Goal: Task Accomplishment & Management: Manage account settings

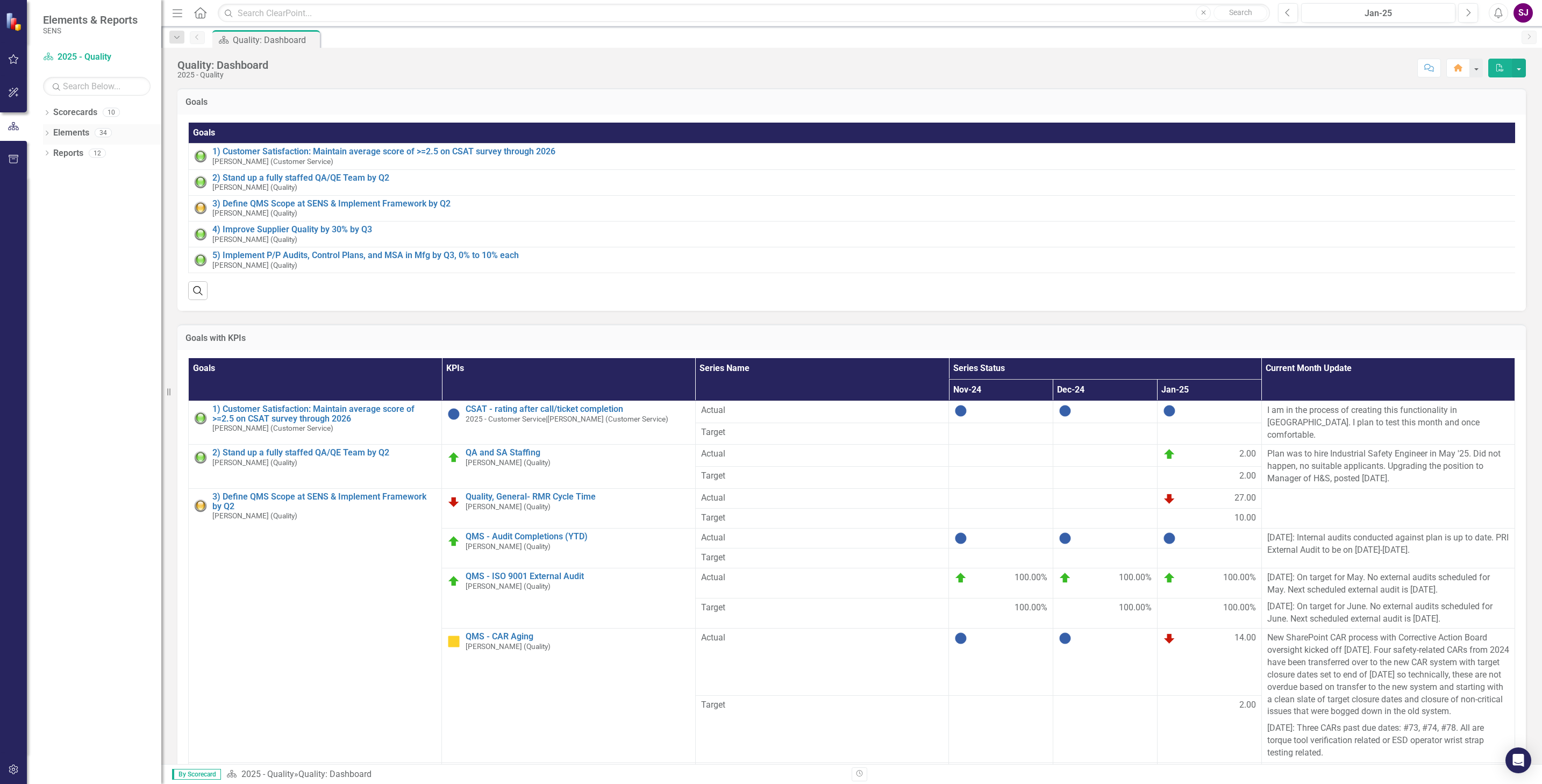
click at [47, 134] on icon at bounding box center [47, 133] width 2 height 5
click at [53, 172] on icon "Dropdown" at bounding box center [52, 175] width 8 height 6
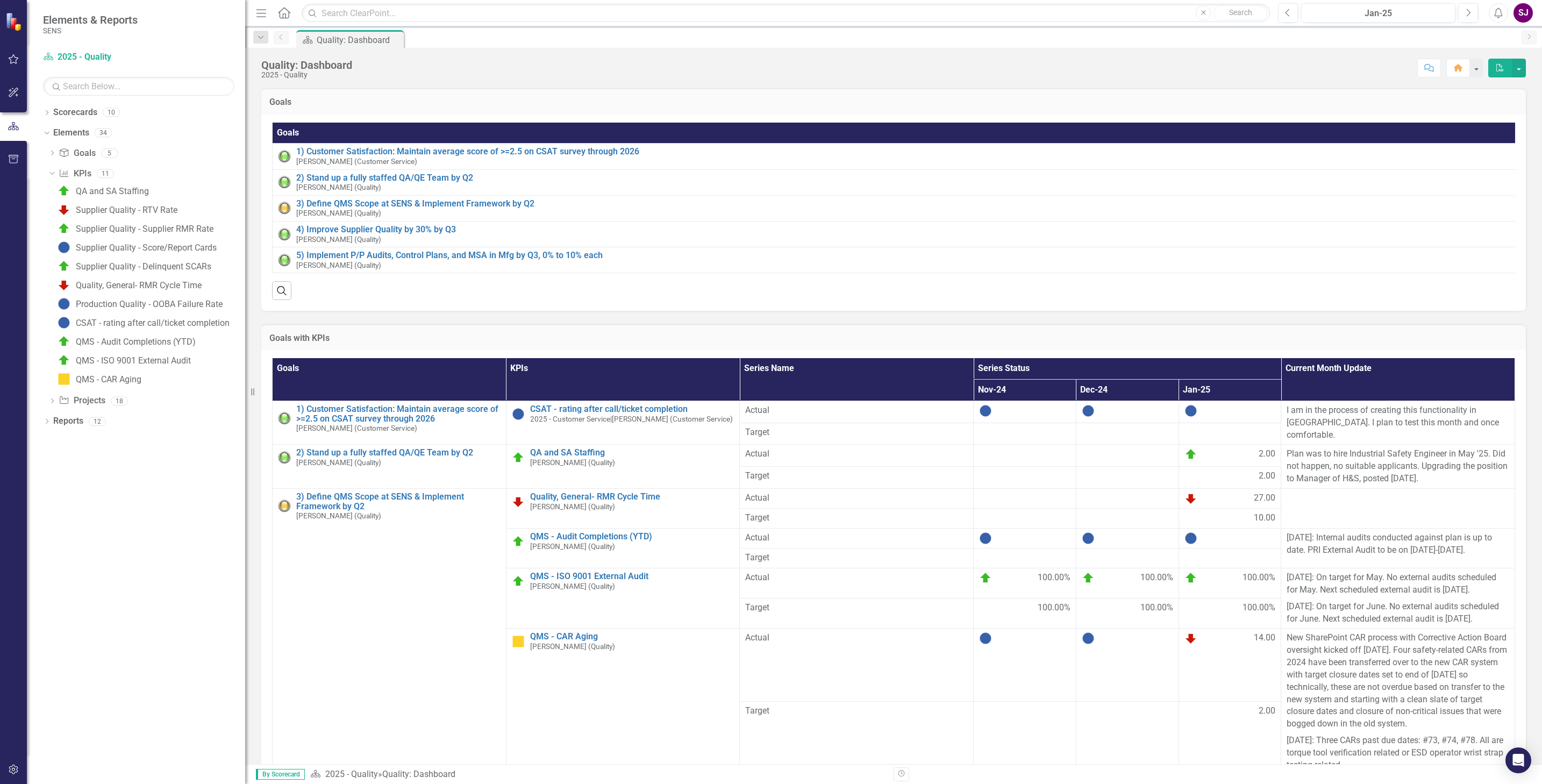
drag, startPoint x: 163, startPoint y: 210, endPoint x: 245, endPoint y: 211, distance: 82.0
click at [245, 211] on div "Resize" at bounding box center [250, 392] width 8 height 784
click at [108, 189] on div "QA and SA Staffing" at bounding box center [113, 192] width 73 height 10
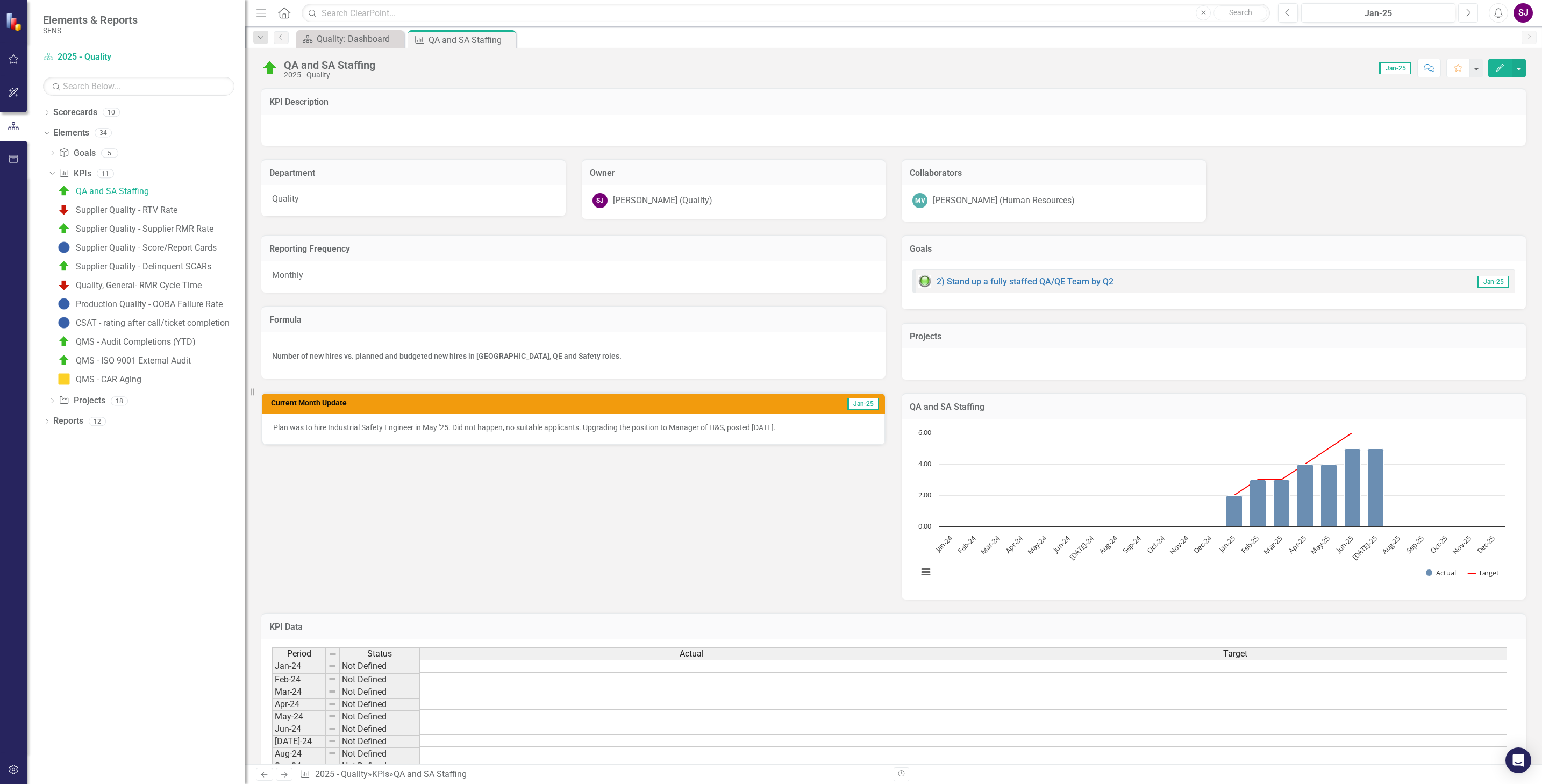
click at [1468, 14] on icon "button" at bounding box center [1468, 12] width 4 height 8
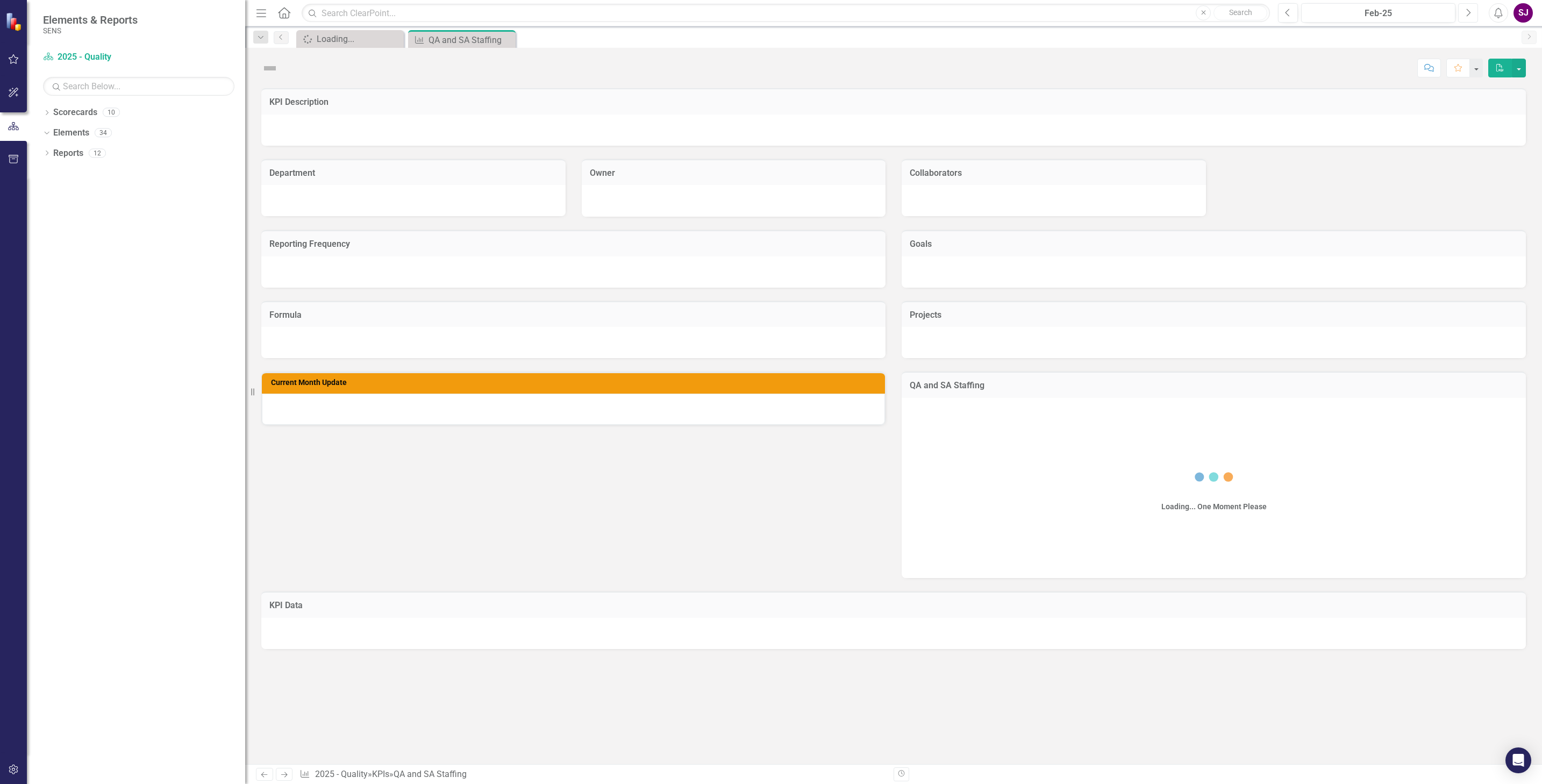
click at [1468, 14] on icon "button" at bounding box center [1468, 12] width 4 height 8
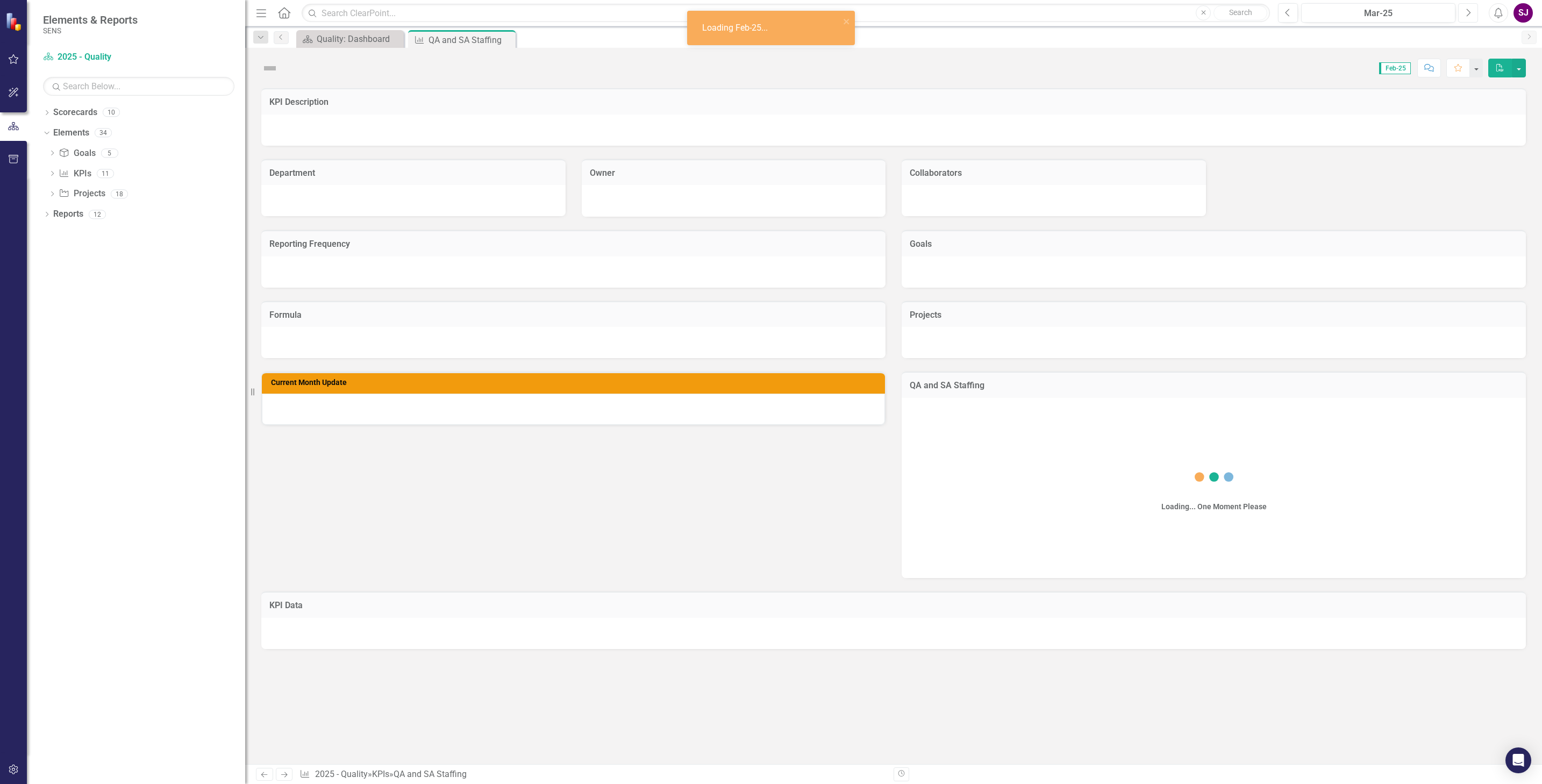
click at [1468, 14] on icon "button" at bounding box center [1468, 12] width 4 height 8
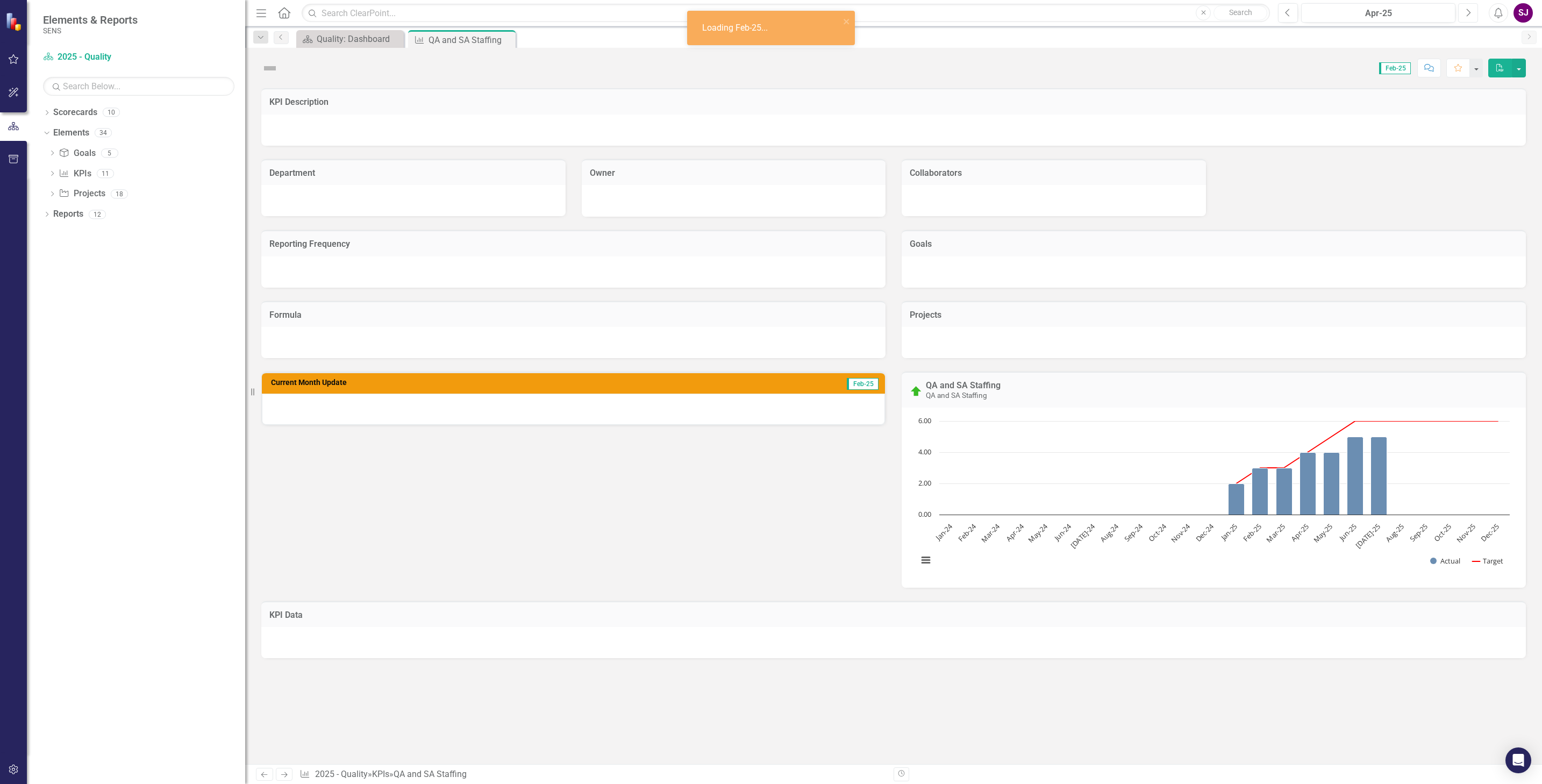
click at [1468, 14] on icon "button" at bounding box center [1468, 12] width 4 height 8
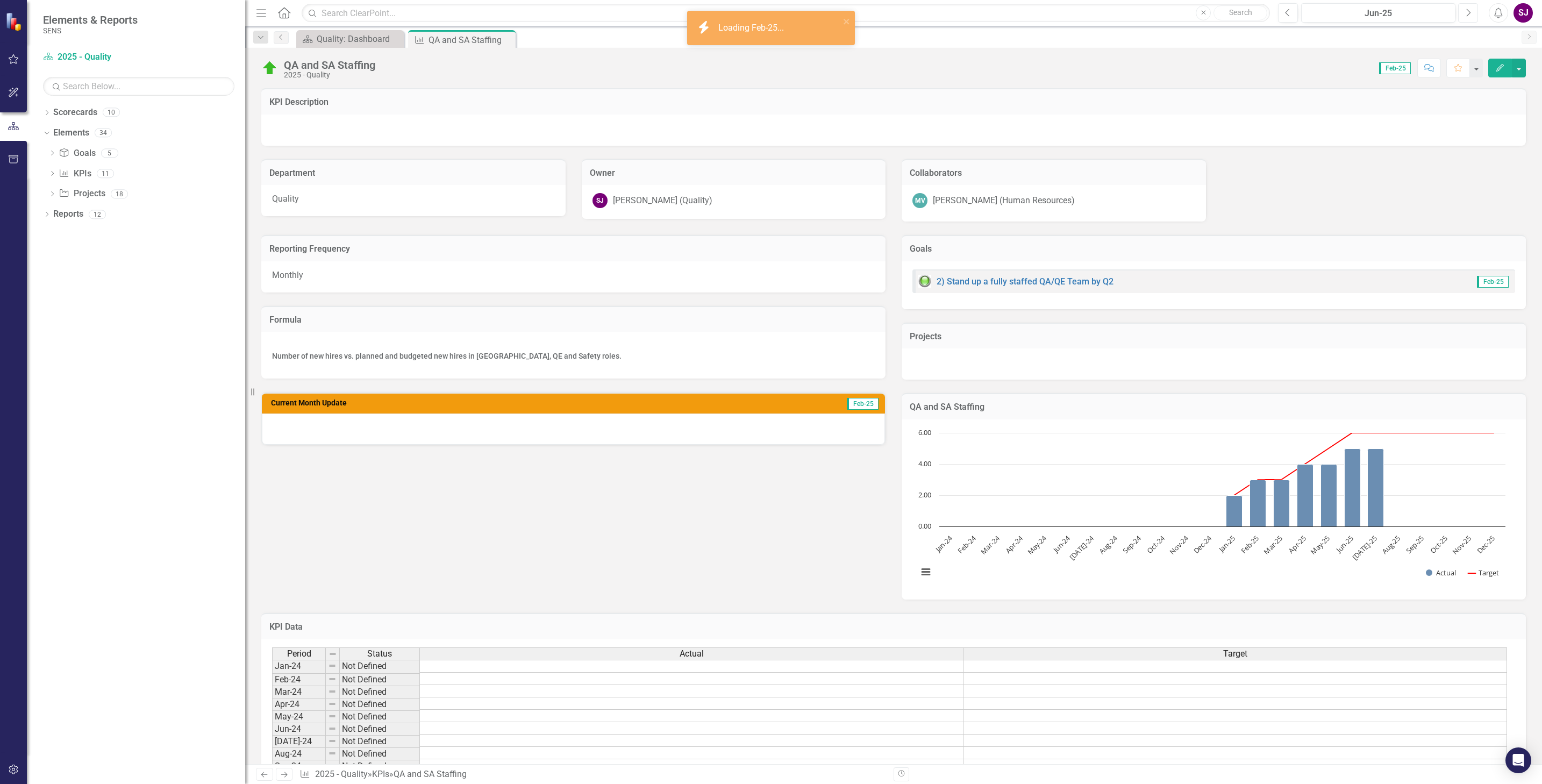
click at [1468, 14] on icon "button" at bounding box center [1468, 12] width 4 height 8
click at [344, 426] on div at bounding box center [573, 429] width 623 height 31
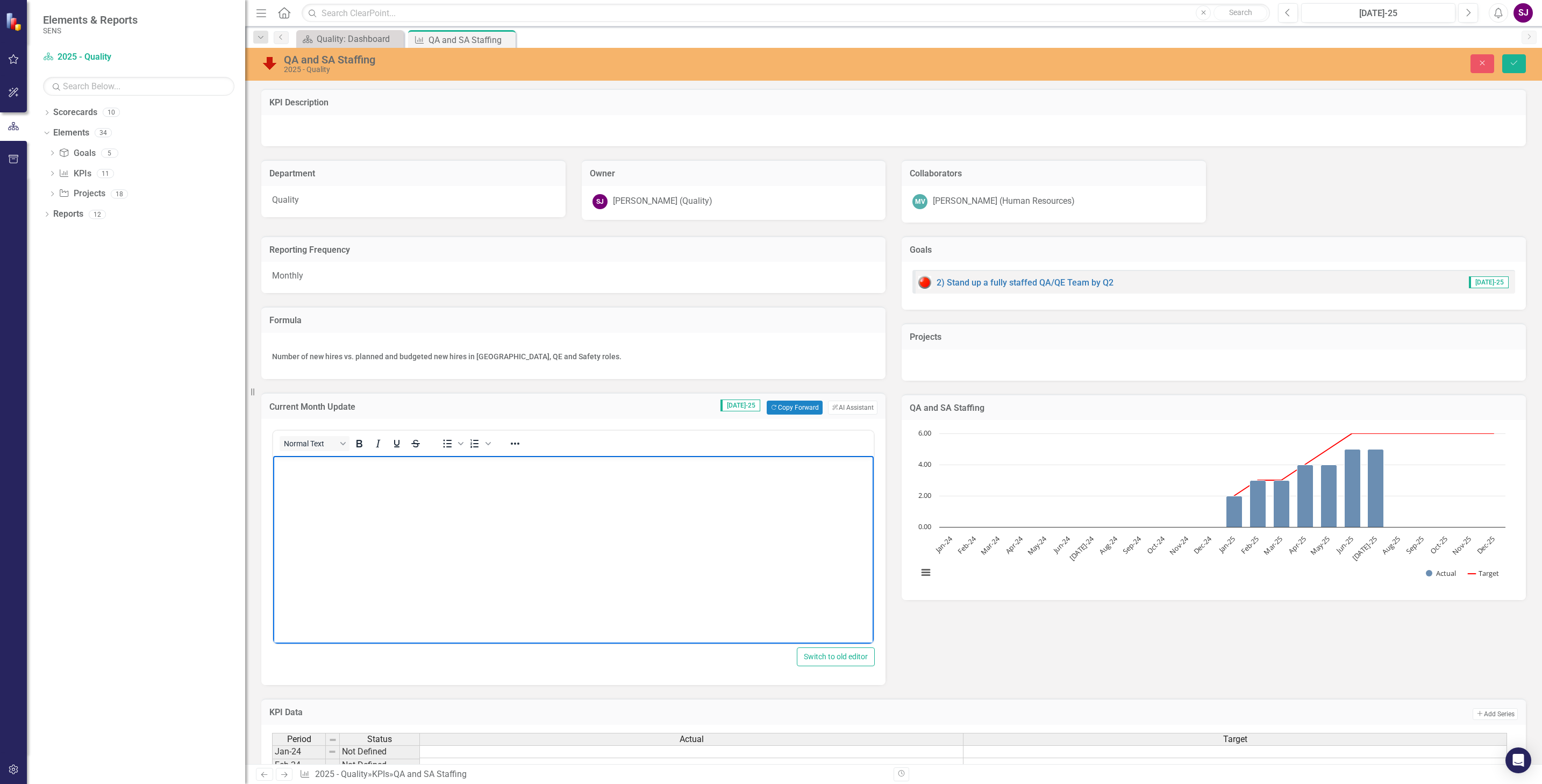
click at [341, 478] on body "Rich Text Area. Press ALT-0 for help." at bounding box center [573, 536] width 600 height 161
click at [794, 464] on p "Need at least one more Quality Engineer. Supplier Quality Engineer or Customer …" at bounding box center [573, 465] width 595 height 13
drag, startPoint x: 442, startPoint y: 478, endPoint x: 454, endPoint y: 497, distance: 22.5
click at [442, 478] on p "Need at least one more Quality Engineer. Supplier Quality Engineer or Customer …" at bounding box center [573, 478] width 595 height 39
click at [337, 496] on p "Need at least one more Quality Engineer. Supplier Quality Engineer or Customer …" at bounding box center [573, 478] width 595 height 39
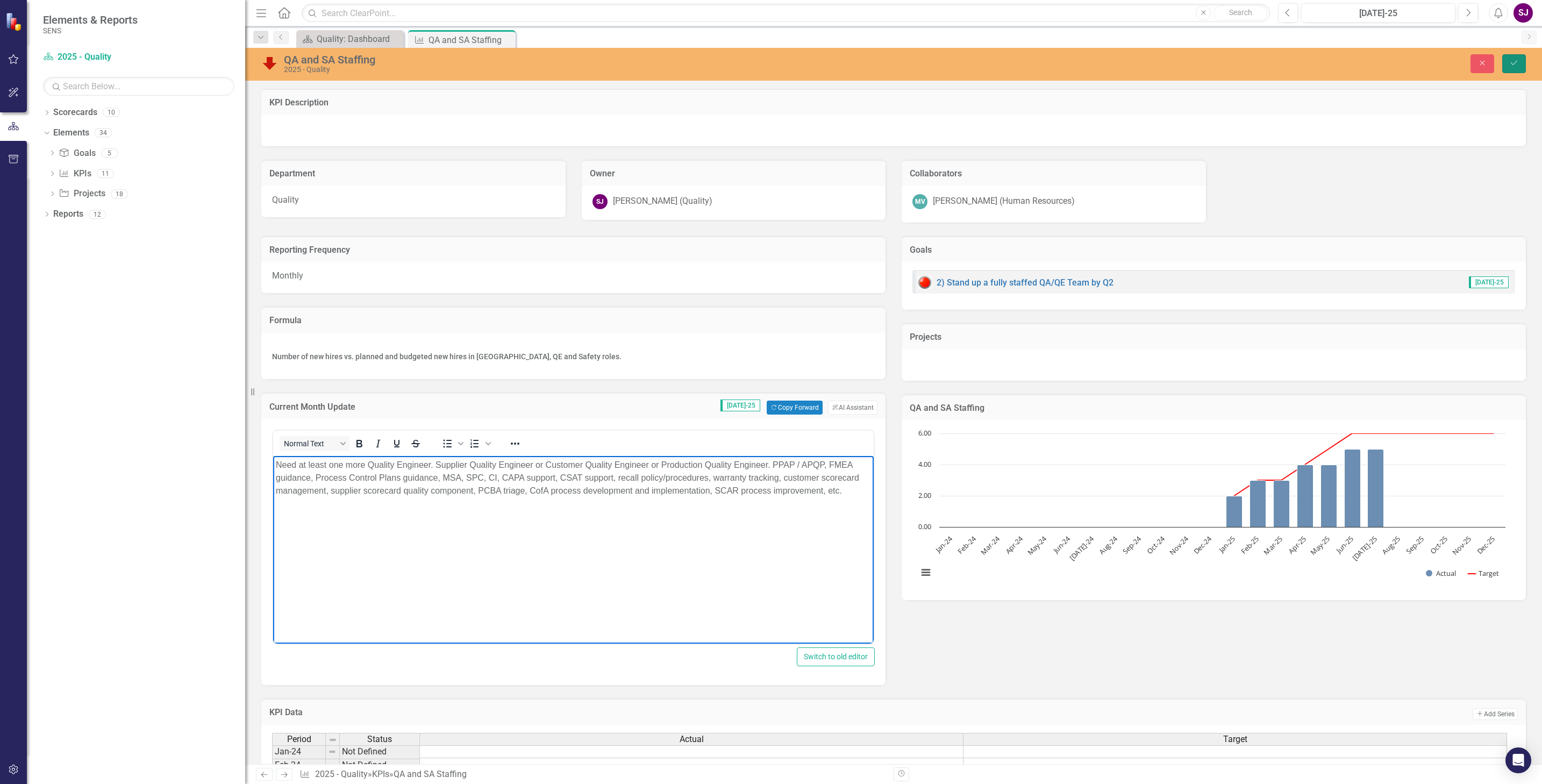
drag, startPoint x: 1513, startPoint y: 60, endPoint x: 684, endPoint y: 444, distance: 913.6
click at [1513, 60] on icon "Save" at bounding box center [1514, 63] width 10 height 8
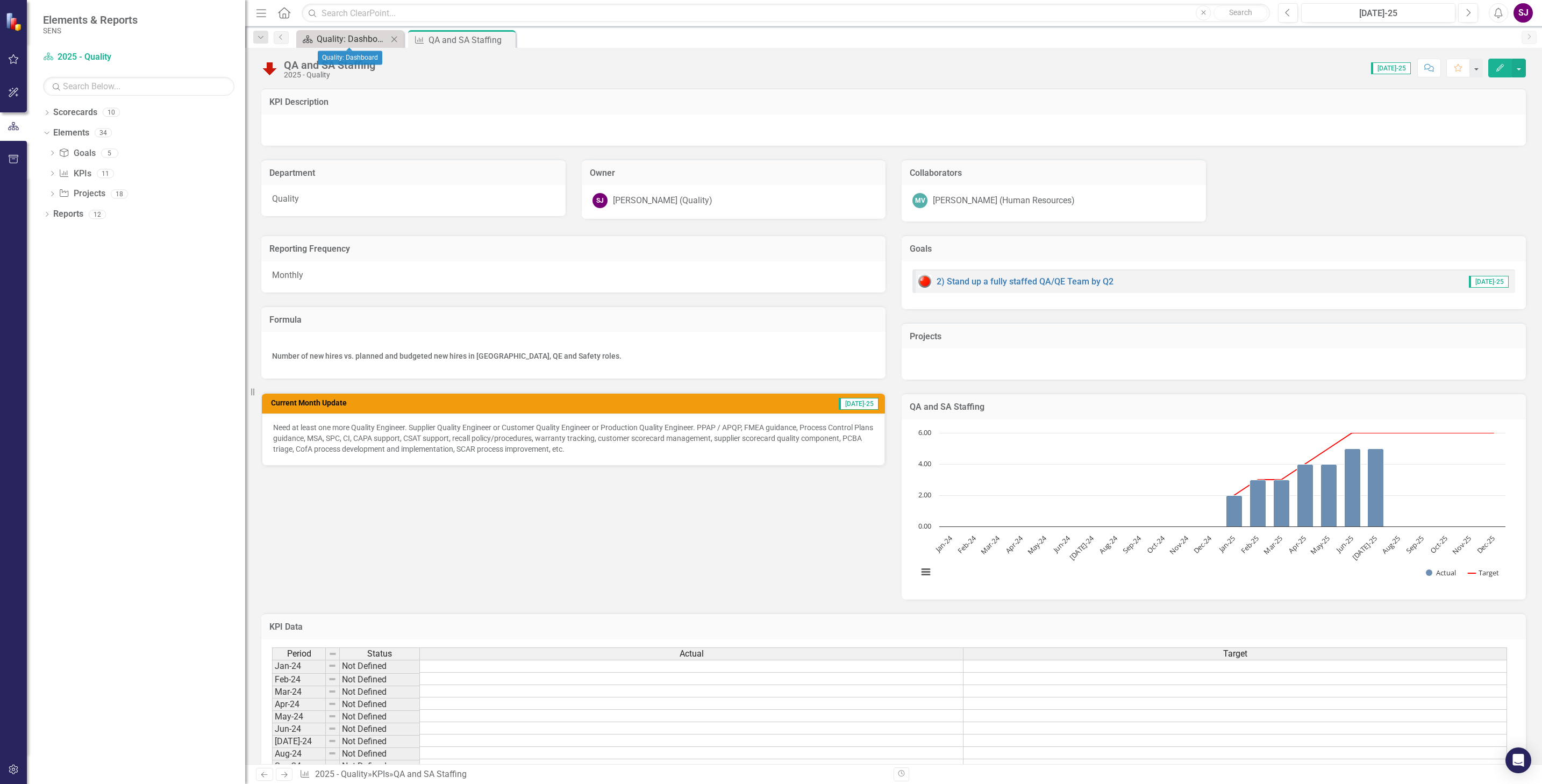
click at [356, 37] on div "Quality: Dashboard" at bounding box center [352, 39] width 71 height 13
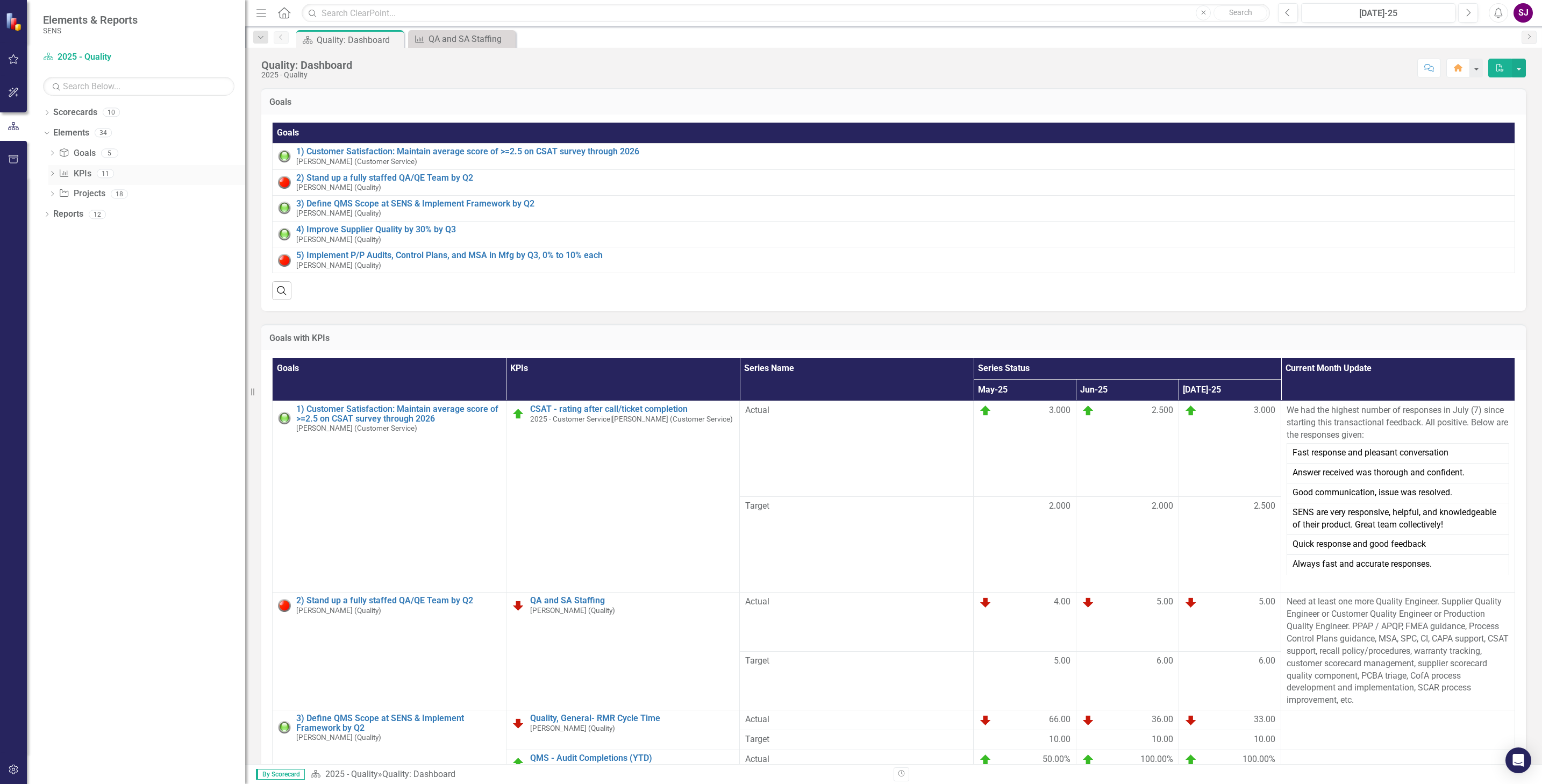
click at [53, 172] on icon "Dropdown" at bounding box center [52, 175] width 8 height 6
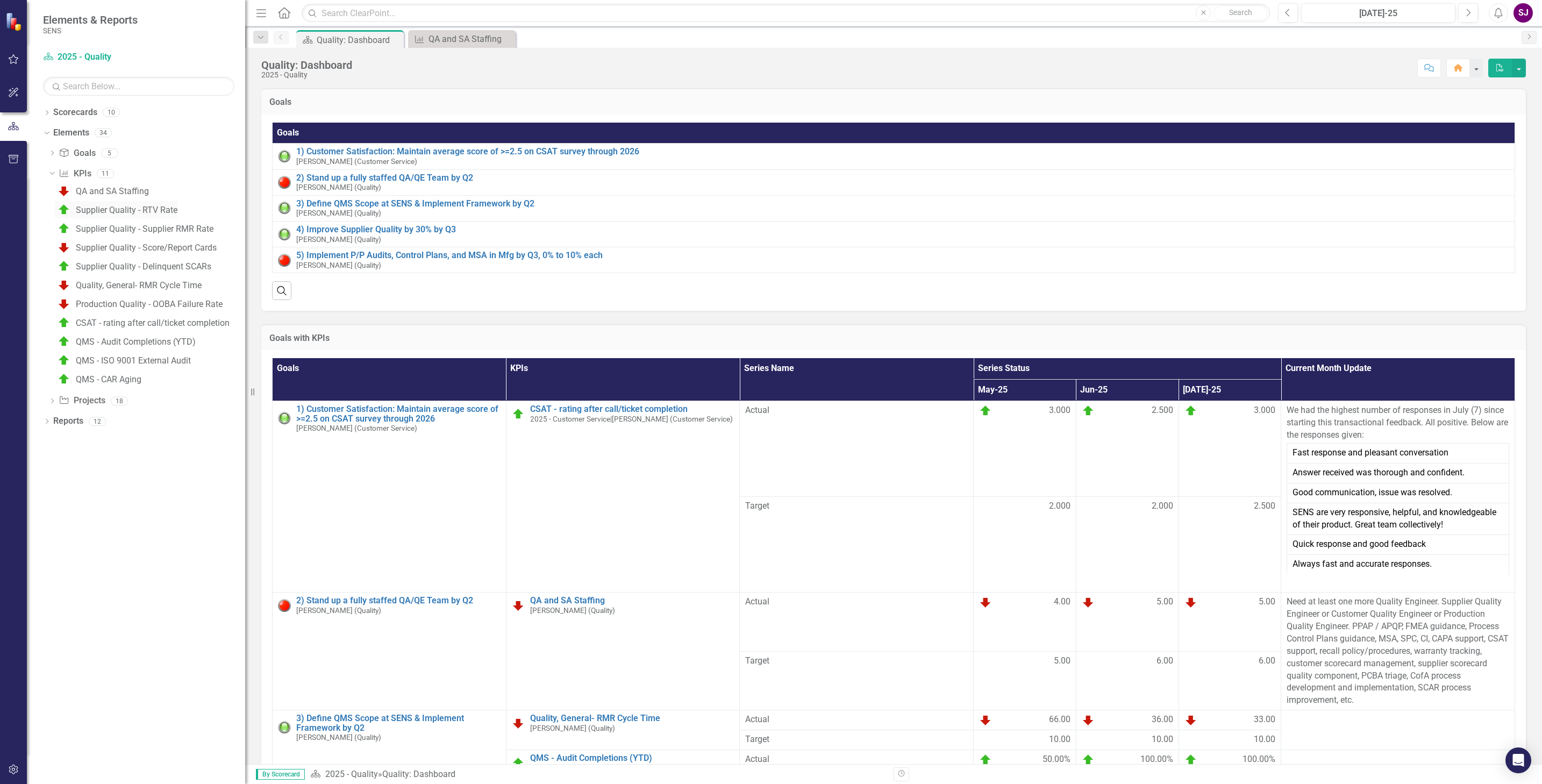
click at [93, 208] on div "Supplier Quality - RTV Rate" at bounding box center [127, 210] width 102 height 10
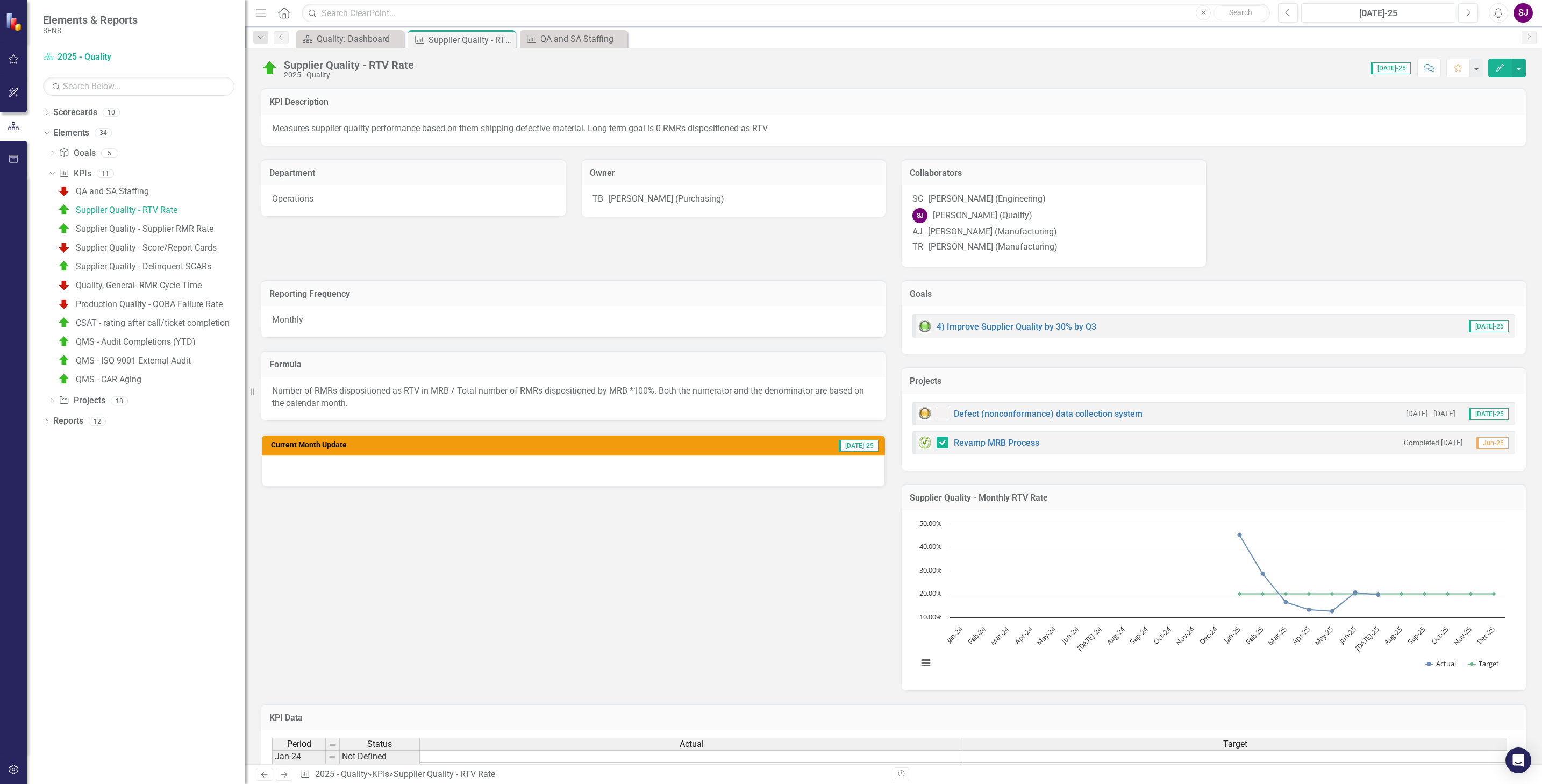
click at [437, 478] on div at bounding box center [573, 471] width 623 height 31
click at [345, 479] on div at bounding box center [573, 471] width 623 height 31
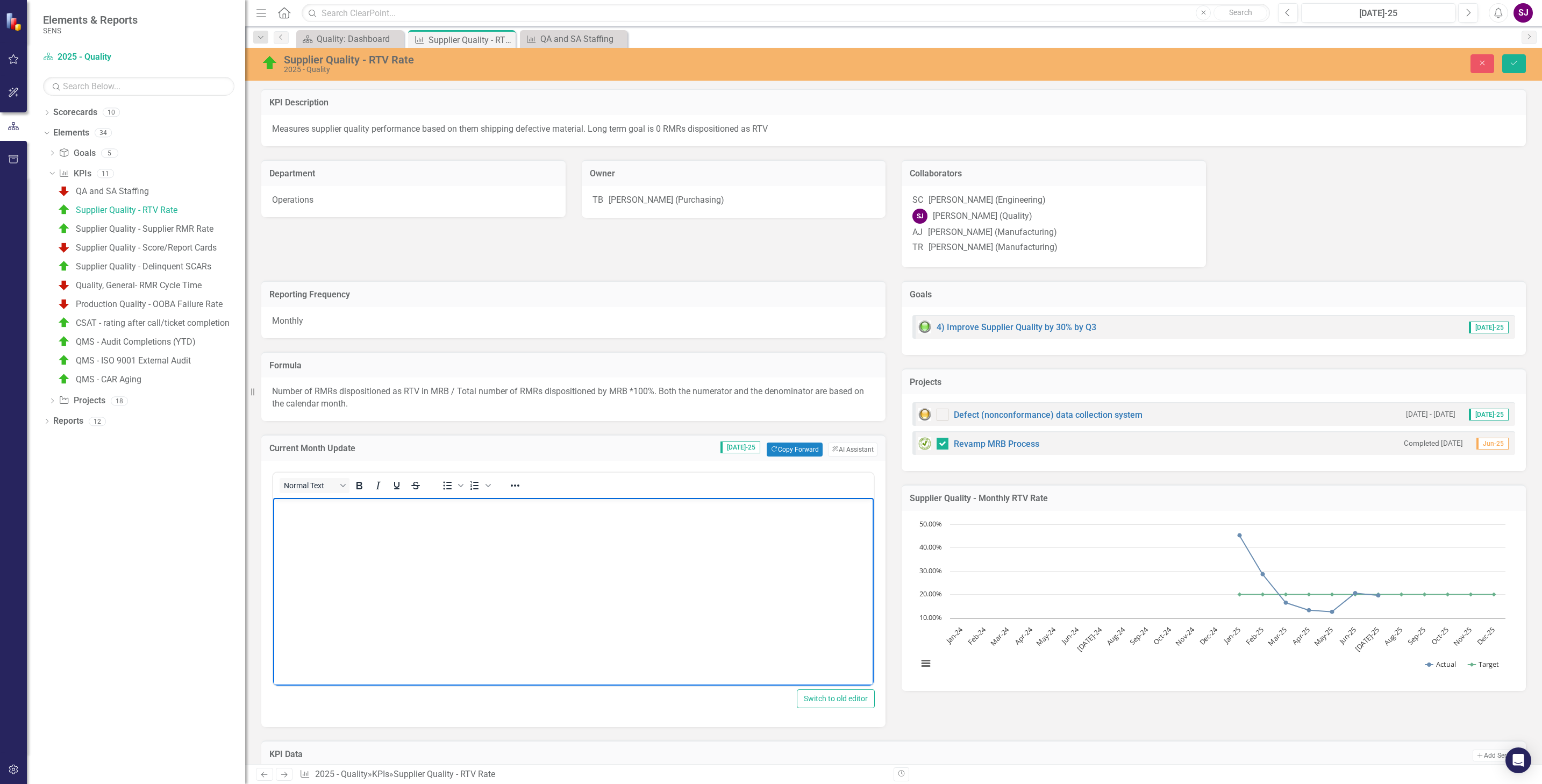
click at [383, 523] on body "Rich Text Area. Press ALT-0 for help." at bounding box center [573, 578] width 600 height 161
drag, startPoint x: 1518, startPoint y: 63, endPoint x: 890, endPoint y: 404, distance: 714.6
click at [1513, 68] on button "Save" at bounding box center [1514, 63] width 24 height 19
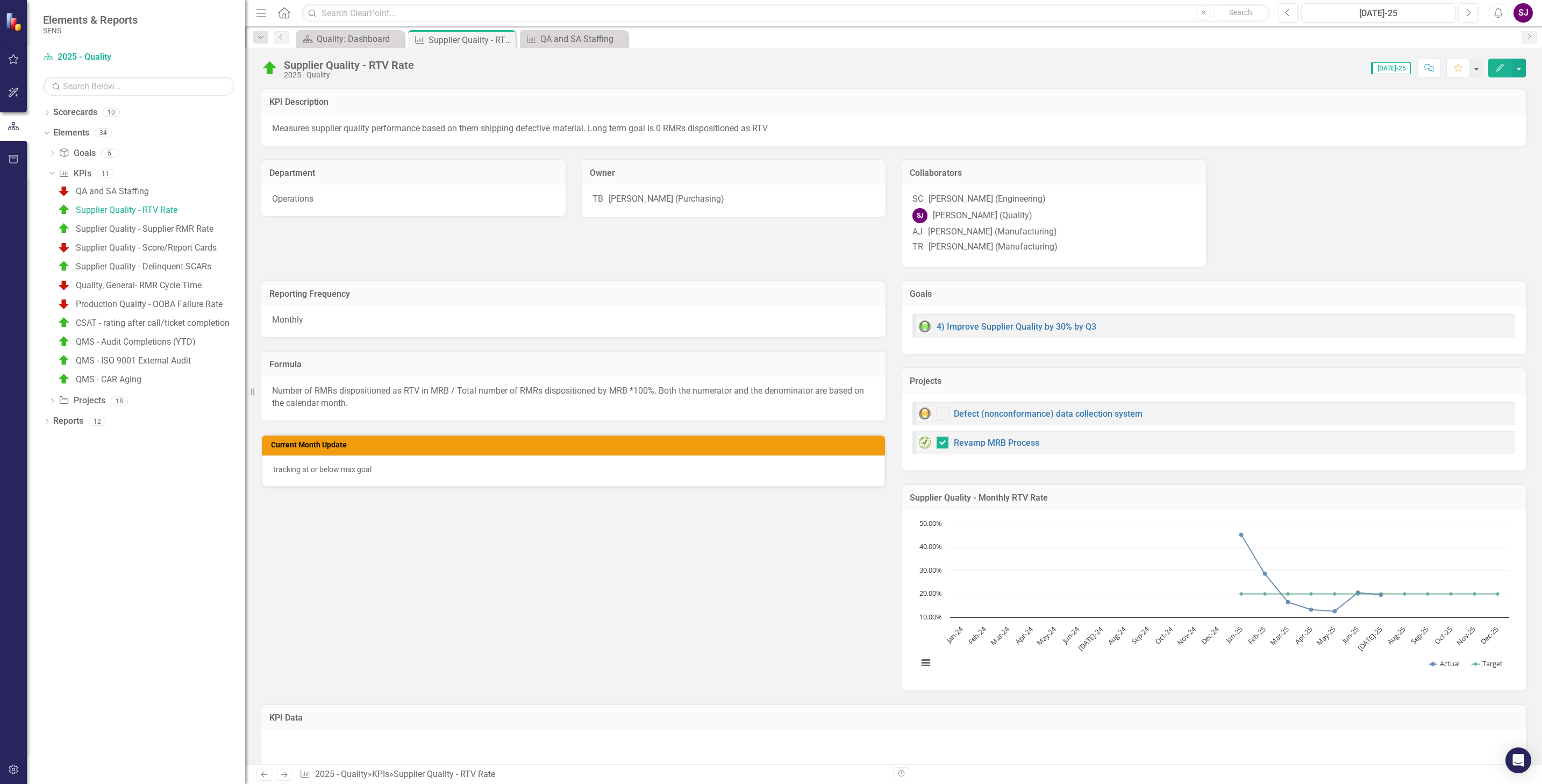
checkbox input "true"
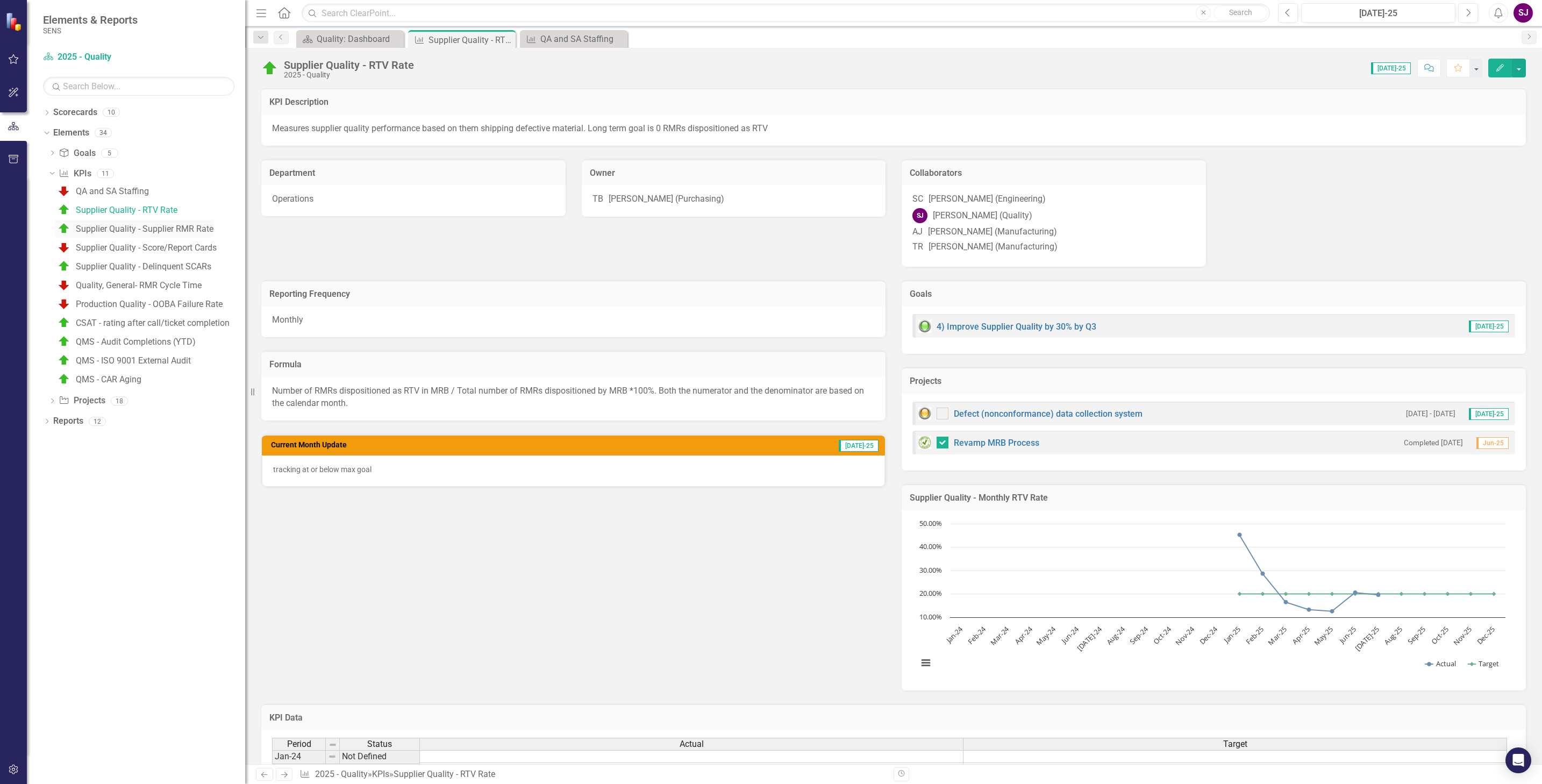
click at [126, 228] on div "Supplier Quality - Supplier RMR Rate" at bounding box center [145, 229] width 138 height 10
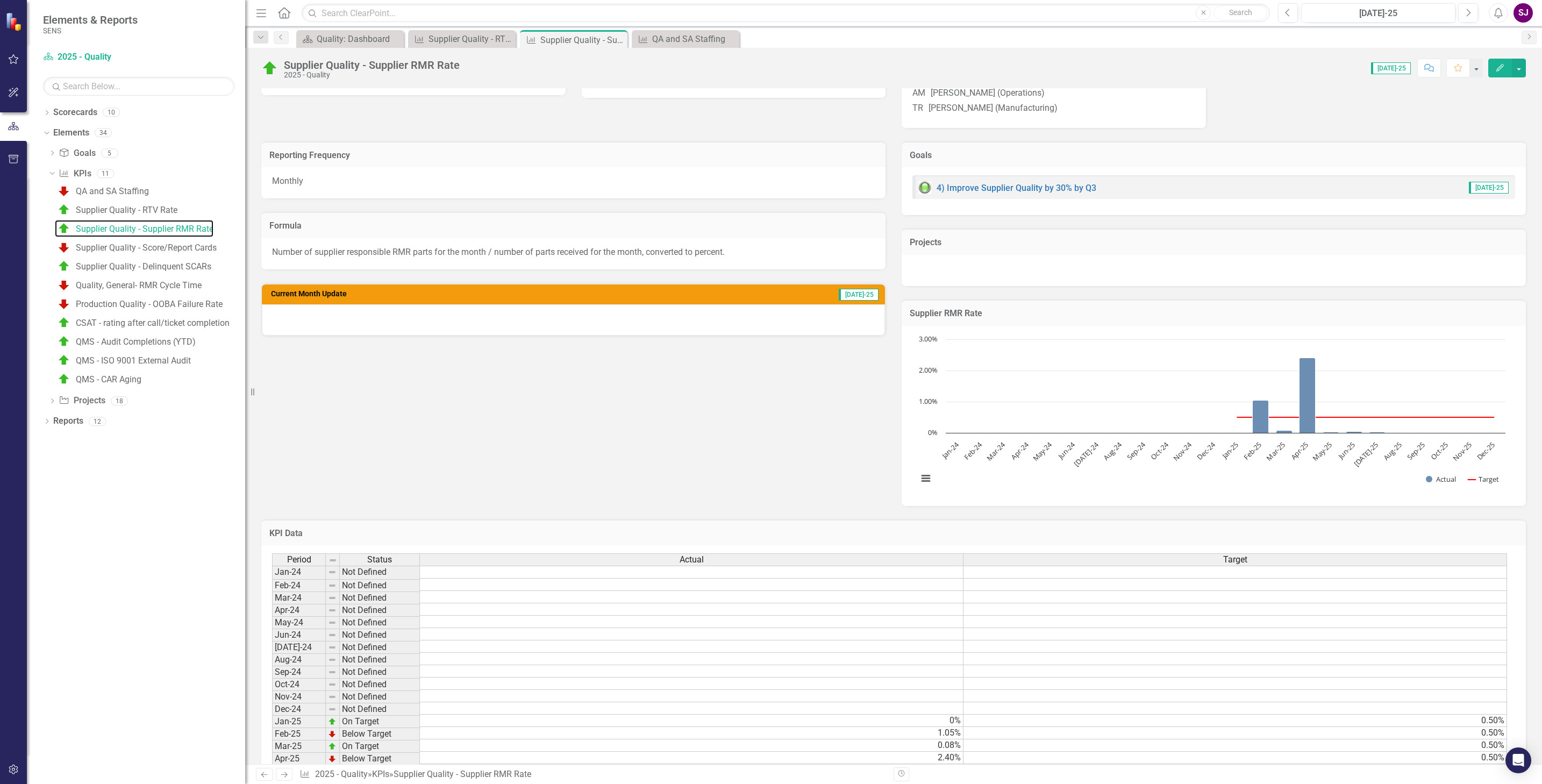
scroll to position [81, 0]
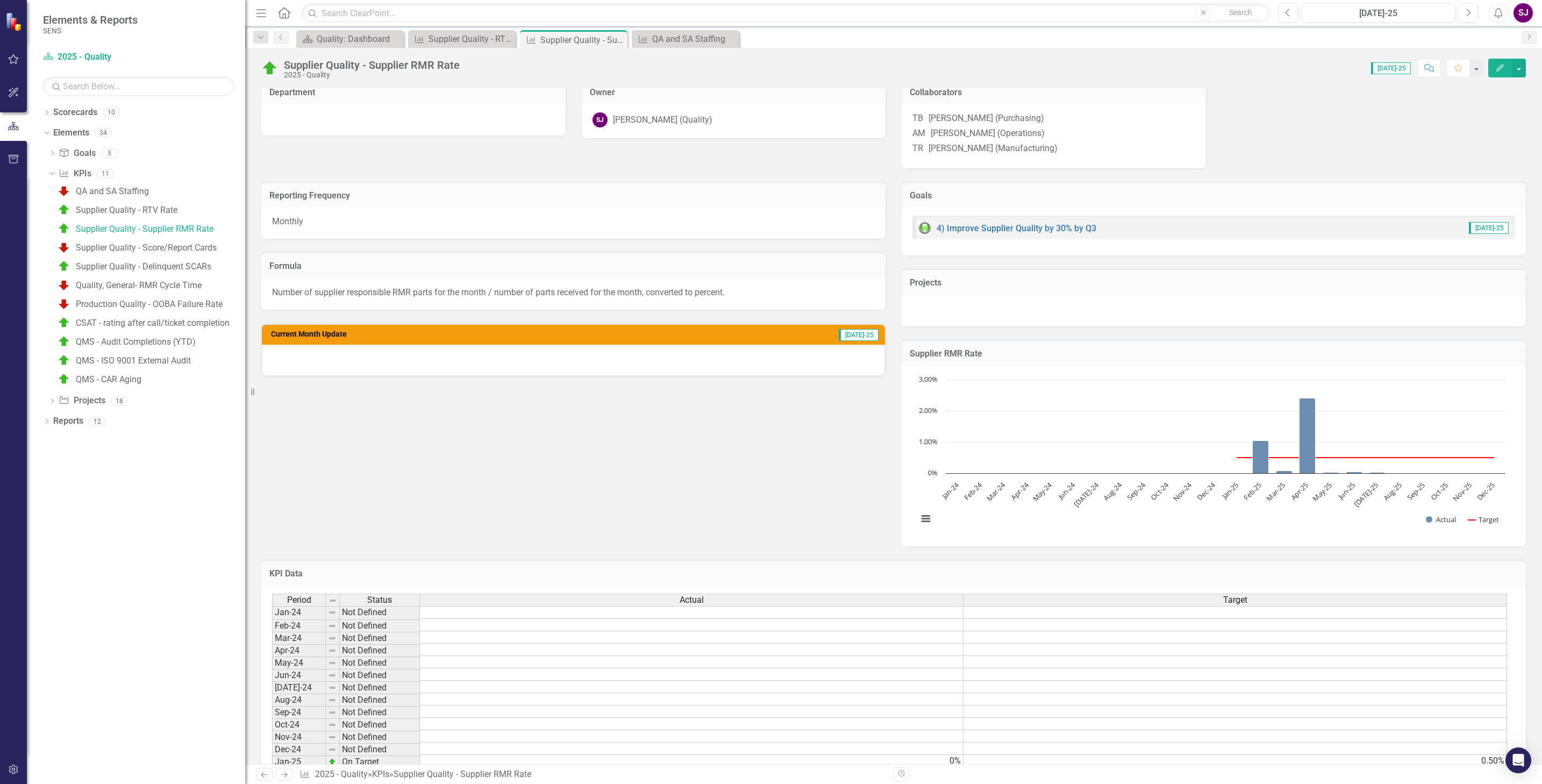
click at [360, 374] on div at bounding box center [573, 360] width 623 height 31
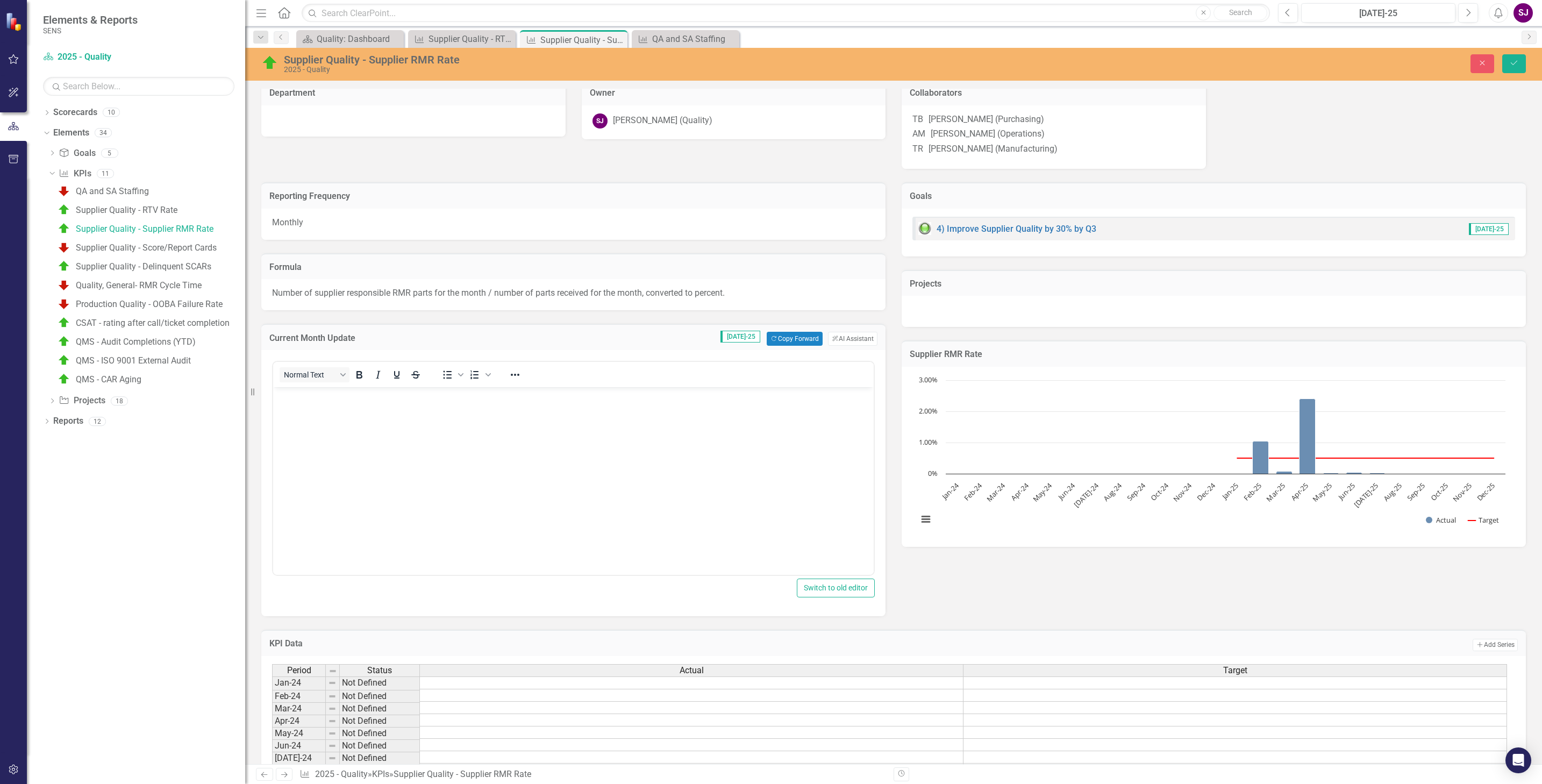
scroll to position [0, 0]
click at [388, 414] on body "Rich Text Area. Press ALT-0 for help." at bounding box center [573, 467] width 600 height 161
drag, startPoint x: 1511, startPoint y: 62, endPoint x: 1233, endPoint y: 297, distance: 364.0
click at [1508, 66] on button "Save" at bounding box center [1514, 63] width 24 height 19
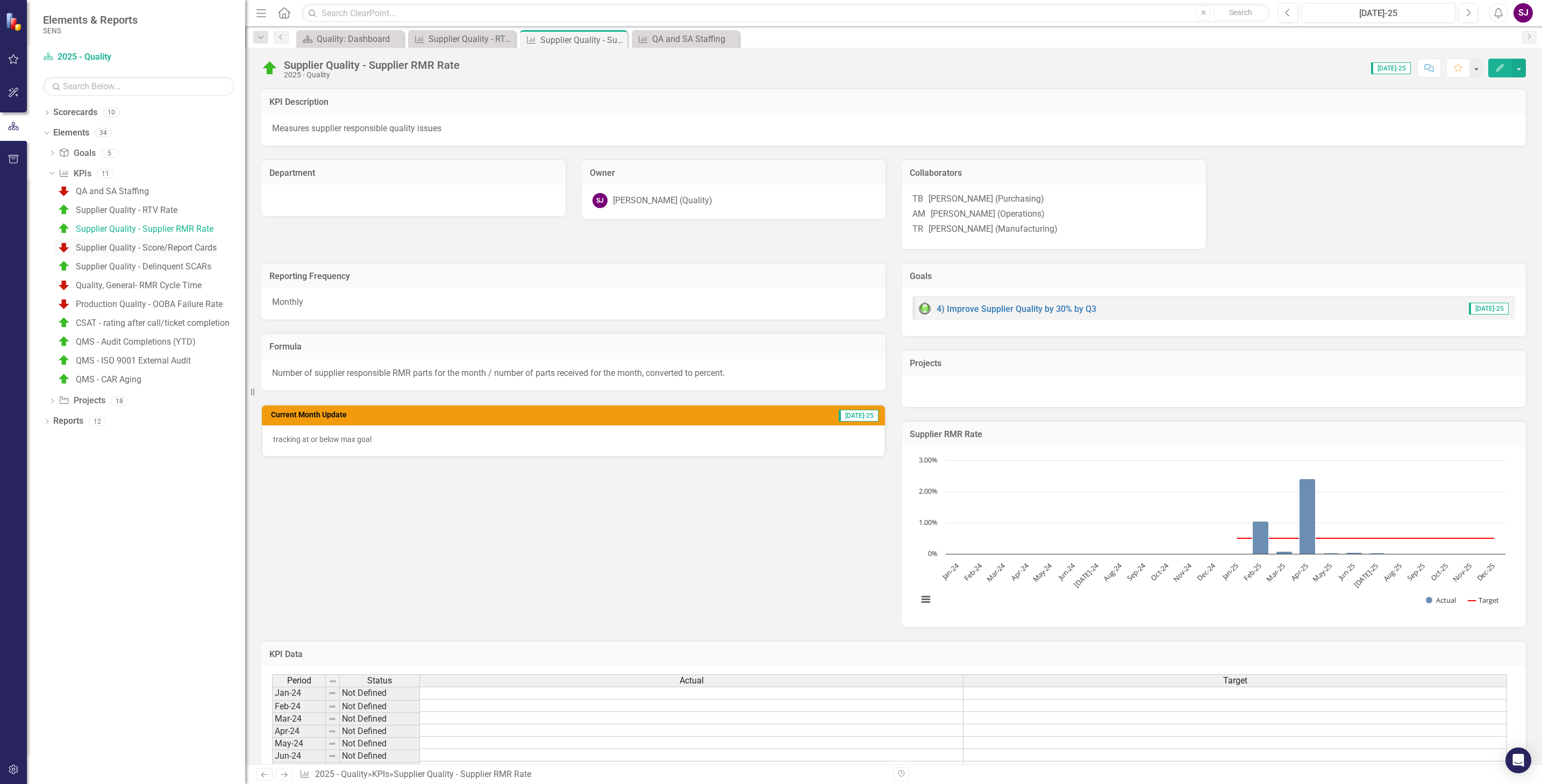
click at [123, 249] on div "Supplier Quality - Score/Report Cards" at bounding box center [146, 248] width 141 height 10
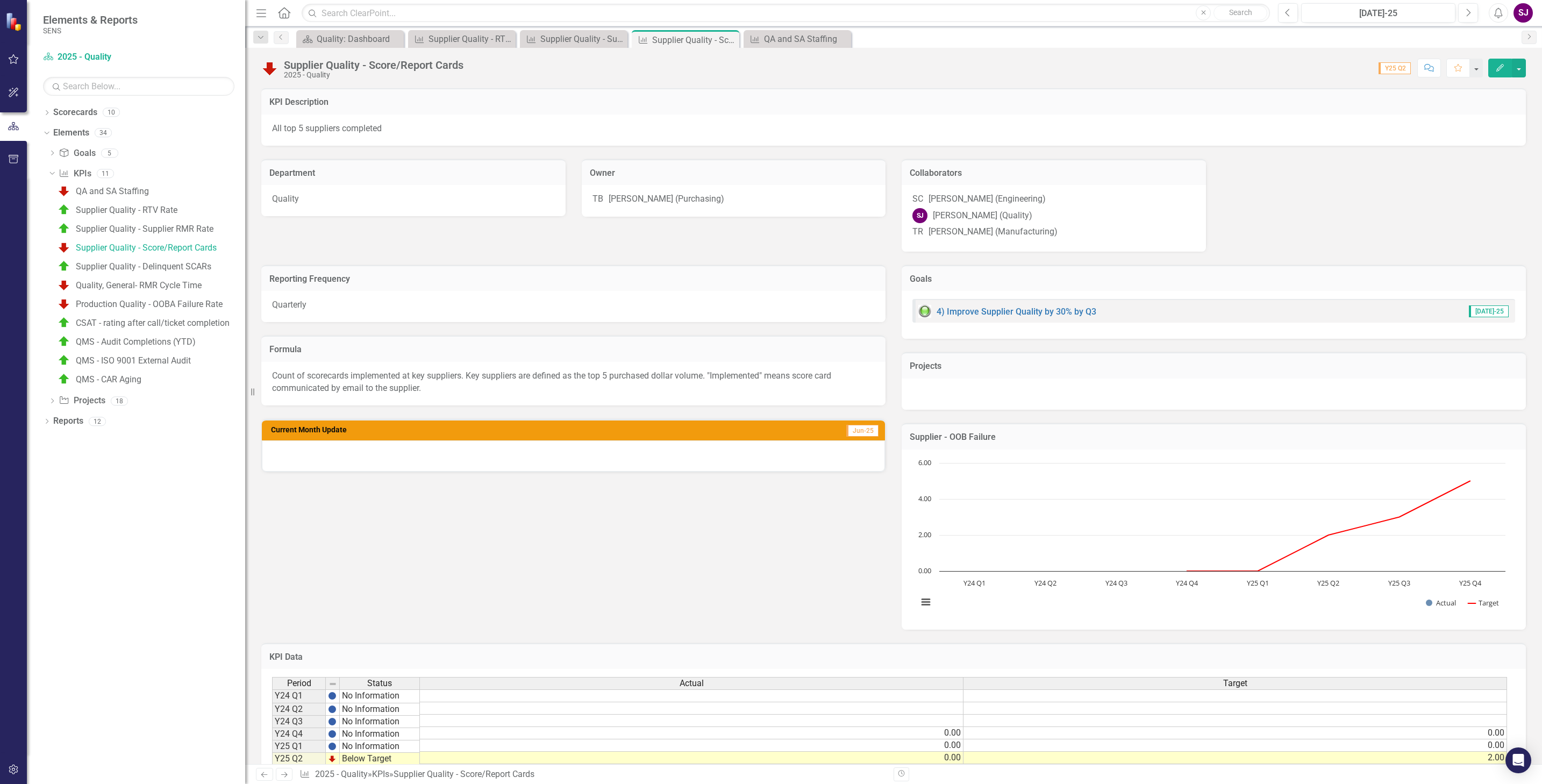
click at [389, 466] on div at bounding box center [573, 456] width 623 height 31
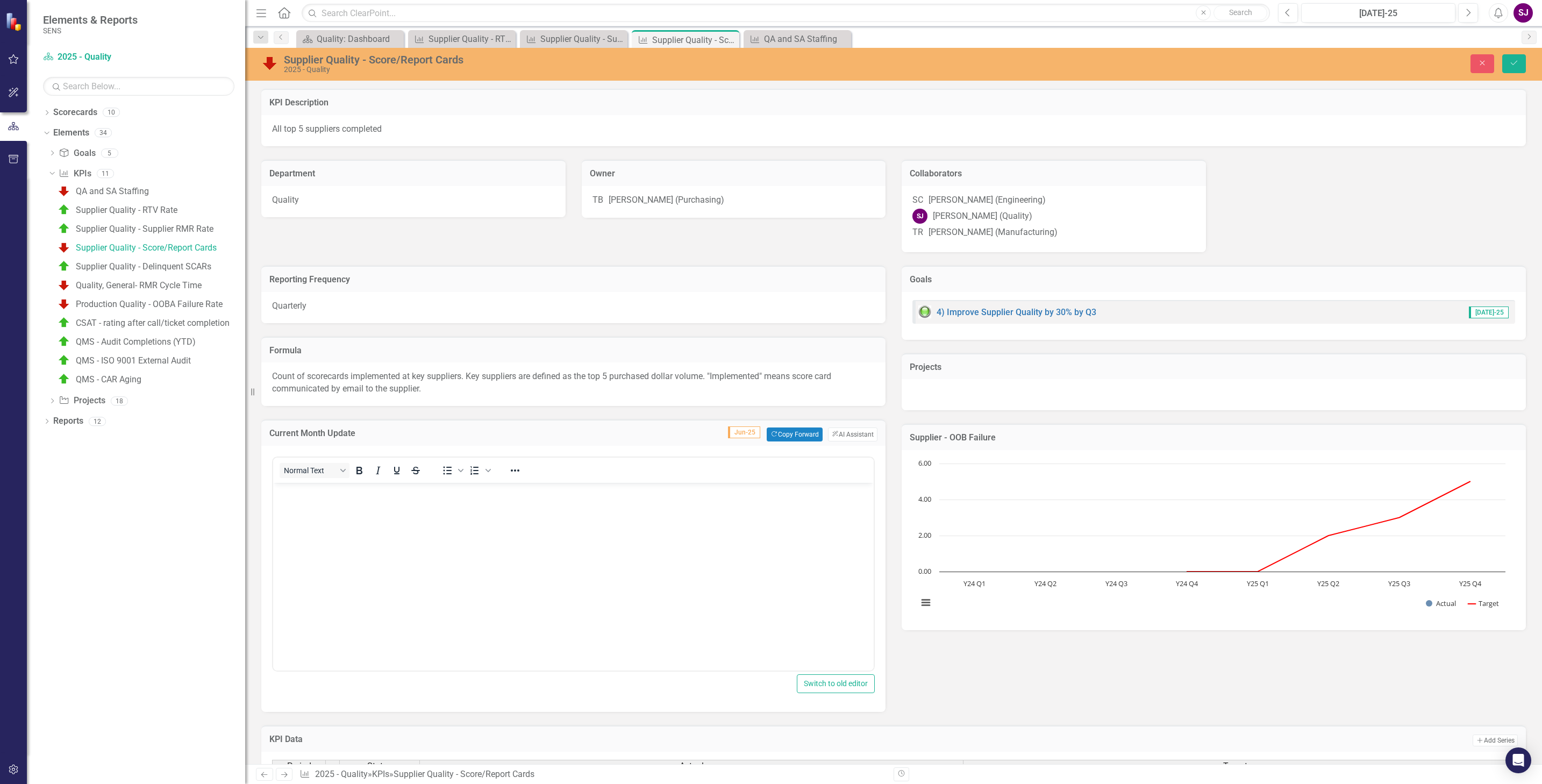
click at [393, 510] on body "Rich Text Area. Press ALT-0 for help." at bounding box center [573, 563] width 600 height 161
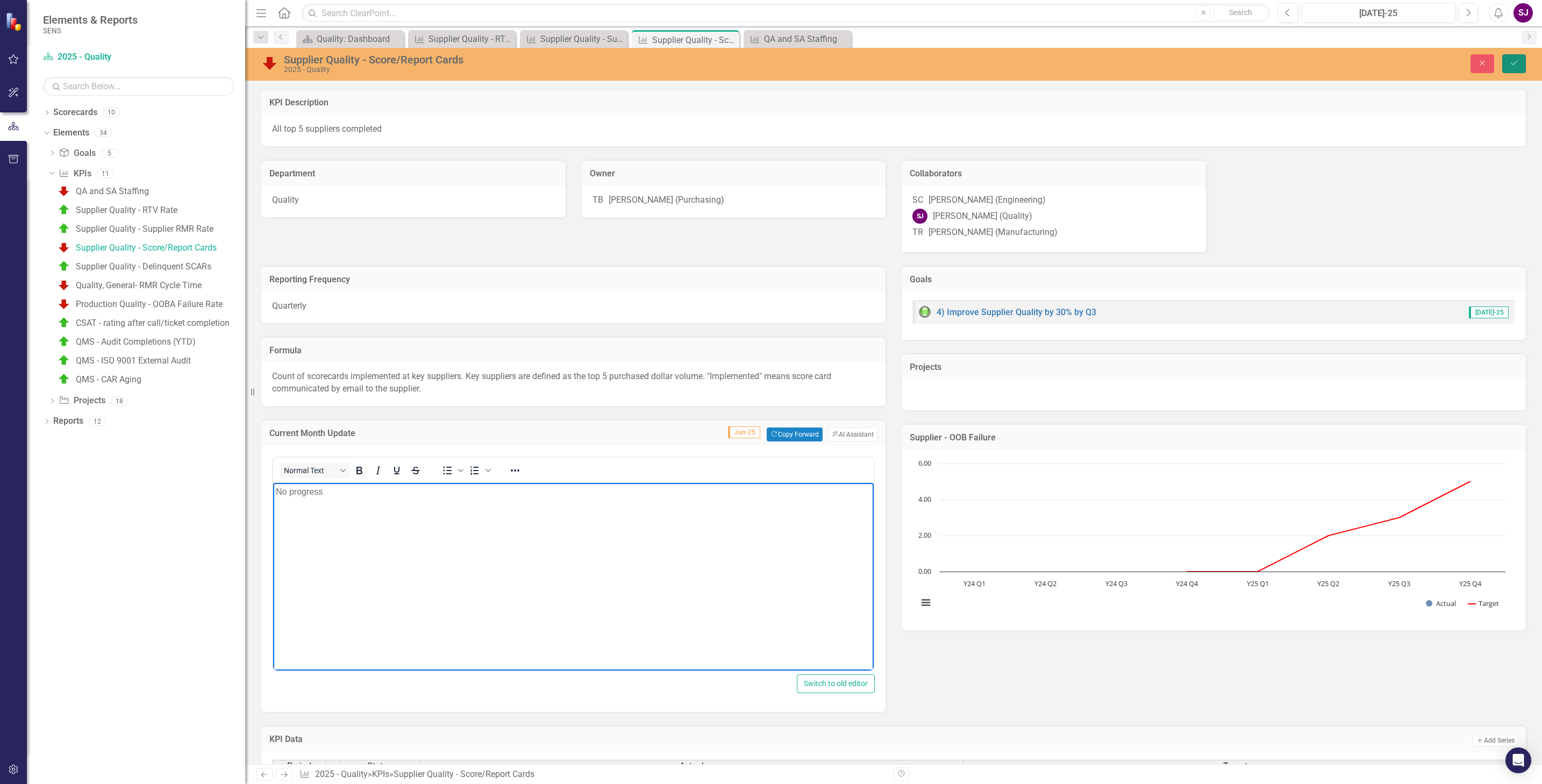
drag, startPoint x: 1513, startPoint y: 66, endPoint x: 997, endPoint y: 358, distance: 592.9
click at [1513, 66] on icon "Save" at bounding box center [1514, 63] width 10 height 8
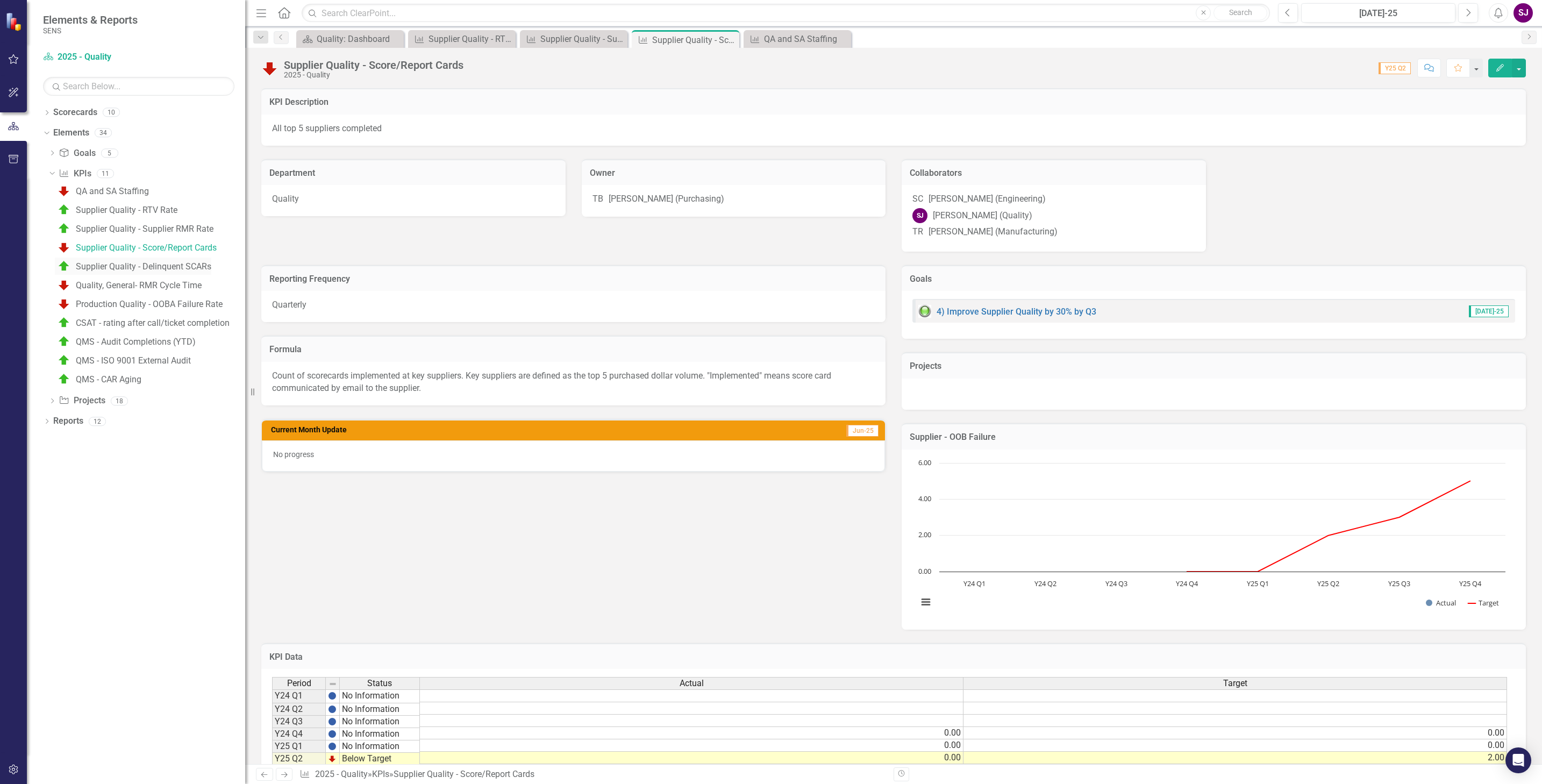
click at [123, 263] on div "Supplier Quality - Delinquent SCARs" at bounding box center [144, 266] width 135 height 10
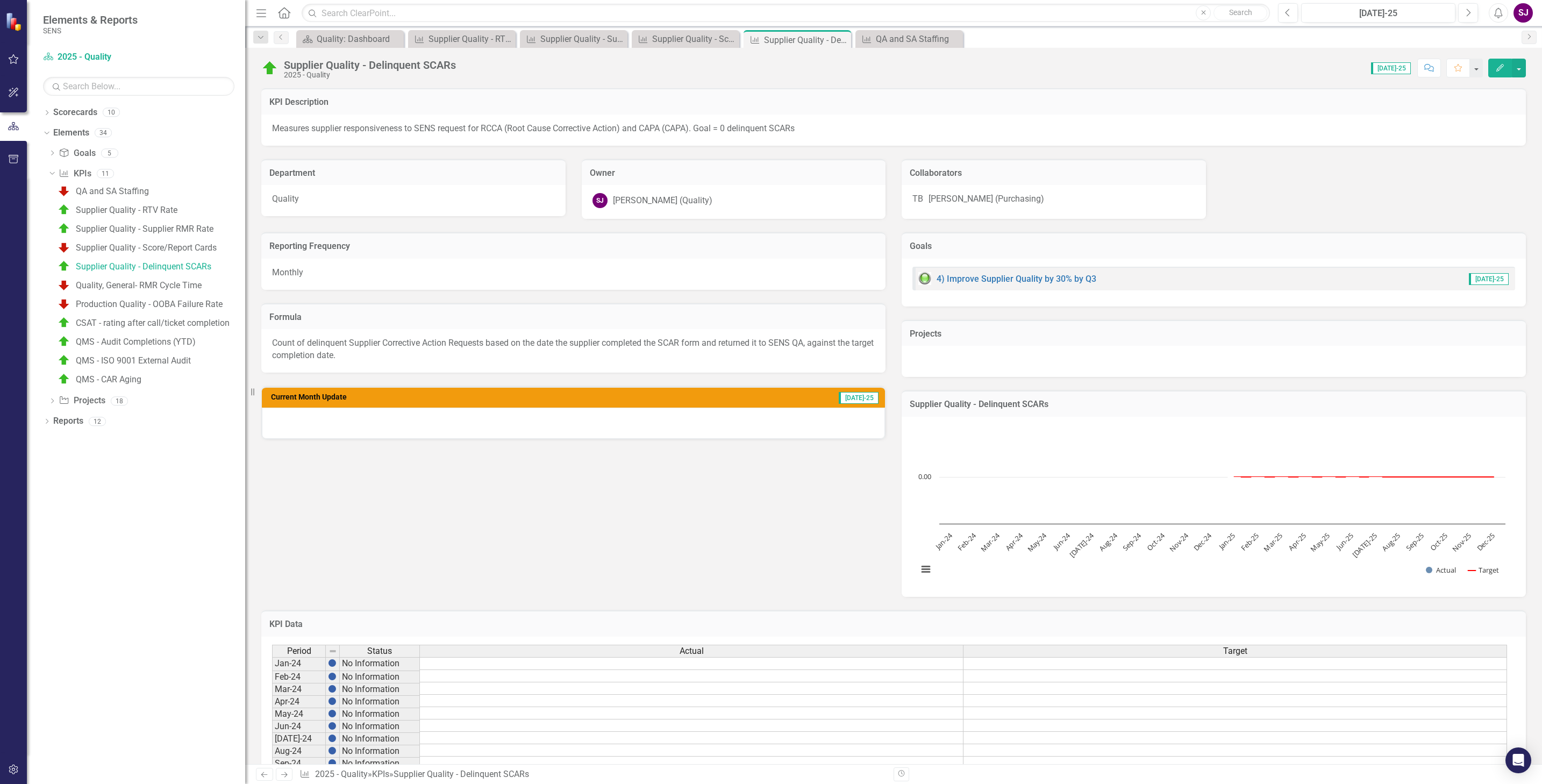
click at [442, 423] on div at bounding box center [573, 423] width 623 height 31
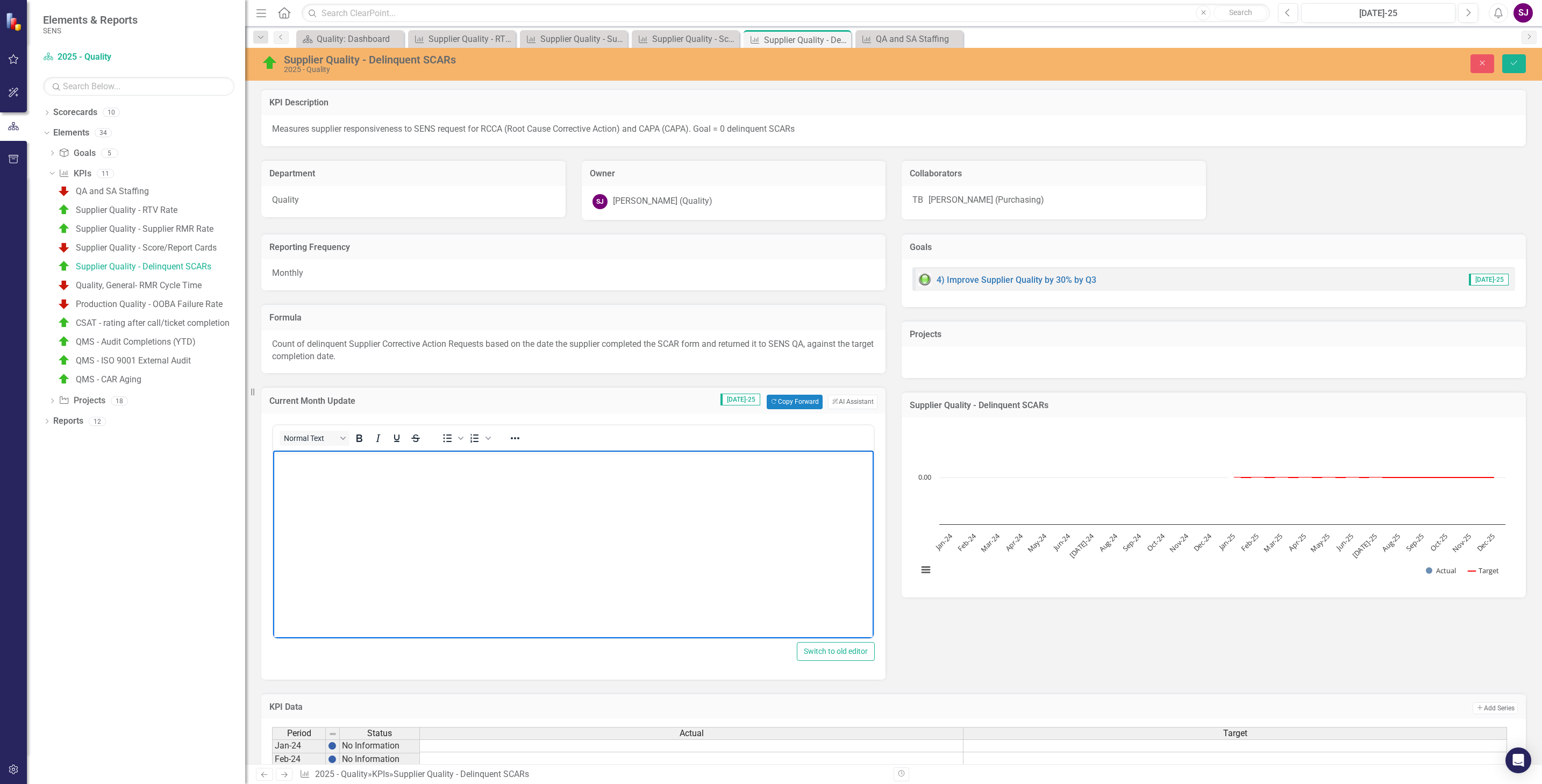
click at [416, 473] on body "Rich Text Area. Press ALT-0 for help." at bounding box center [573, 530] width 600 height 161
click at [1513, 58] on button "Save" at bounding box center [1514, 63] width 24 height 19
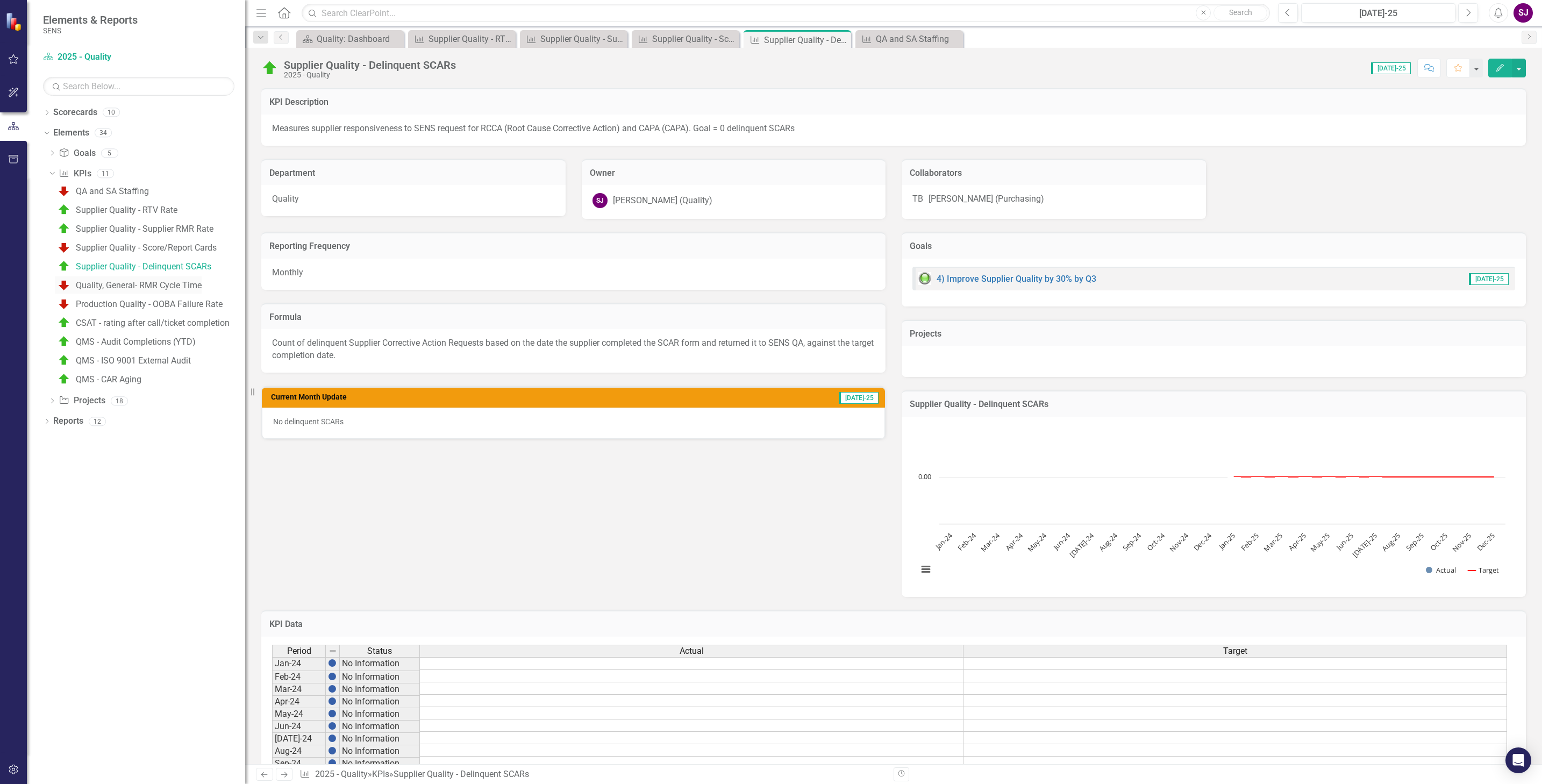
click at [104, 282] on div "Quality, General- RMR Cycle Time" at bounding box center [139, 285] width 126 height 10
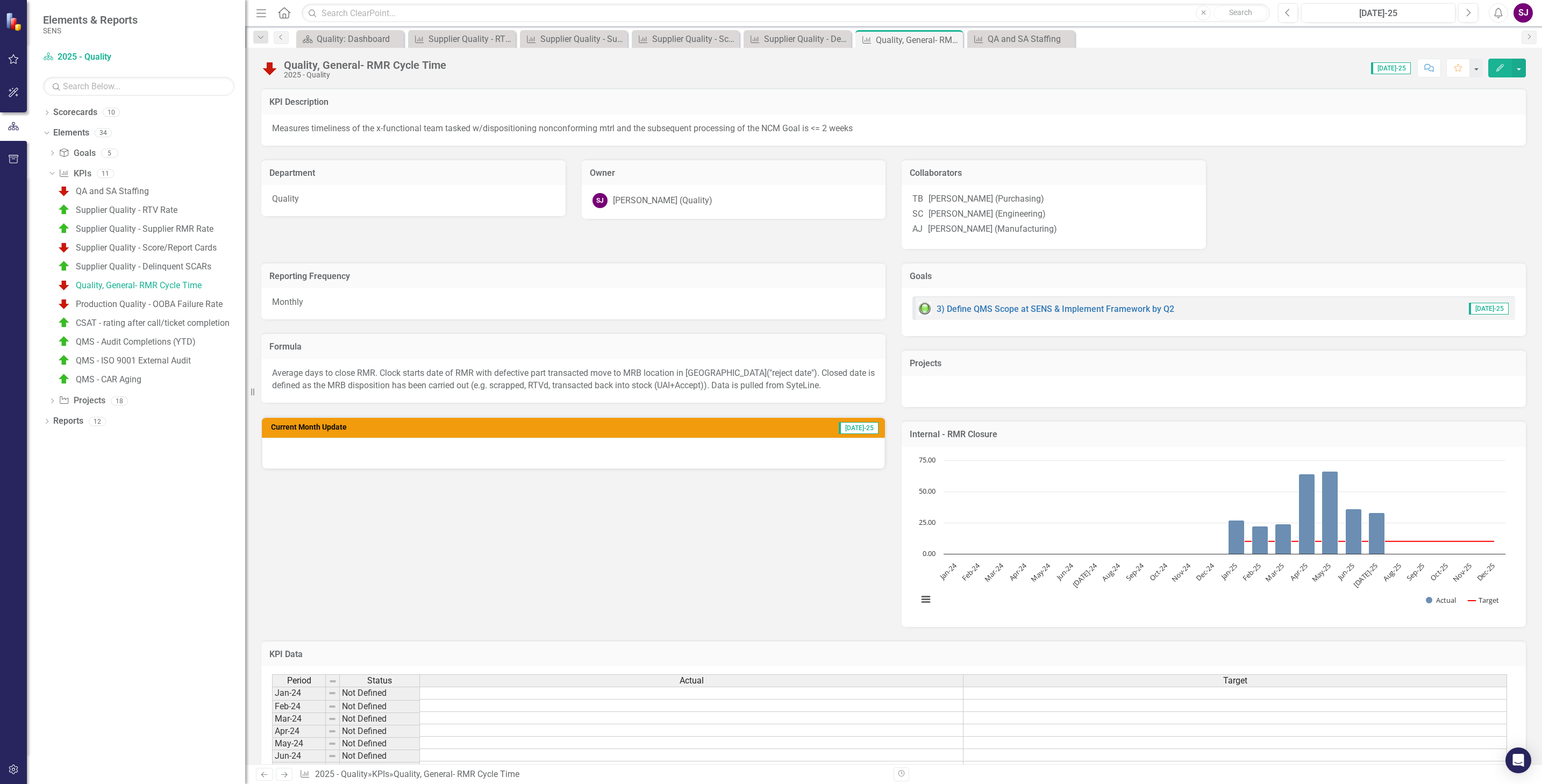
click at [450, 463] on div at bounding box center [573, 453] width 623 height 31
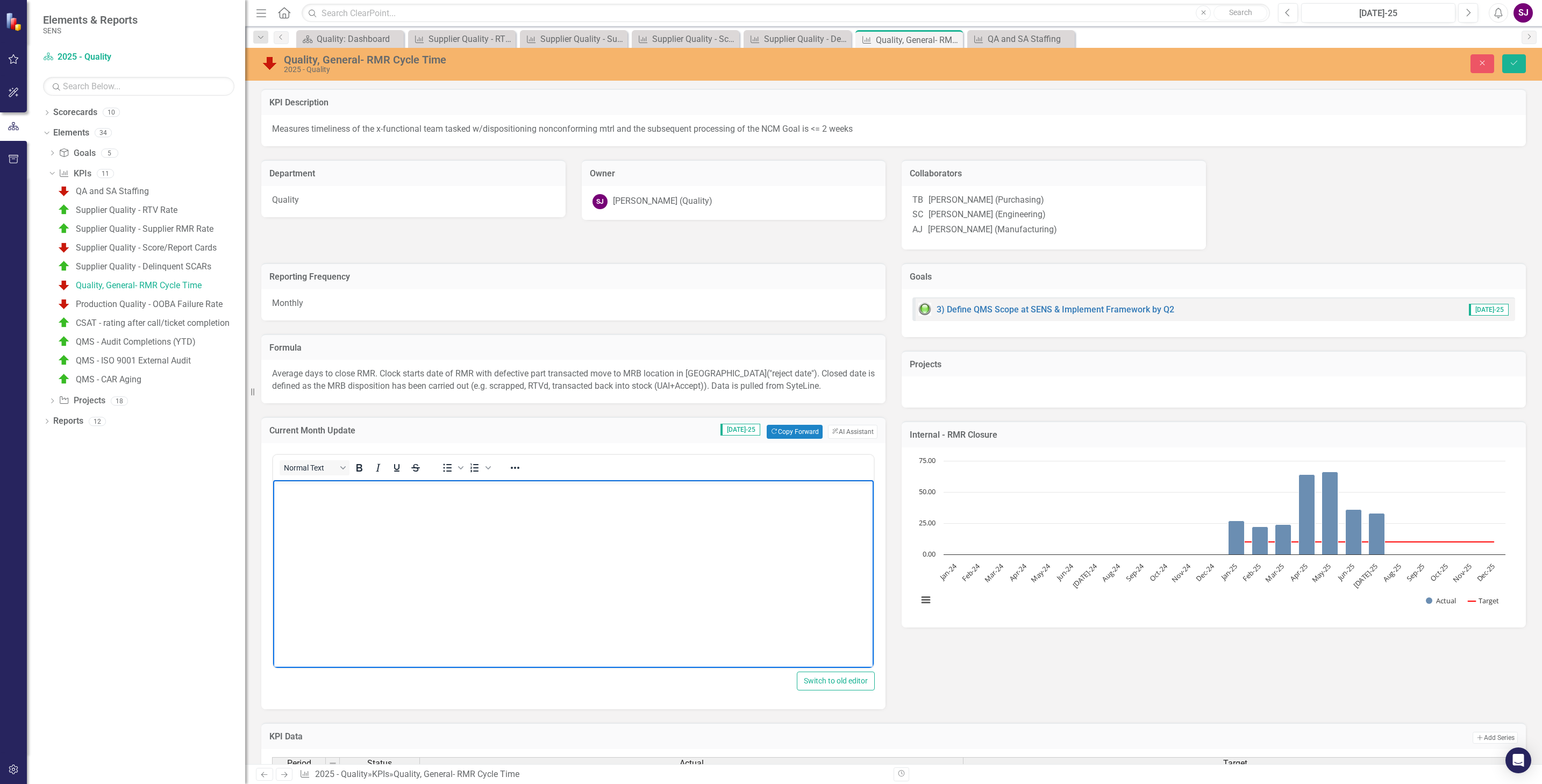
click at [451, 508] on body "Rich Text Area. Press ALT-0 for help." at bounding box center [573, 560] width 600 height 161
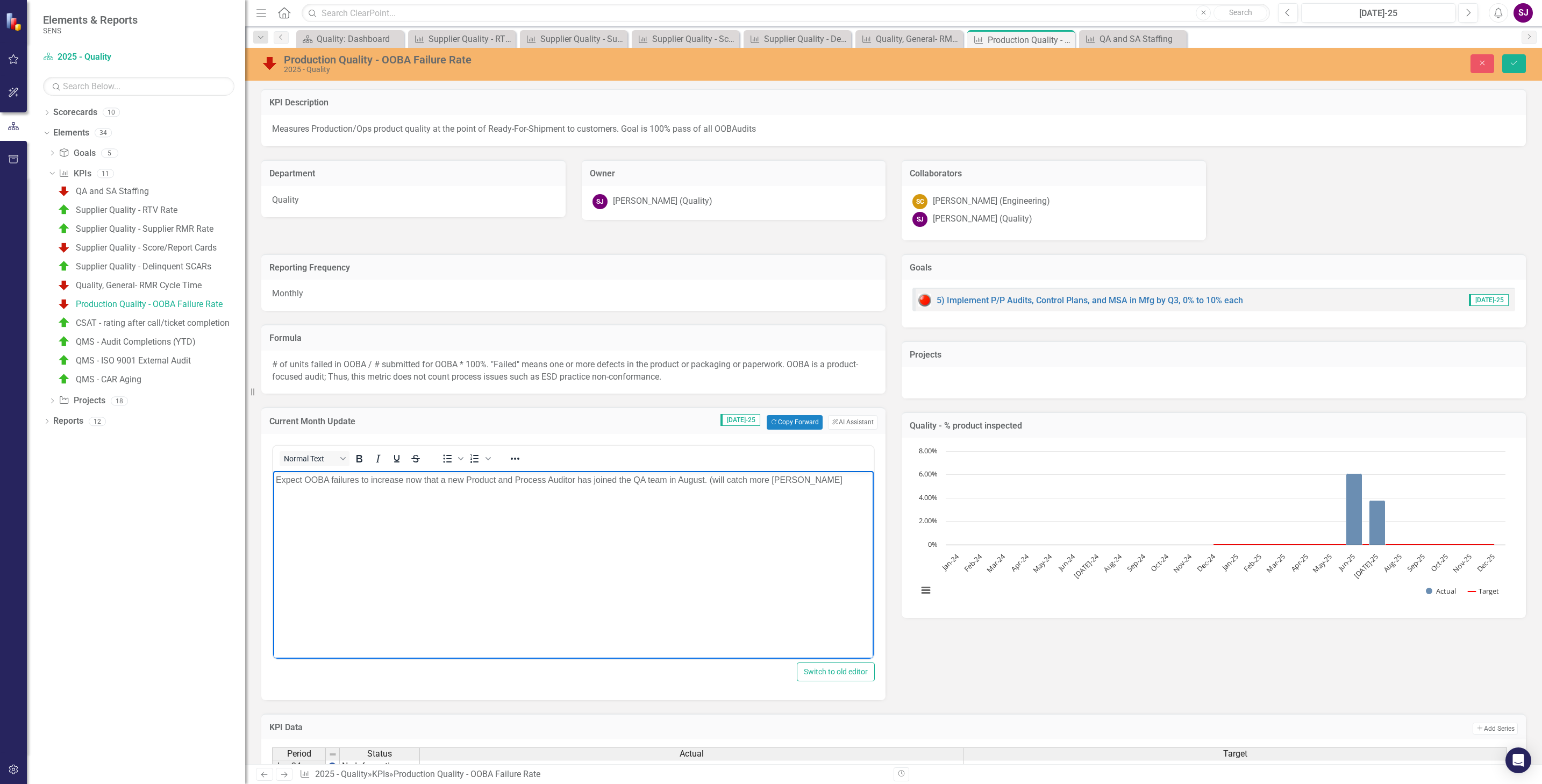
scroll to position [161, 0]
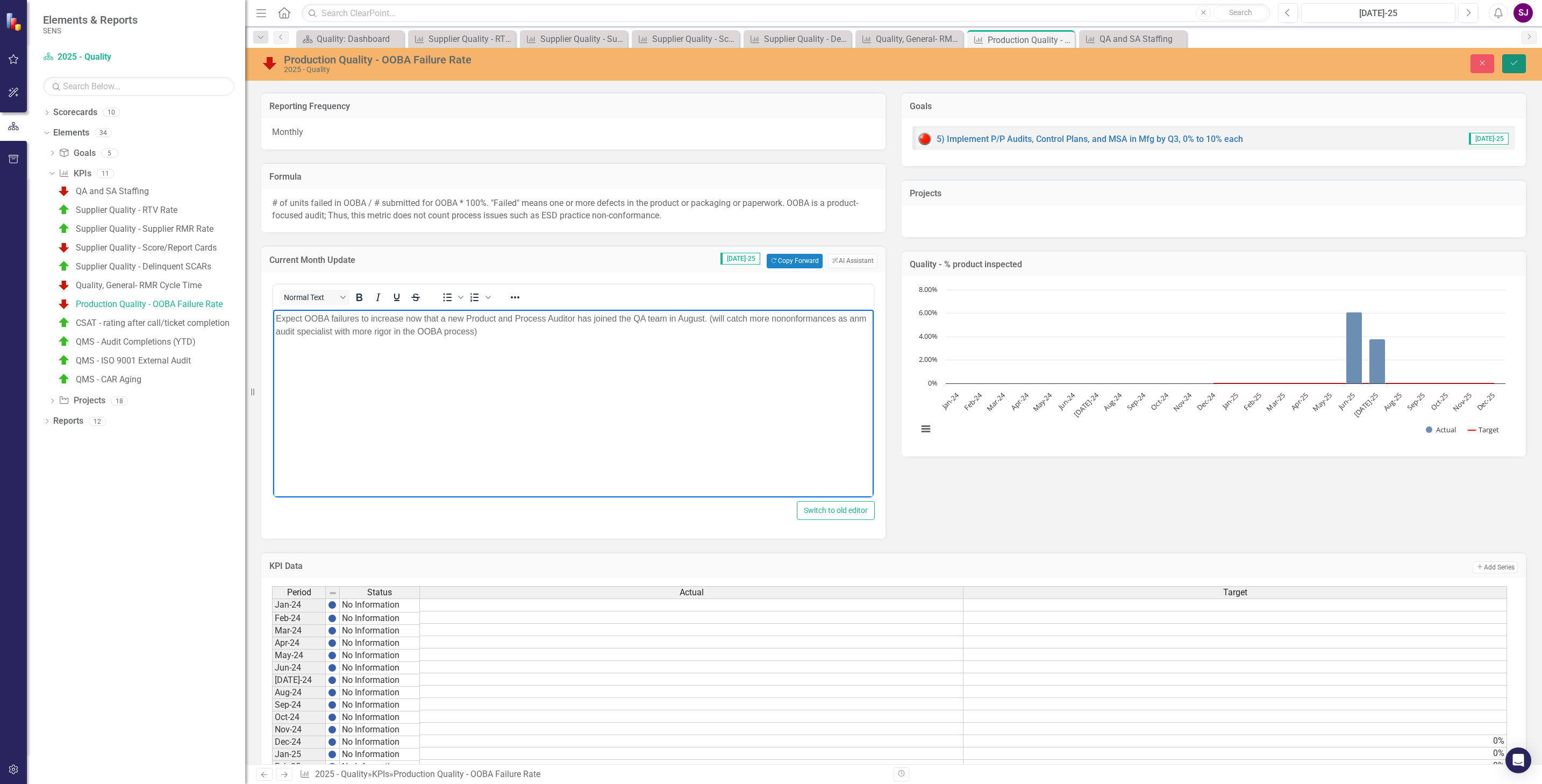
click at [1517, 63] on icon "Save" at bounding box center [1514, 63] width 10 height 8
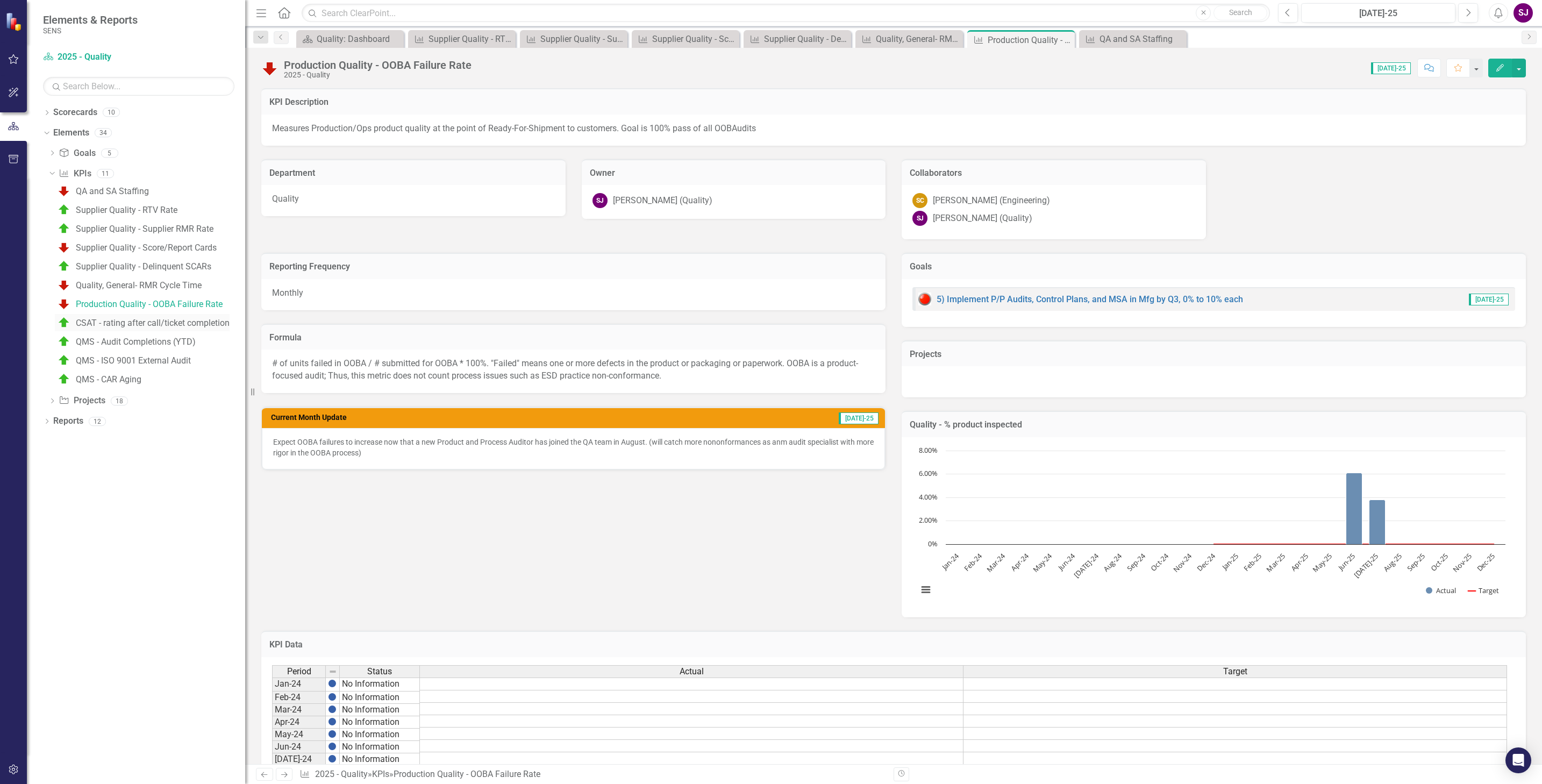
click at [110, 323] on div "CSAT - rating after call/ticket completion" at bounding box center [153, 323] width 154 height 10
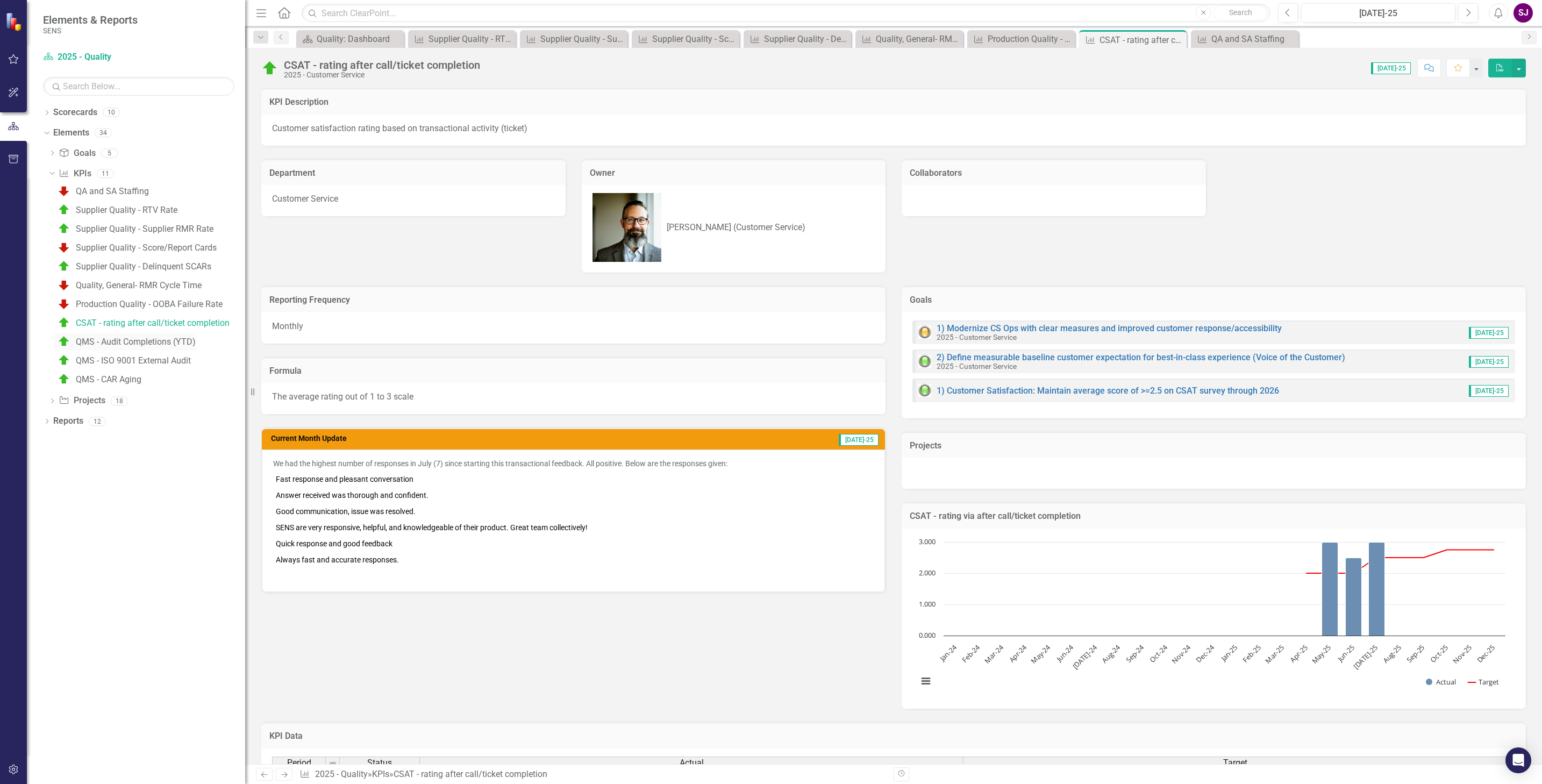
click at [108, 341] on div "QMS - Audit Completions (YTD)" at bounding box center [136, 342] width 120 height 10
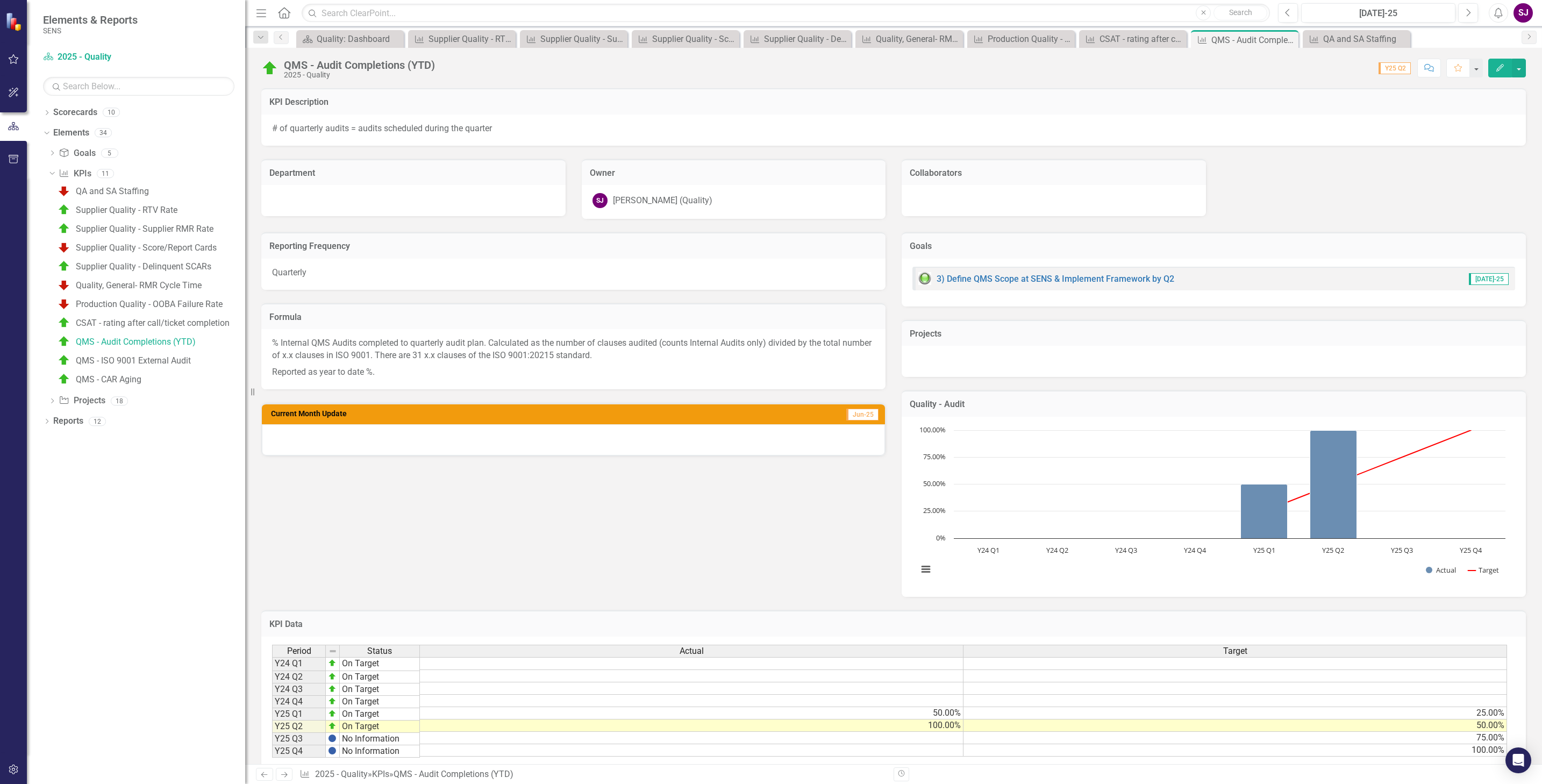
click at [388, 440] on div at bounding box center [573, 440] width 623 height 31
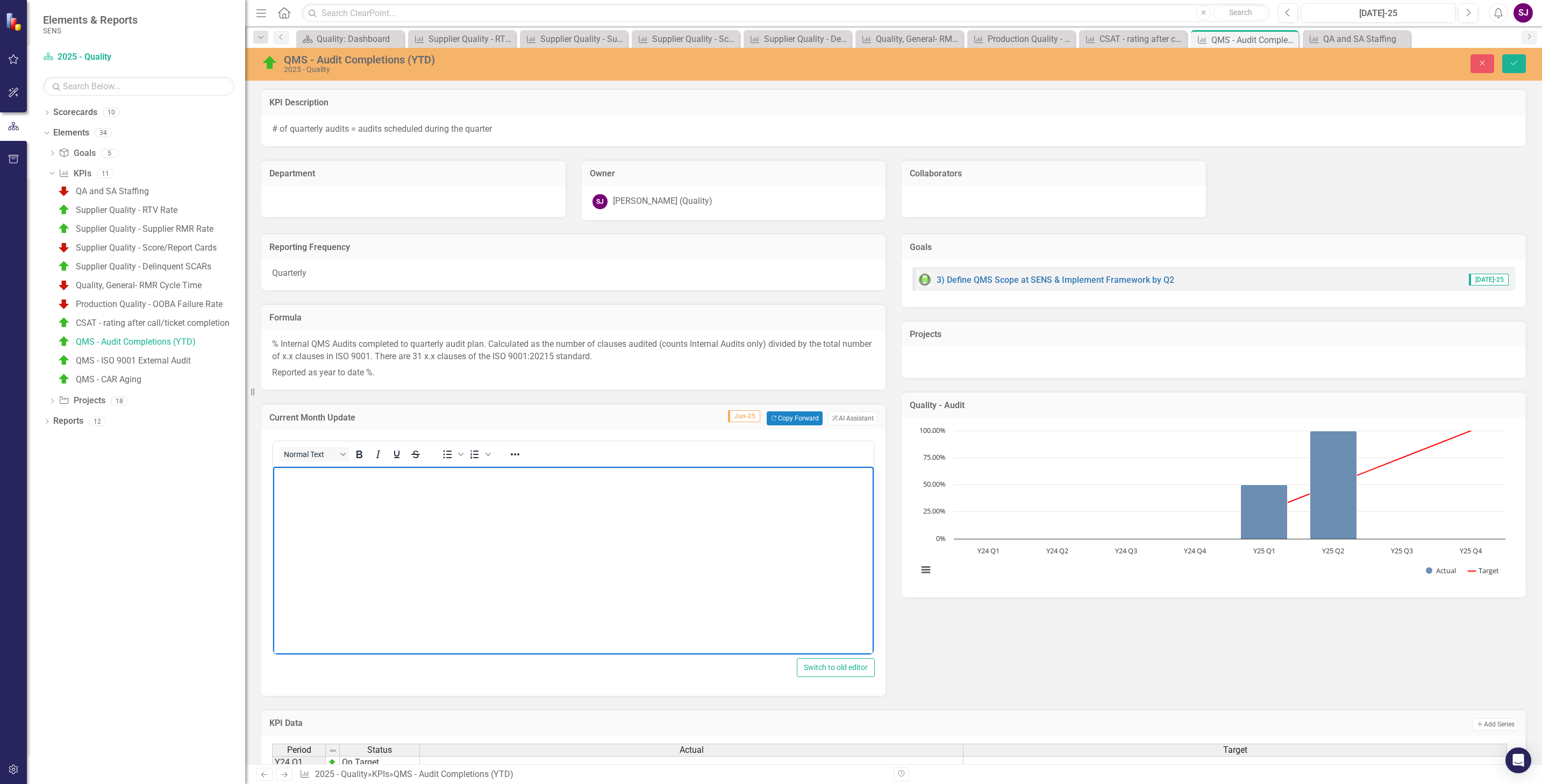
click at [380, 490] on body "Rich Text Area. Press ALT-0 for help." at bounding box center [573, 547] width 600 height 161
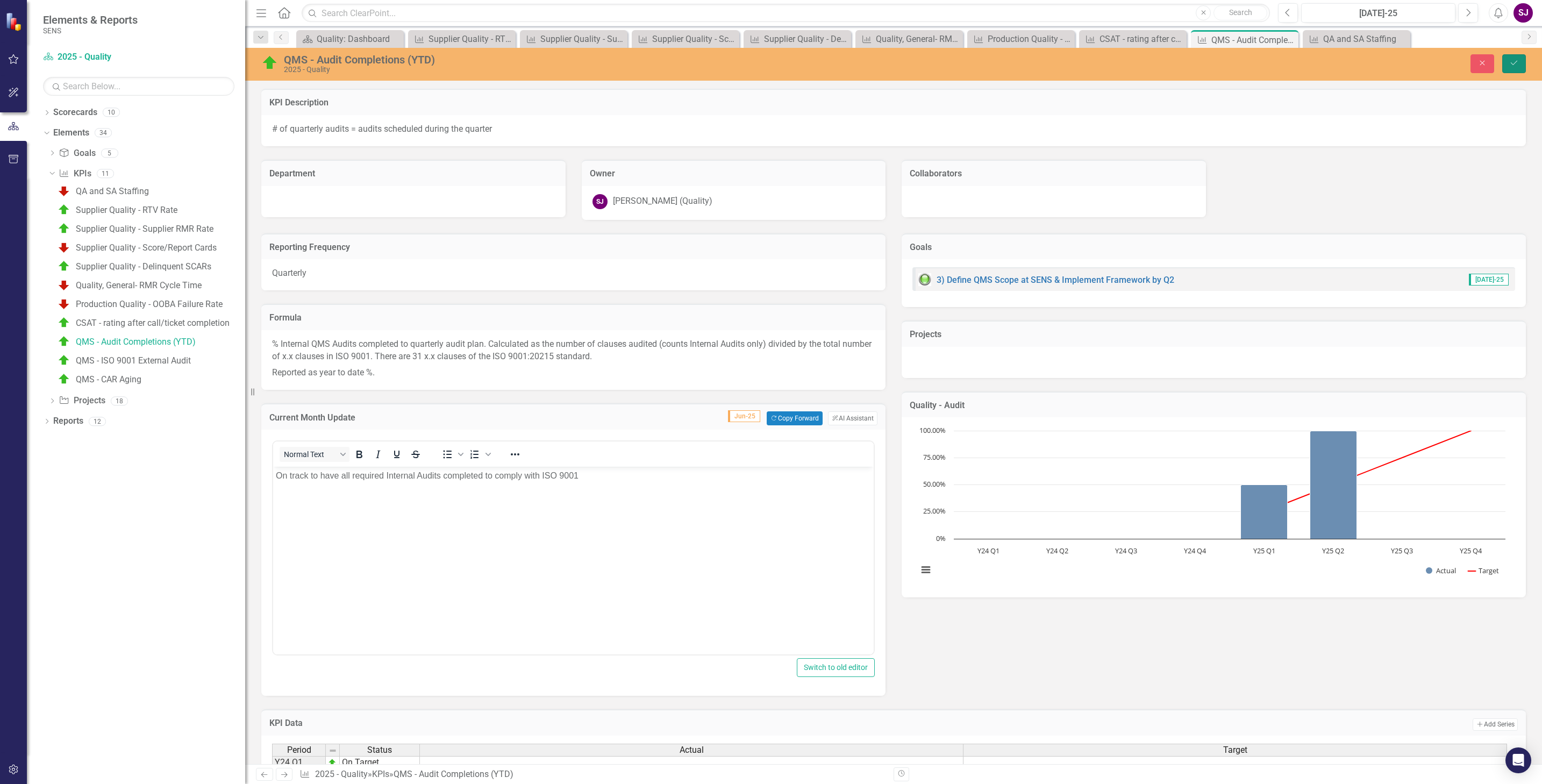
click at [1518, 63] on button "Save" at bounding box center [1514, 63] width 24 height 19
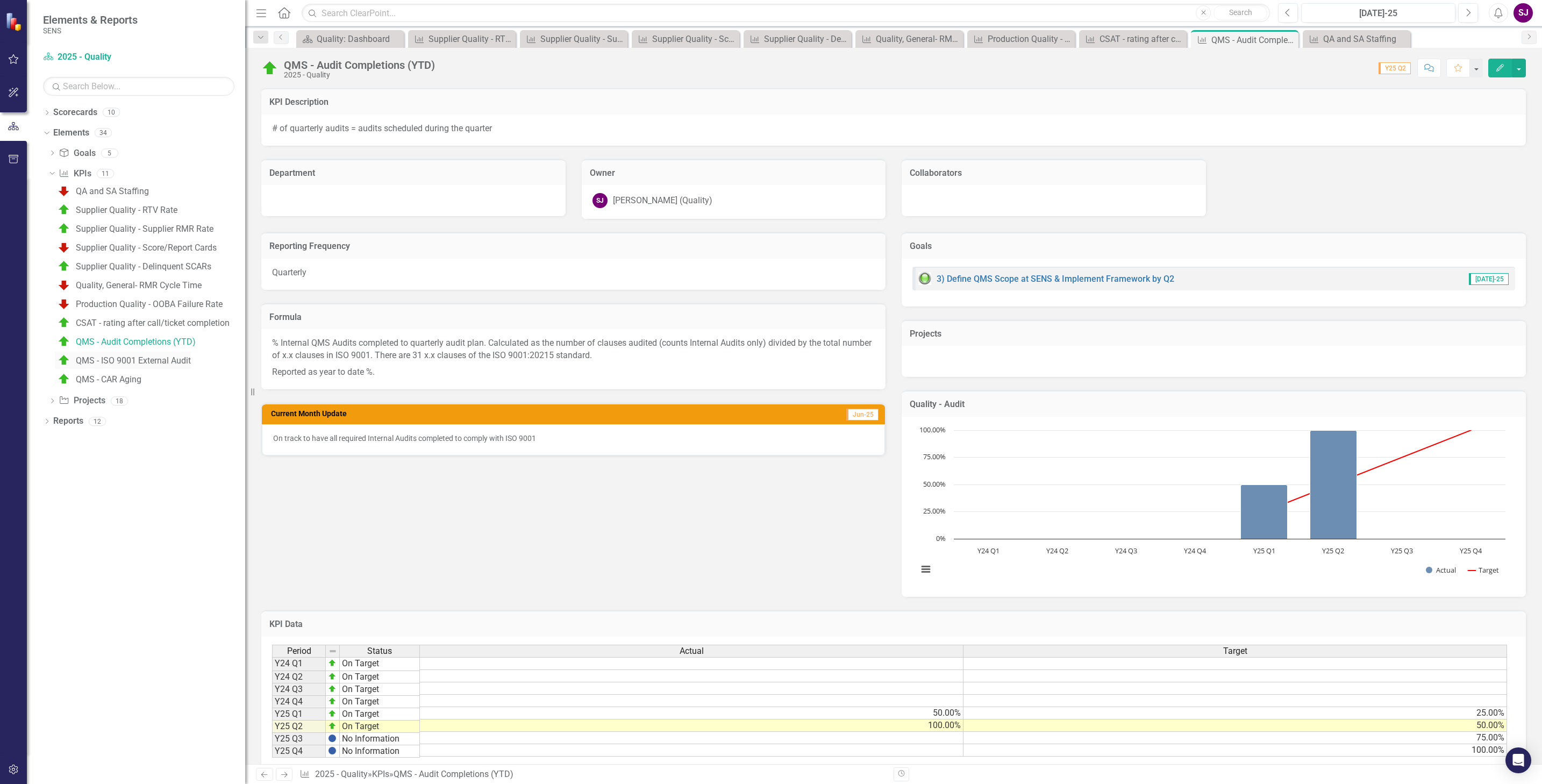
click at [142, 361] on div "QMS - ISO 9001 External Audit" at bounding box center [133, 361] width 115 height 10
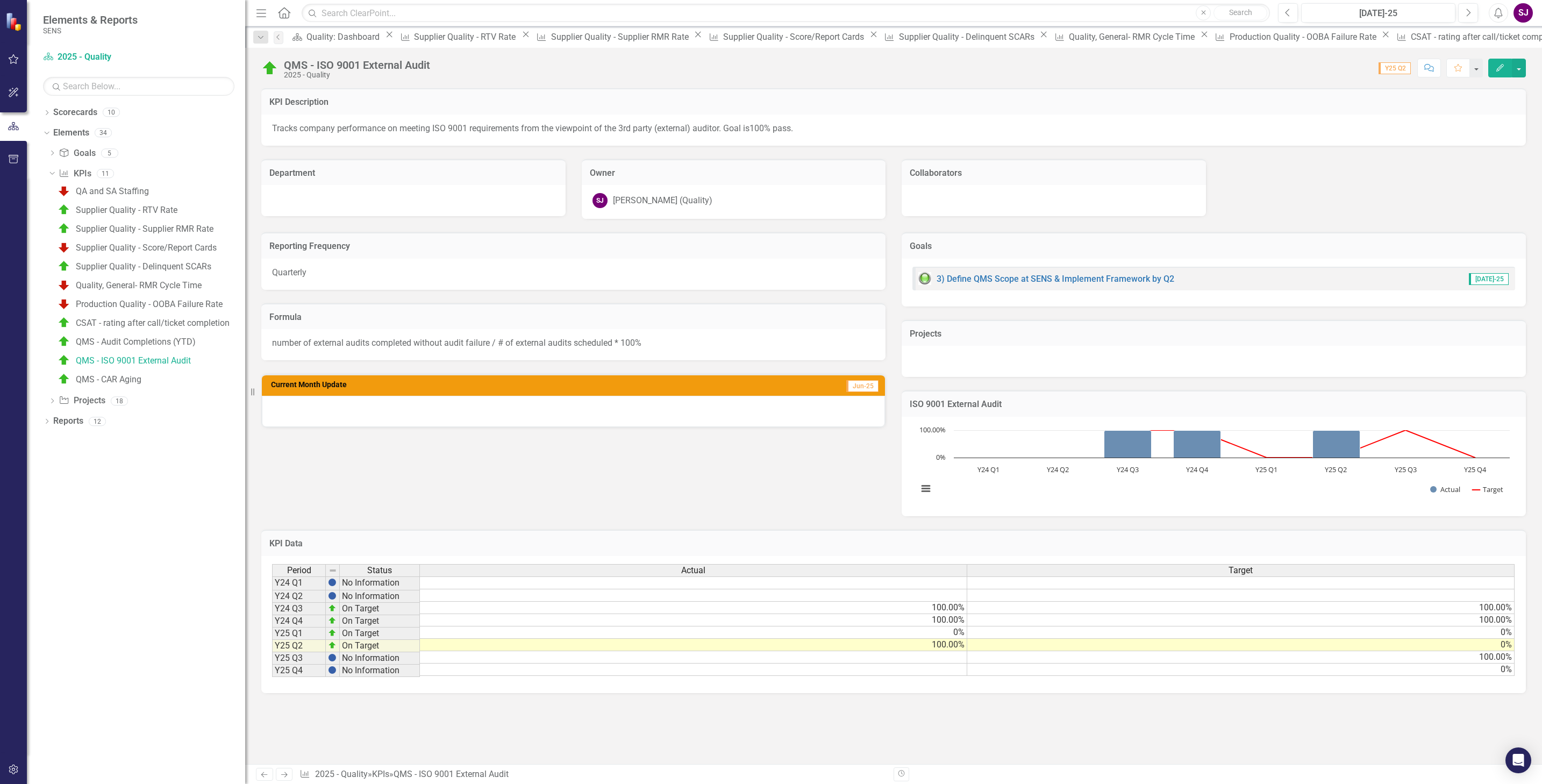
click at [439, 412] on div at bounding box center [573, 411] width 623 height 31
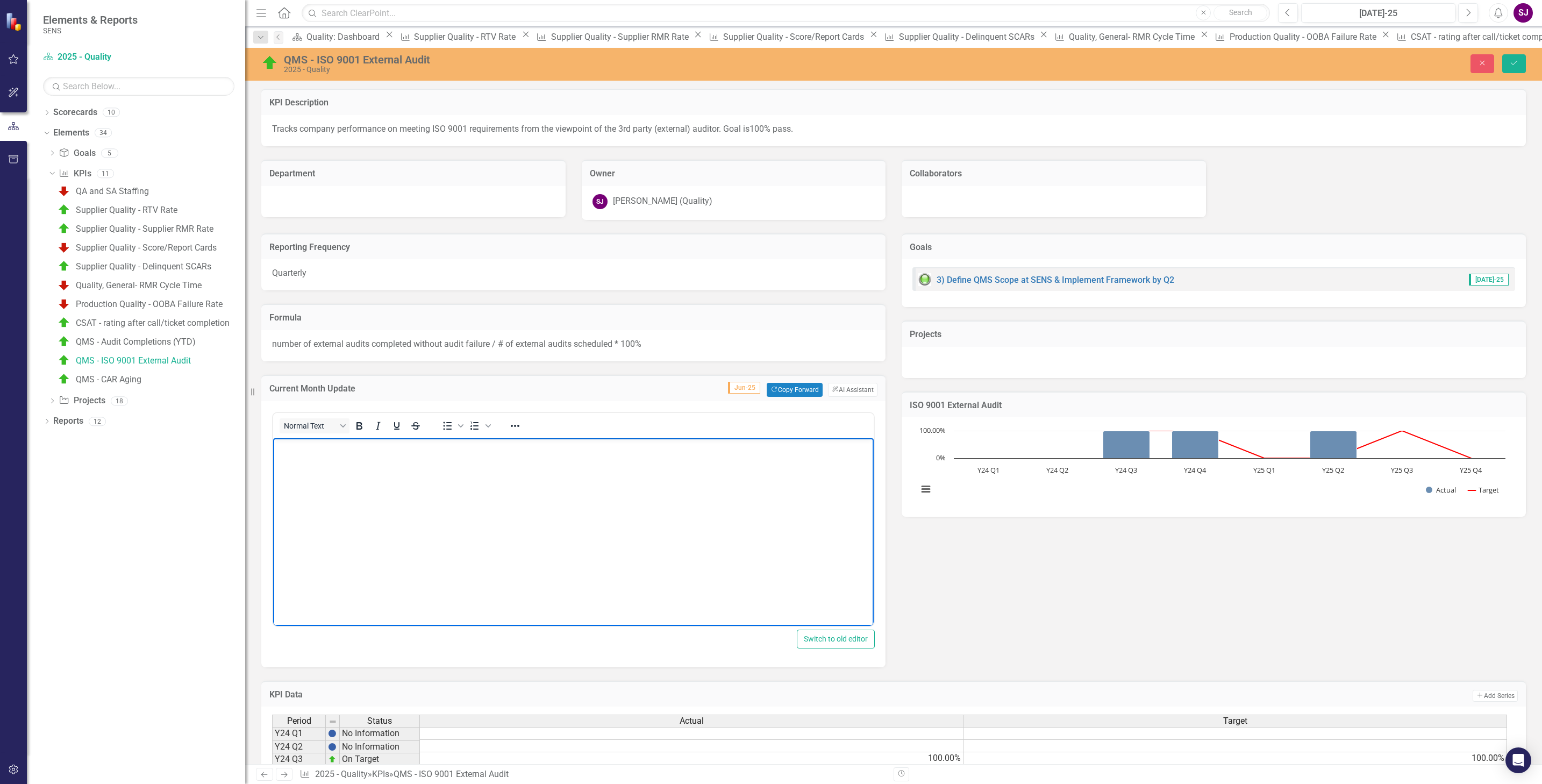
click at [440, 461] on body "Rich Text Area. Press ALT-0 for help." at bounding box center [573, 518] width 600 height 161
click at [1518, 63] on button "Save" at bounding box center [1514, 63] width 24 height 19
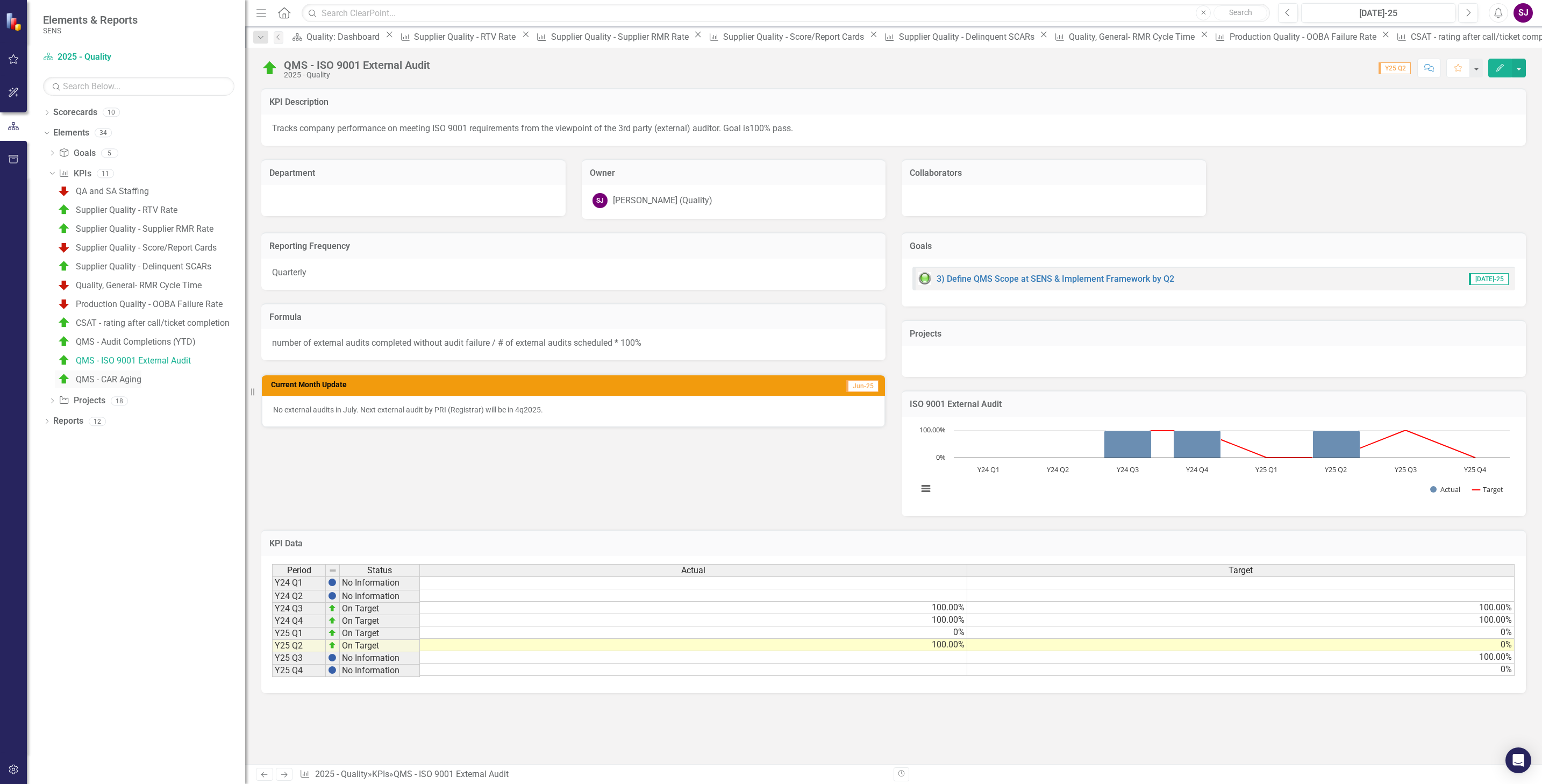
click at [110, 378] on div "QMS - CAR Aging" at bounding box center [109, 379] width 66 height 10
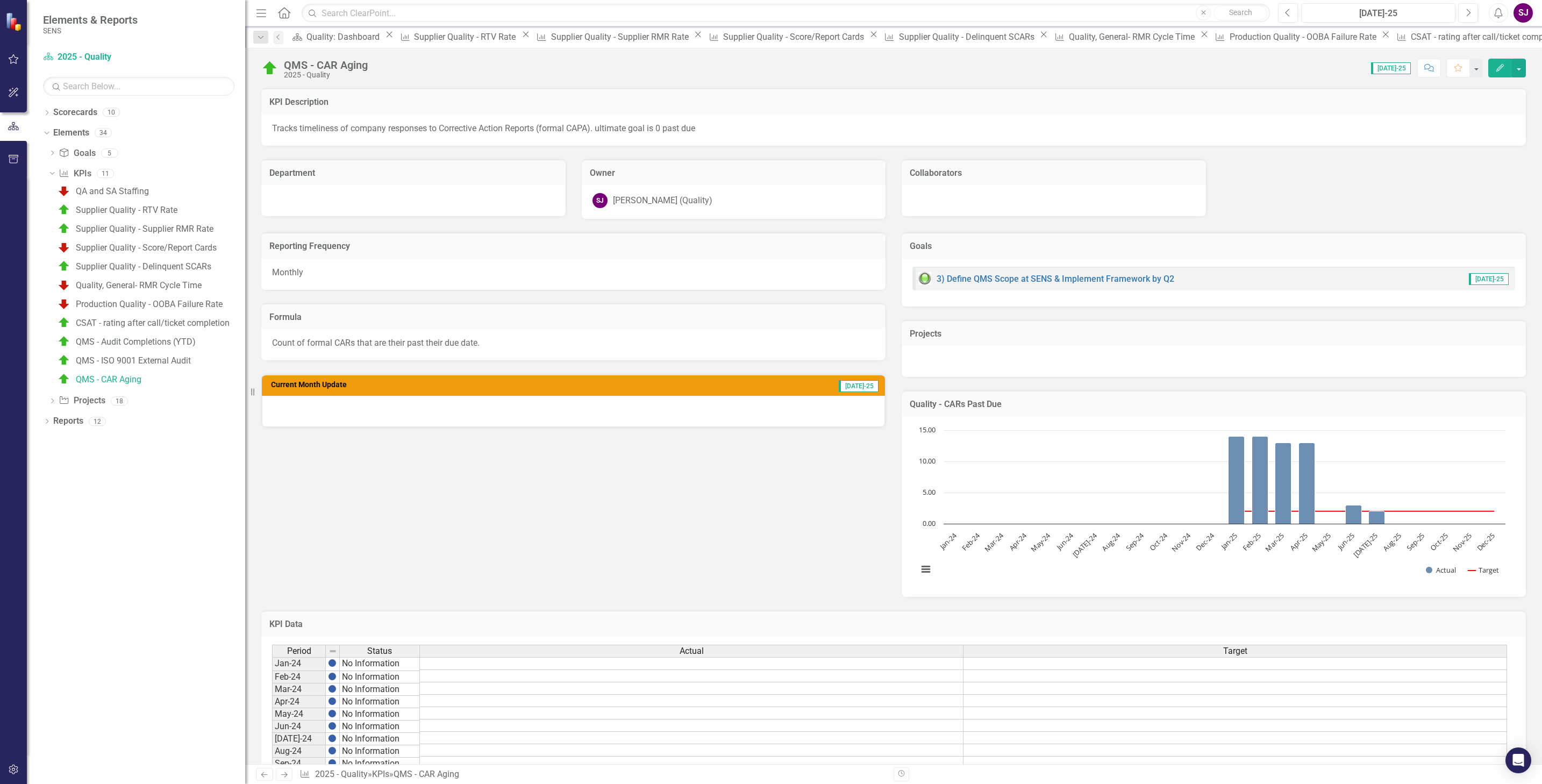
click at [350, 409] on div at bounding box center [573, 411] width 623 height 31
click at [360, 411] on div at bounding box center [573, 411] width 623 height 31
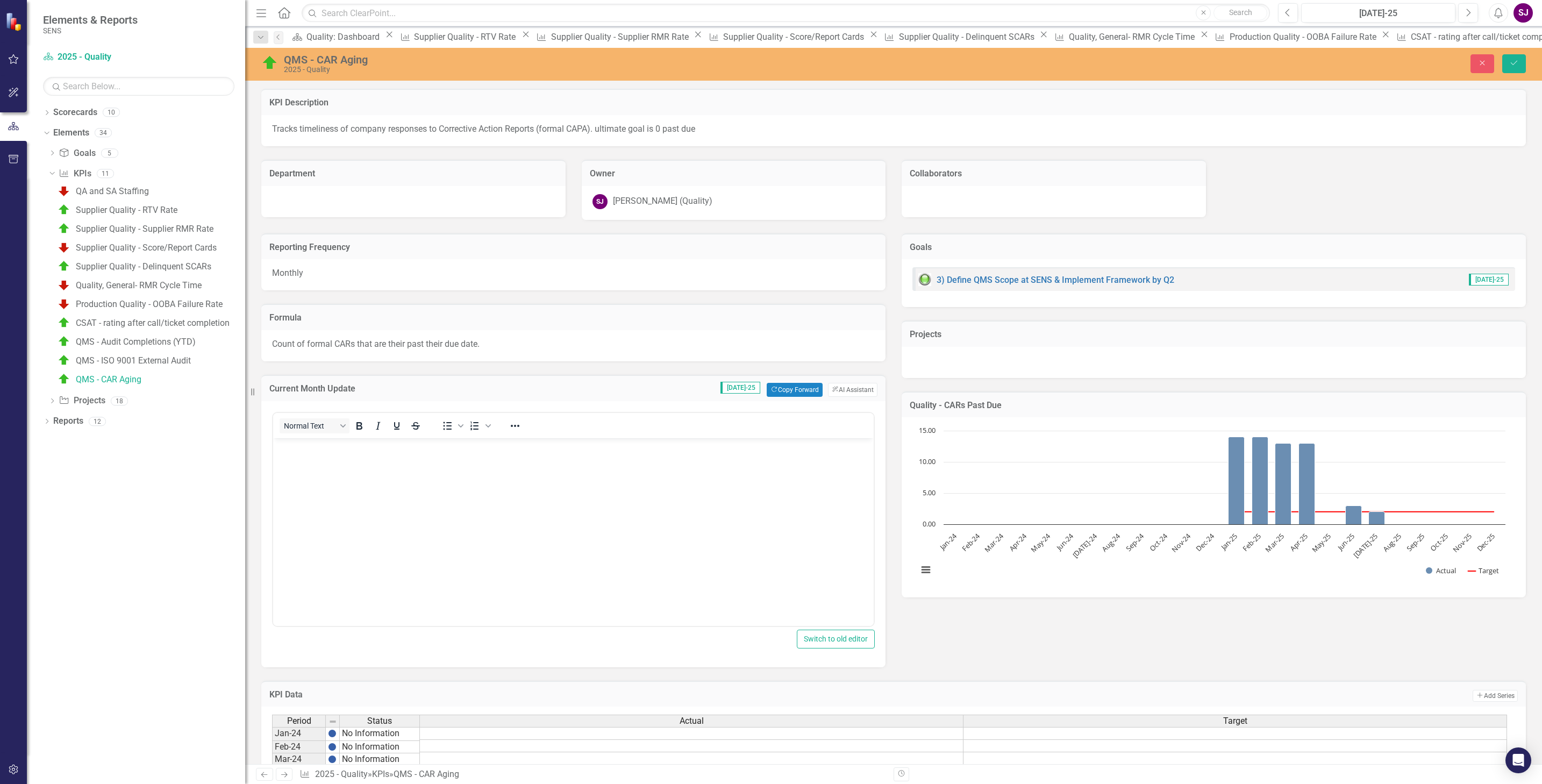
click at [386, 461] on body "Rich Text Area. Press ALT-0 for help." at bounding box center [573, 518] width 600 height 161
drag, startPoint x: 1517, startPoint y: 58, endPoint x: 472, endPoint y: 126, distance: 1047.2
click at [1517, 58] on button "Save" at bounding box center [1514, 63] width 24 height 19
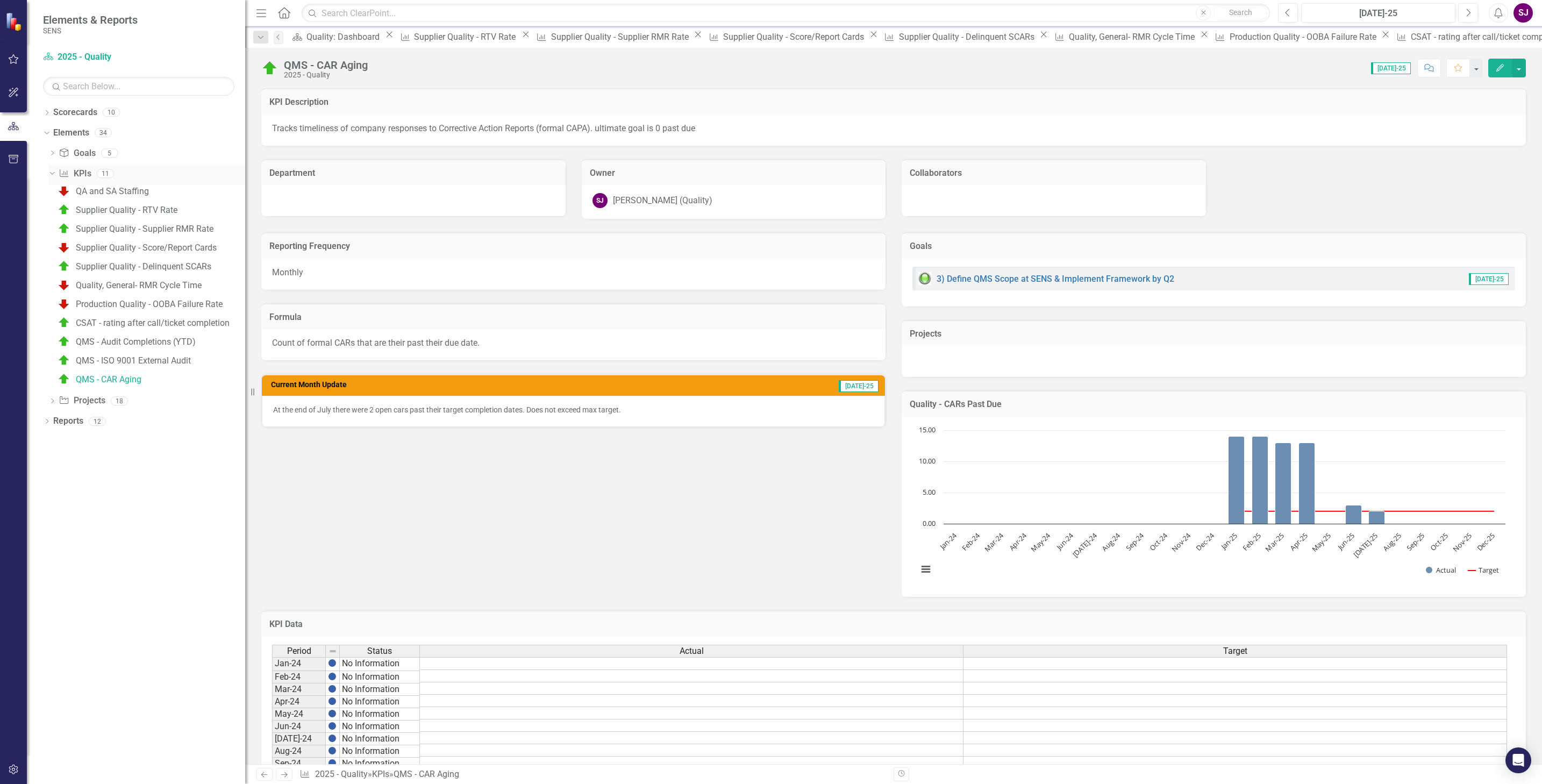
click at [50, 174] on icon "Dropdown" at bounding box center [51, 173] width 6 height 8
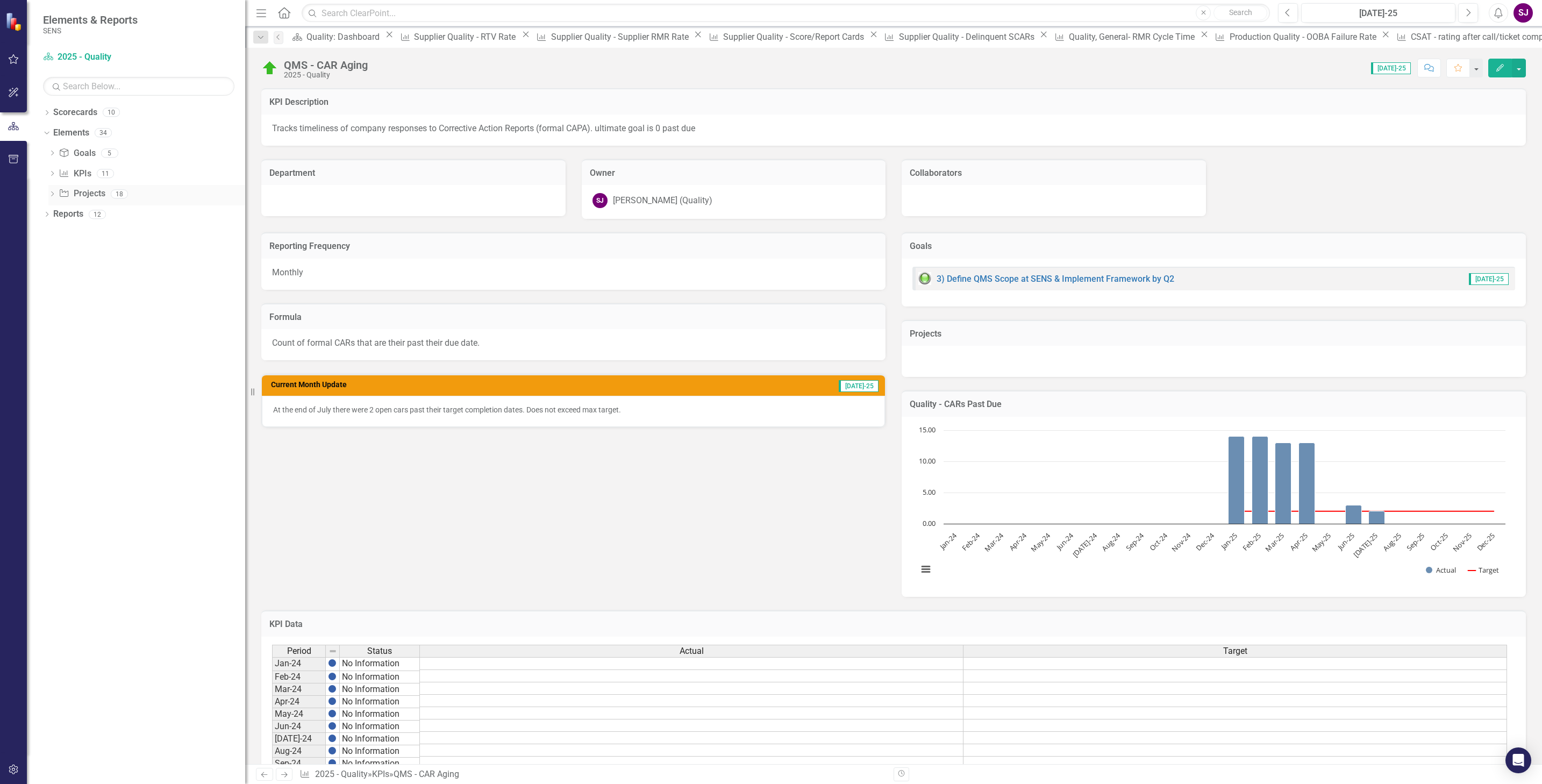
click at [54, 195] on icon "Dropdown" at bounding box center [52, 195] width 8 height 6
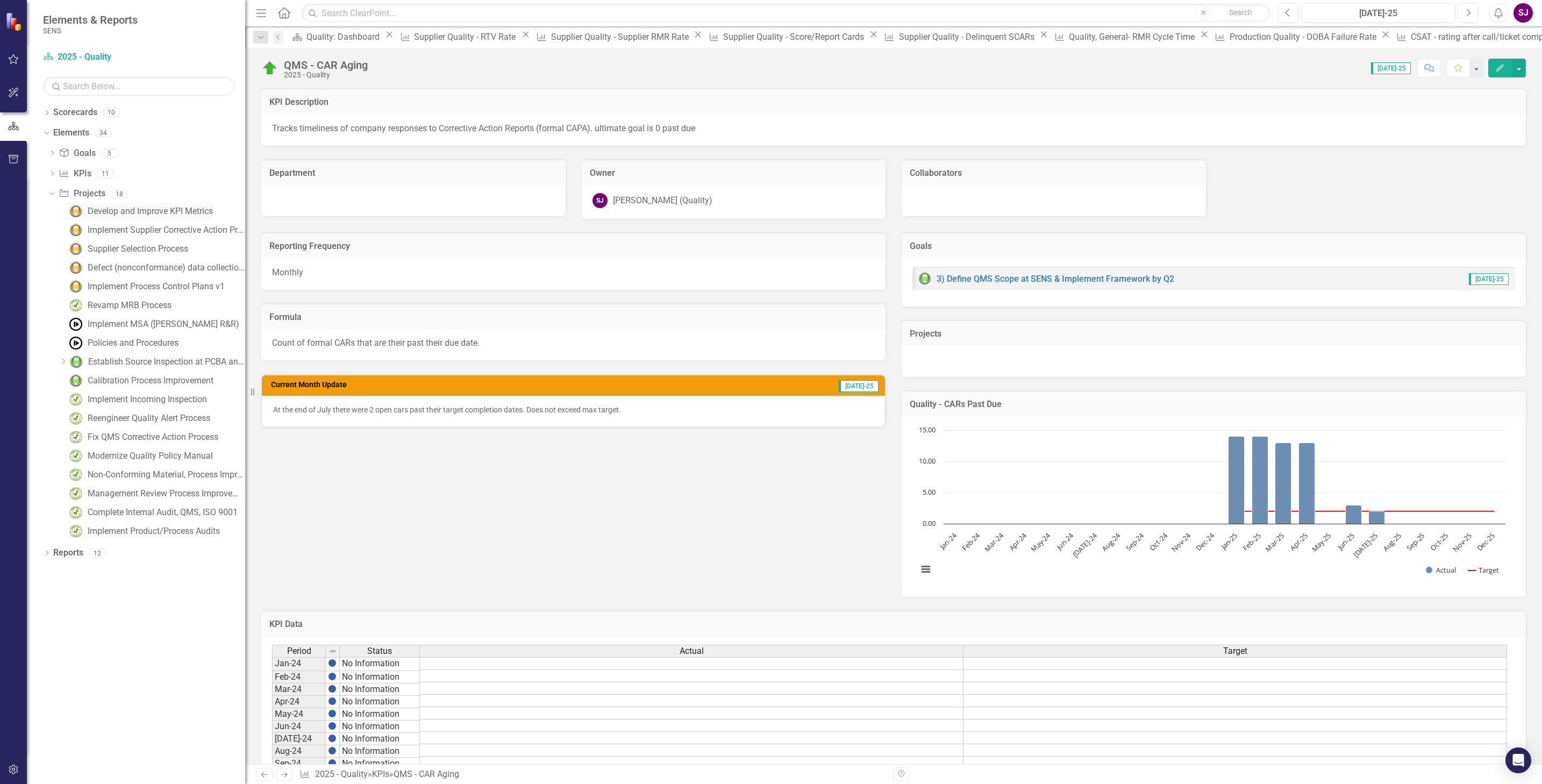
click at [123, 213] on div "Develop and Improve KPI Metrics" at bounding box center [150, 211] width 125 height 10
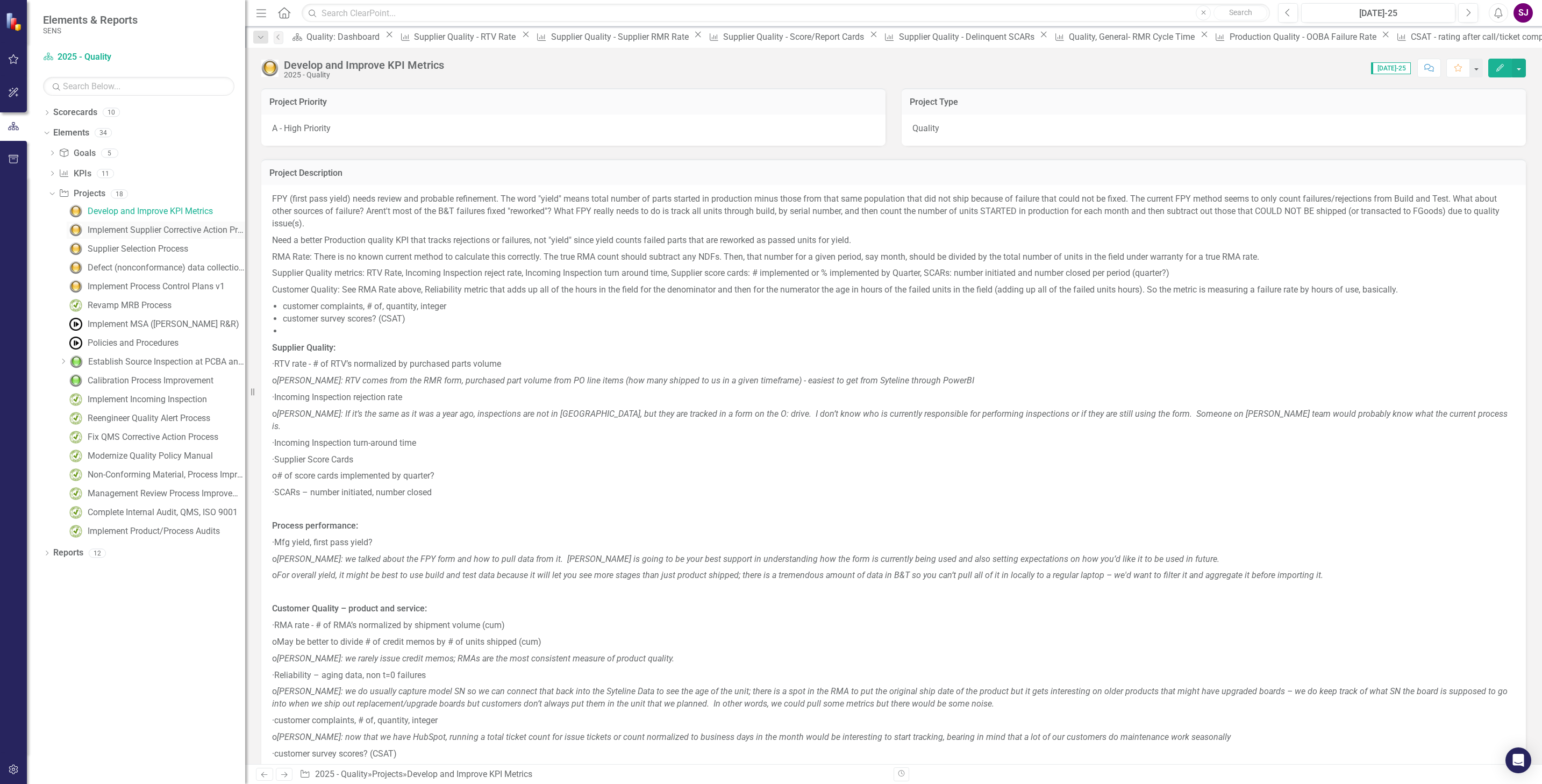
click at [116, 227] on div "Implement Supplier Corrective Action Process" at bounding box center [166, 230] width 157 height 10
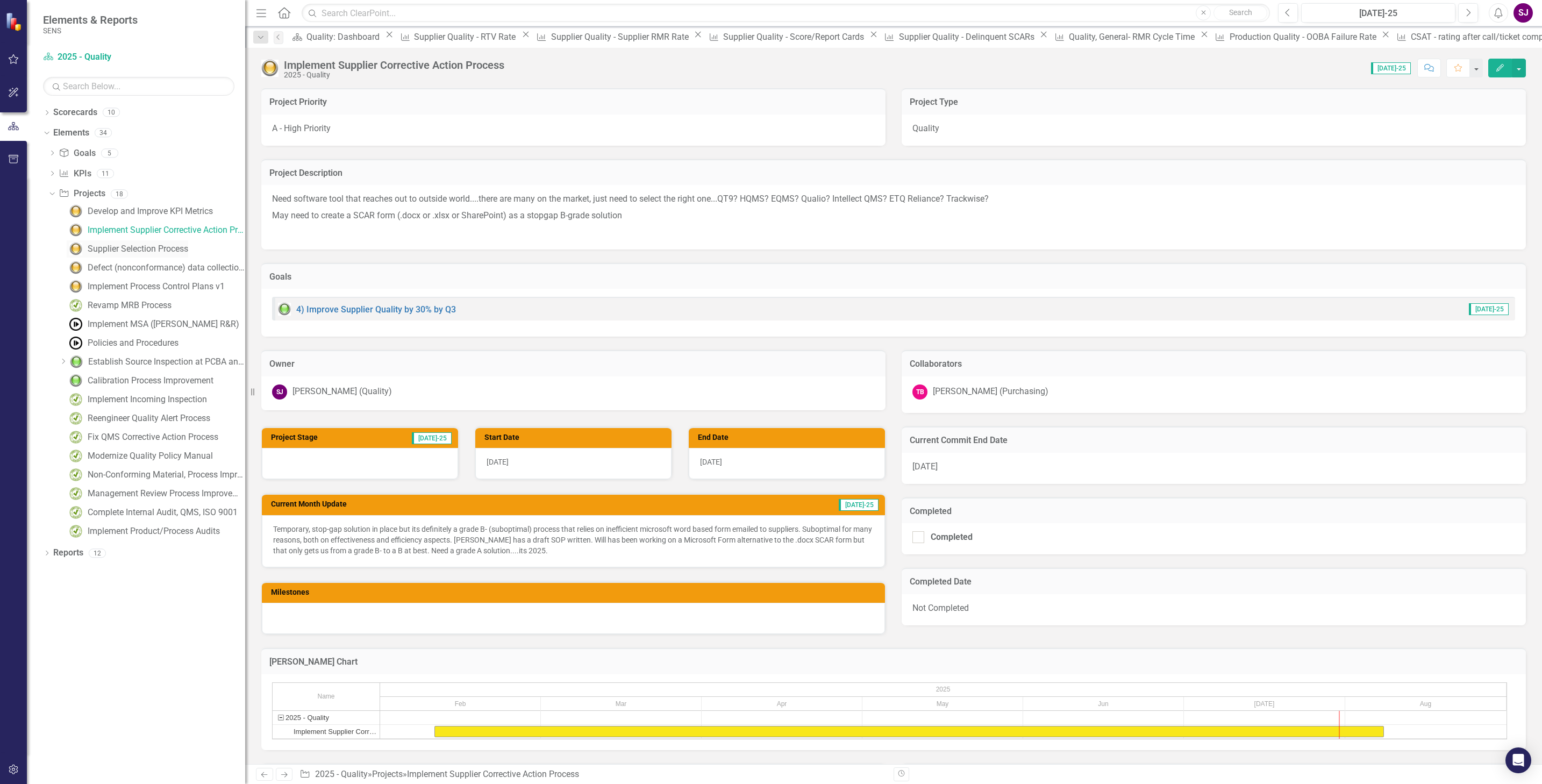
click at [119, 247] on div "Supplier Selection Process" at bounding box center [138, 249] width 101 height 10
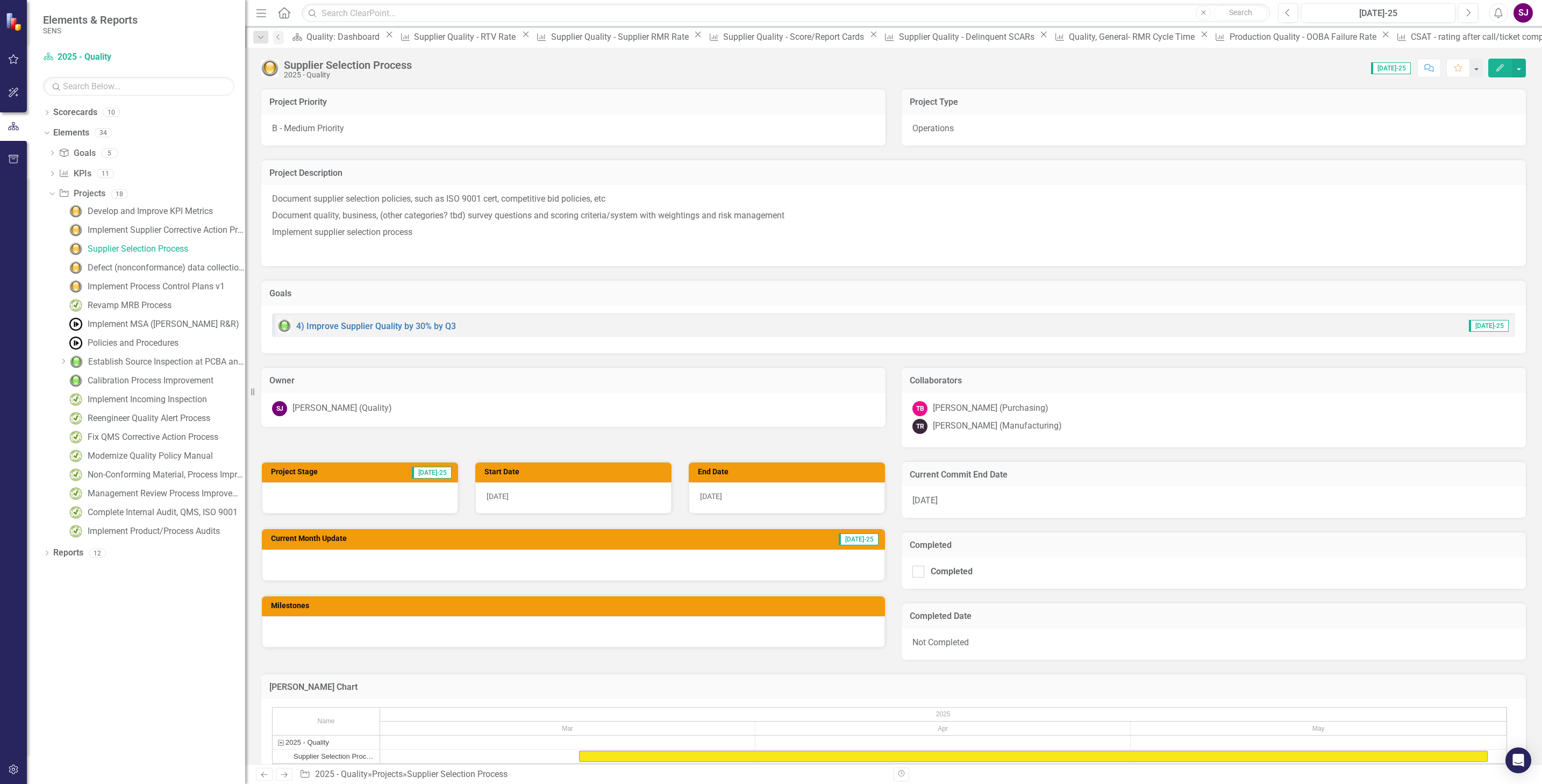
click at [395, 563] on div at bounding box center [573, 565] width 623 height 31
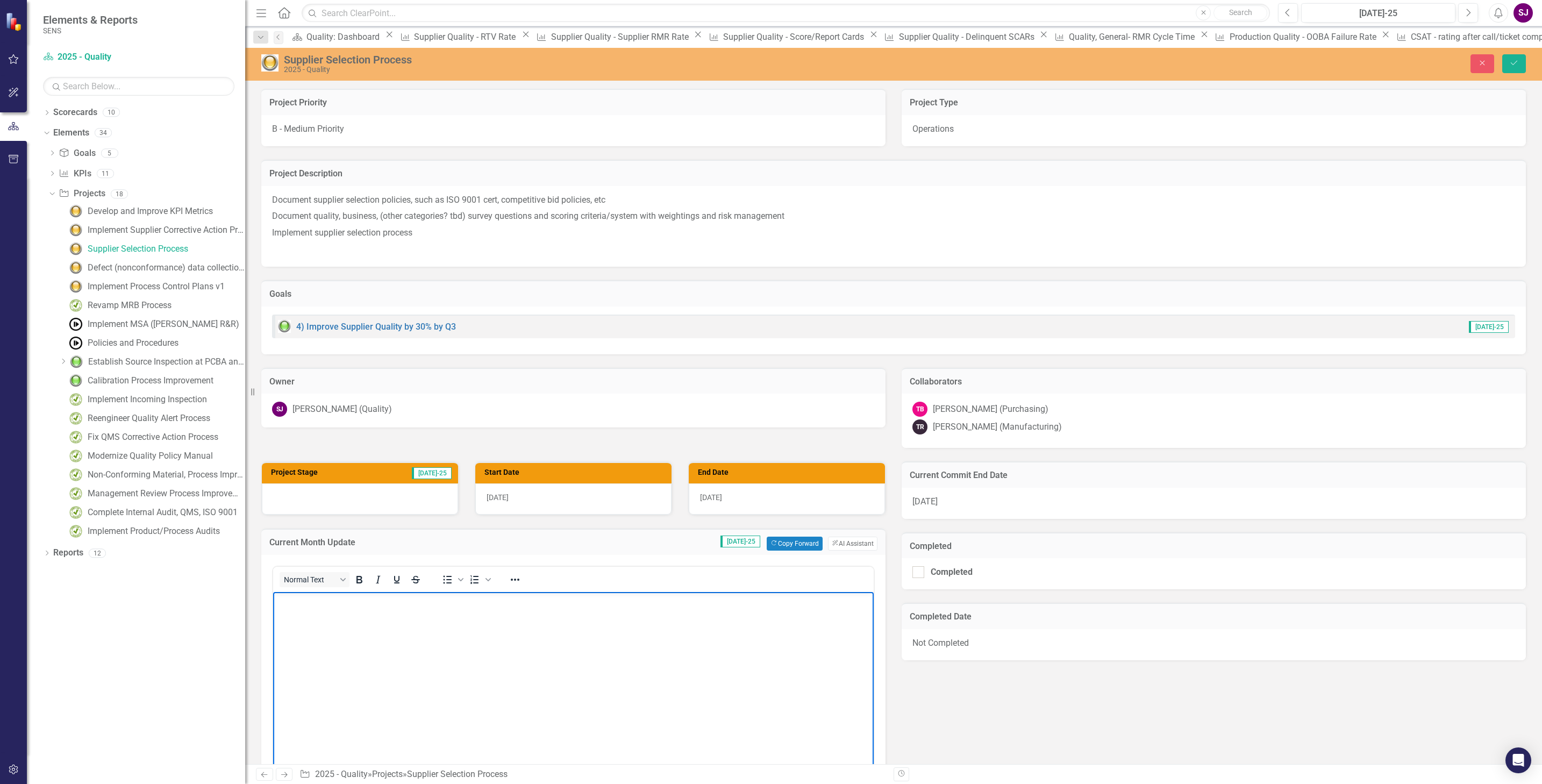
click at [399, 612] on body "Rich Text Area. Press ALT-0 for help." at bounding box center [573, 671] width 600 height 161
click at [1513, 60] on icon "Save" at bounding box center [1514, 63] width 10 height 8
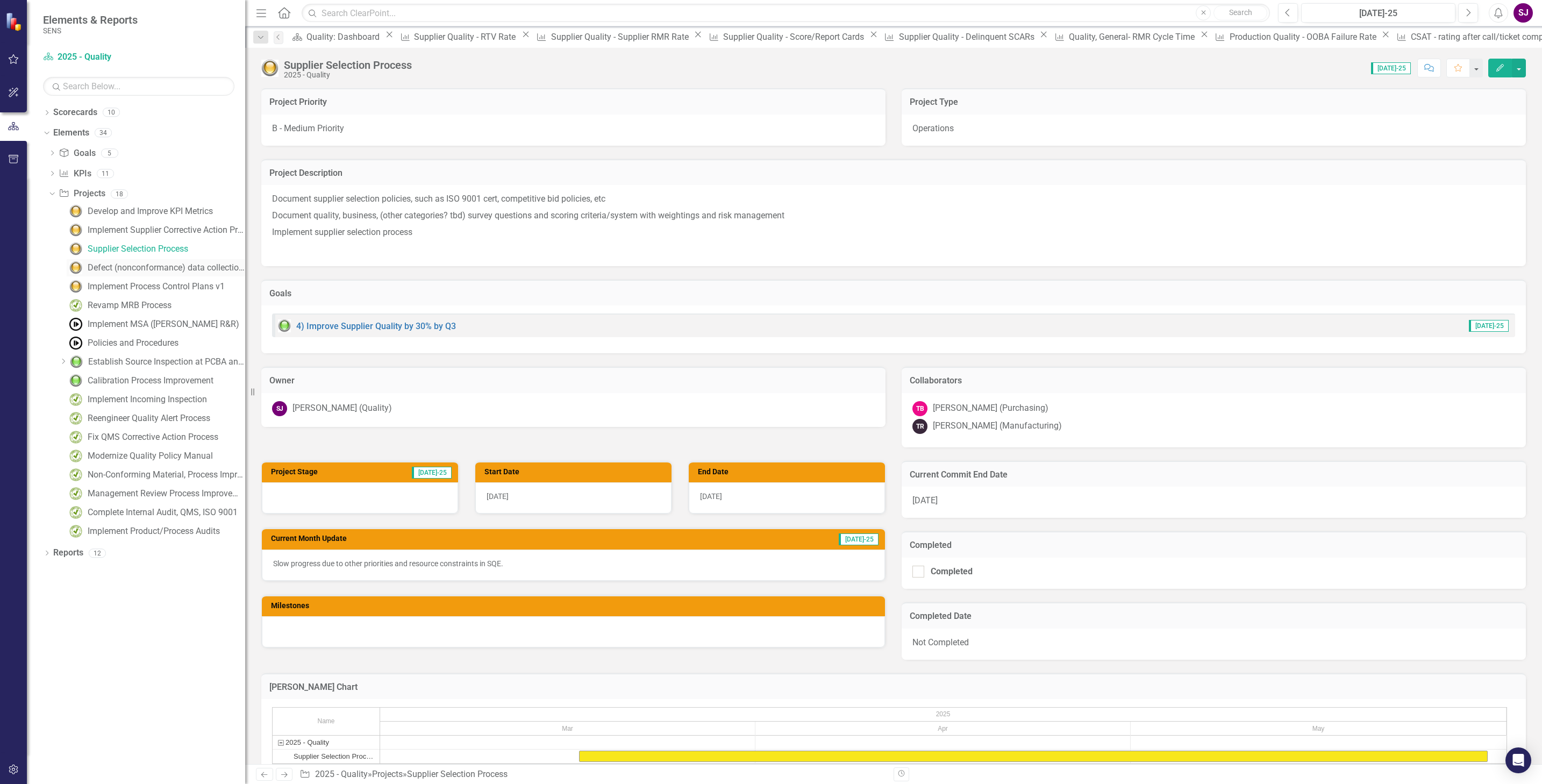
click at [114, 272] on div "Defect (nonconformance) data collection system" at bounding box center [166, 268] width 157 height 10
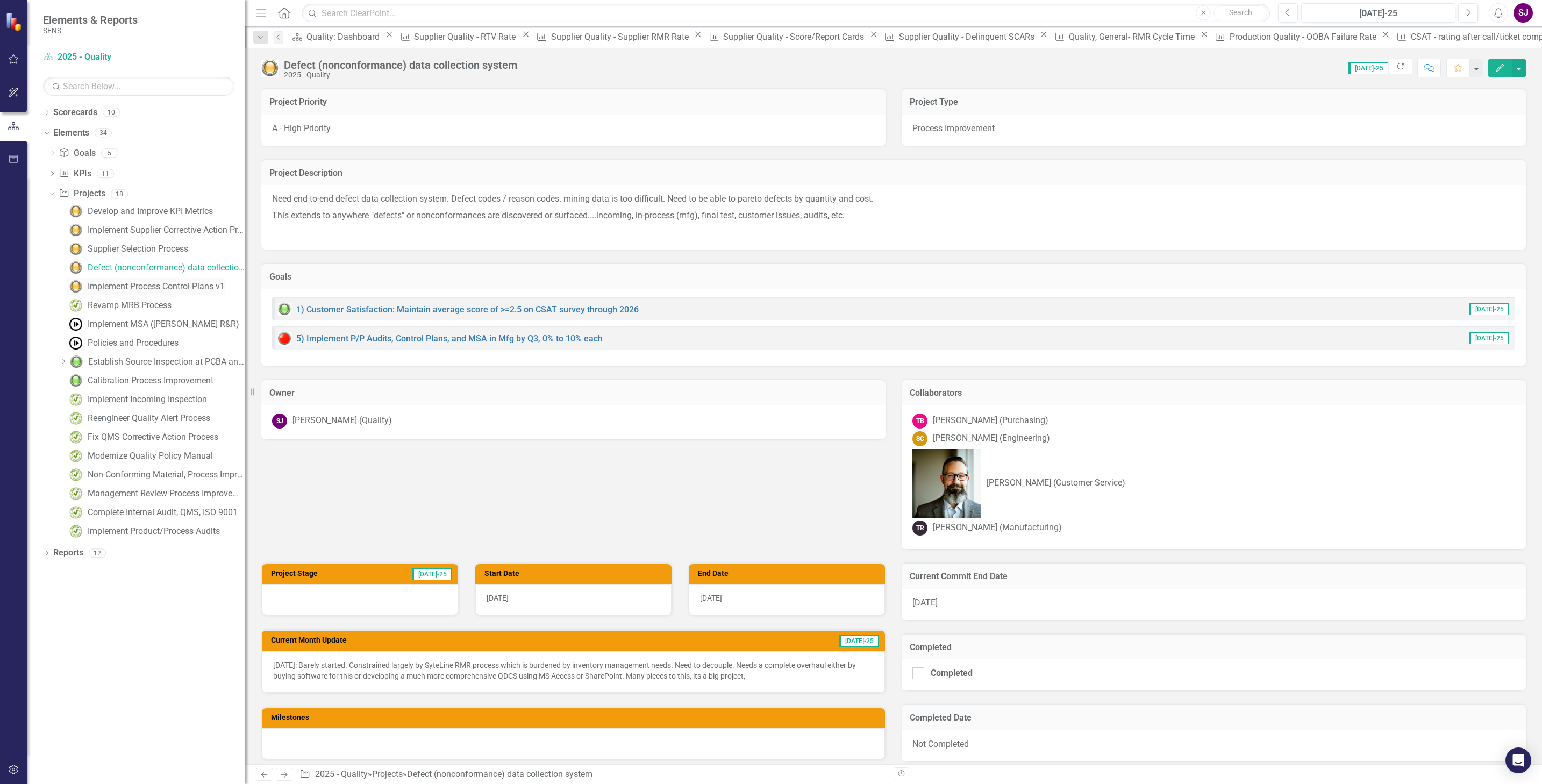
click at [113, 285] on div "Implement Process Control Plans v1" at bounding box center [156, 287] width 137 height 10
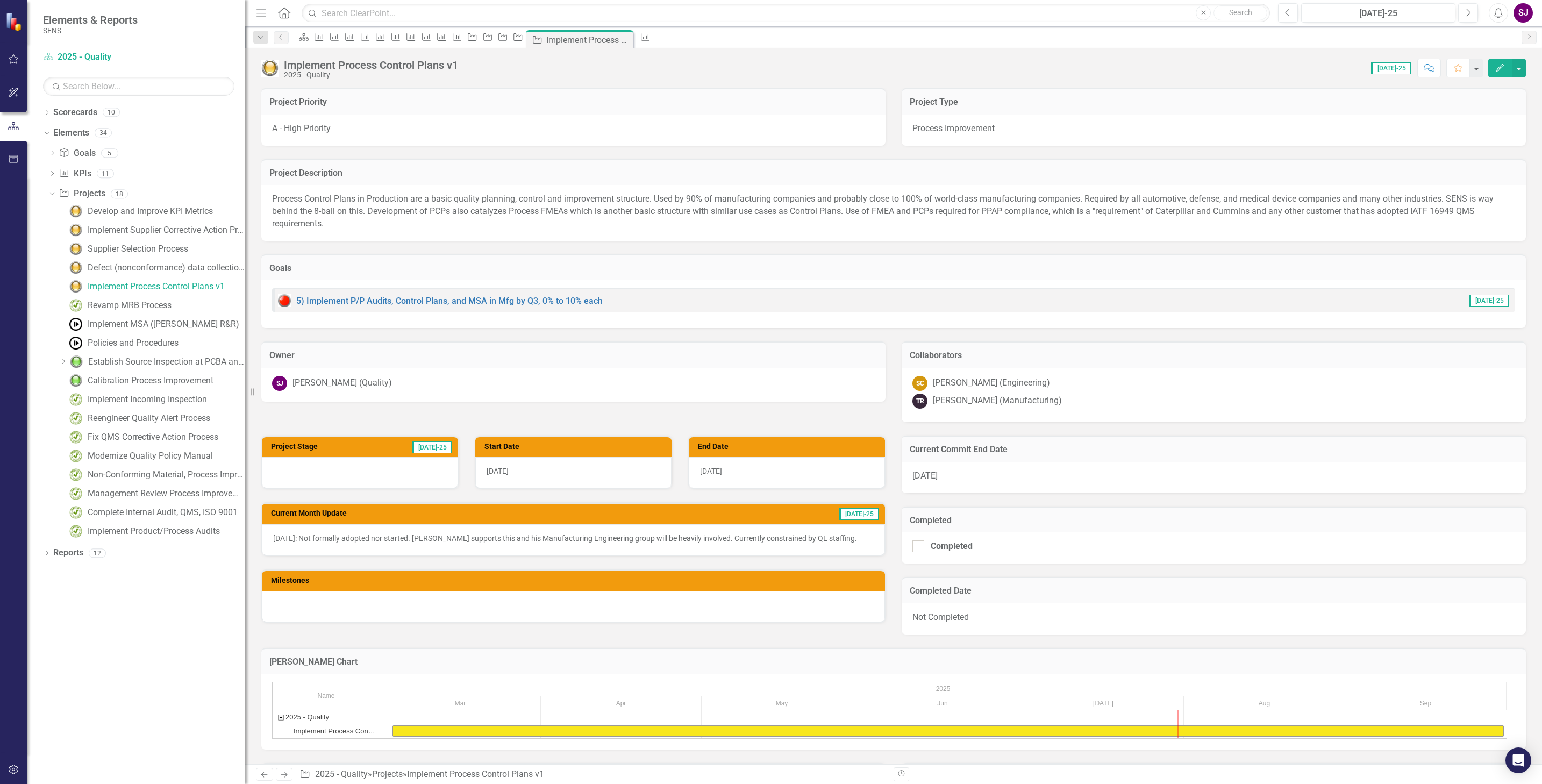
click at [444, 536] on p "[DATE]: Not formally adopted nor started. [PERSON_NAME] supports this and his M…" at bounding box center [573, 538] width 600 height 11
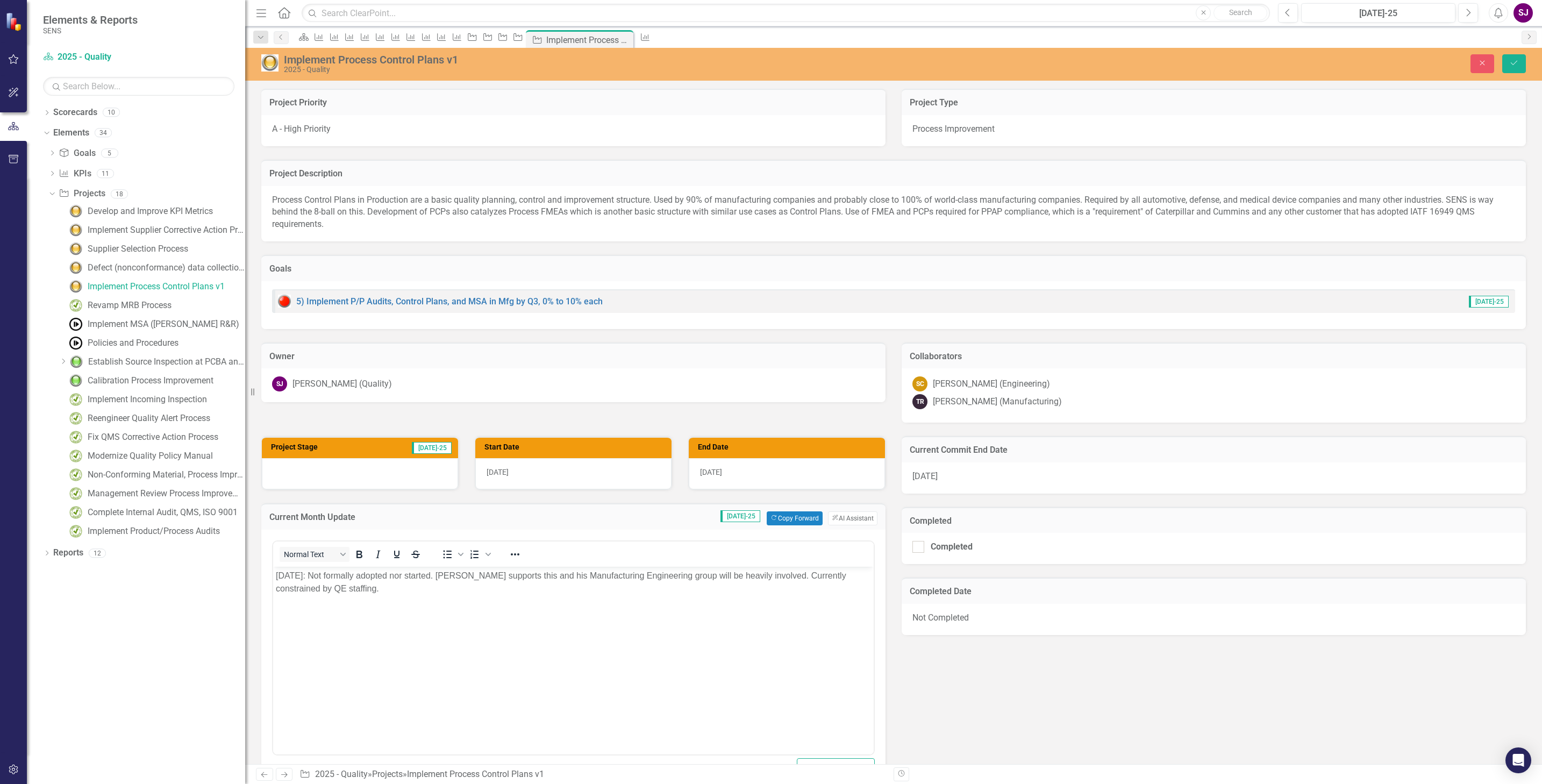
drag, startPoint x: 780, startPoint y: 576, endPoint x: 785, endPoint y: 595, distance: 19.6
click at [784, 584] on p "[DATE]: Not formally adopted nor started. [PERSON_NAME] supports this and his M…" at bounding box center [573, 581] width 595 height 26
click at [1512, 66] on icon "Save" at bounding box center [1514, 63] width 10 height 8
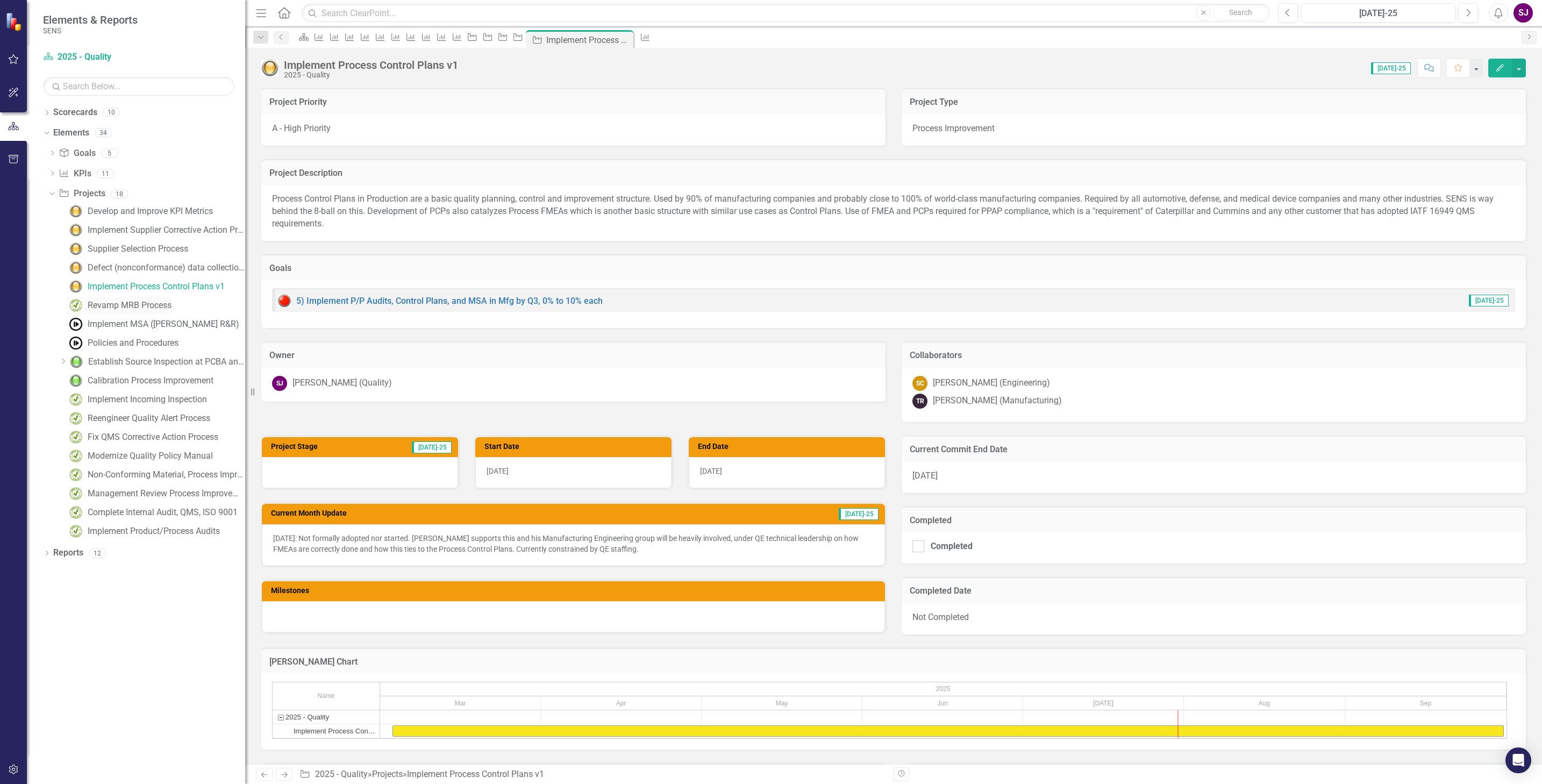
click at [118, 303] on div "Revamp MRB Process" at bounding box center [129, 305] width 84 height 10
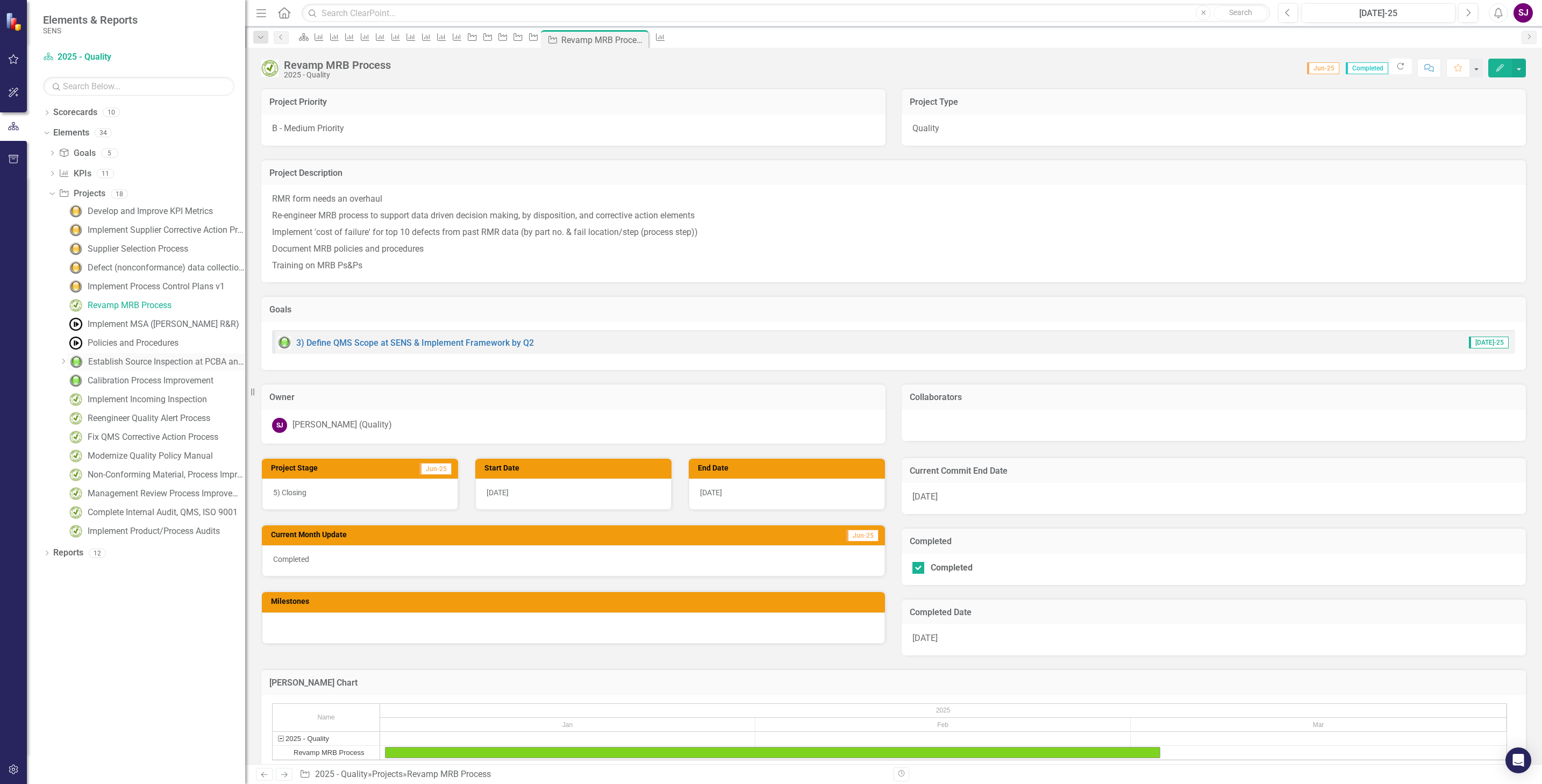
click at [126, 361] on div "Establish Source Inspection at PCBA and NiZn Suppliers" at bounding box center [166, 361] width 157 height 10
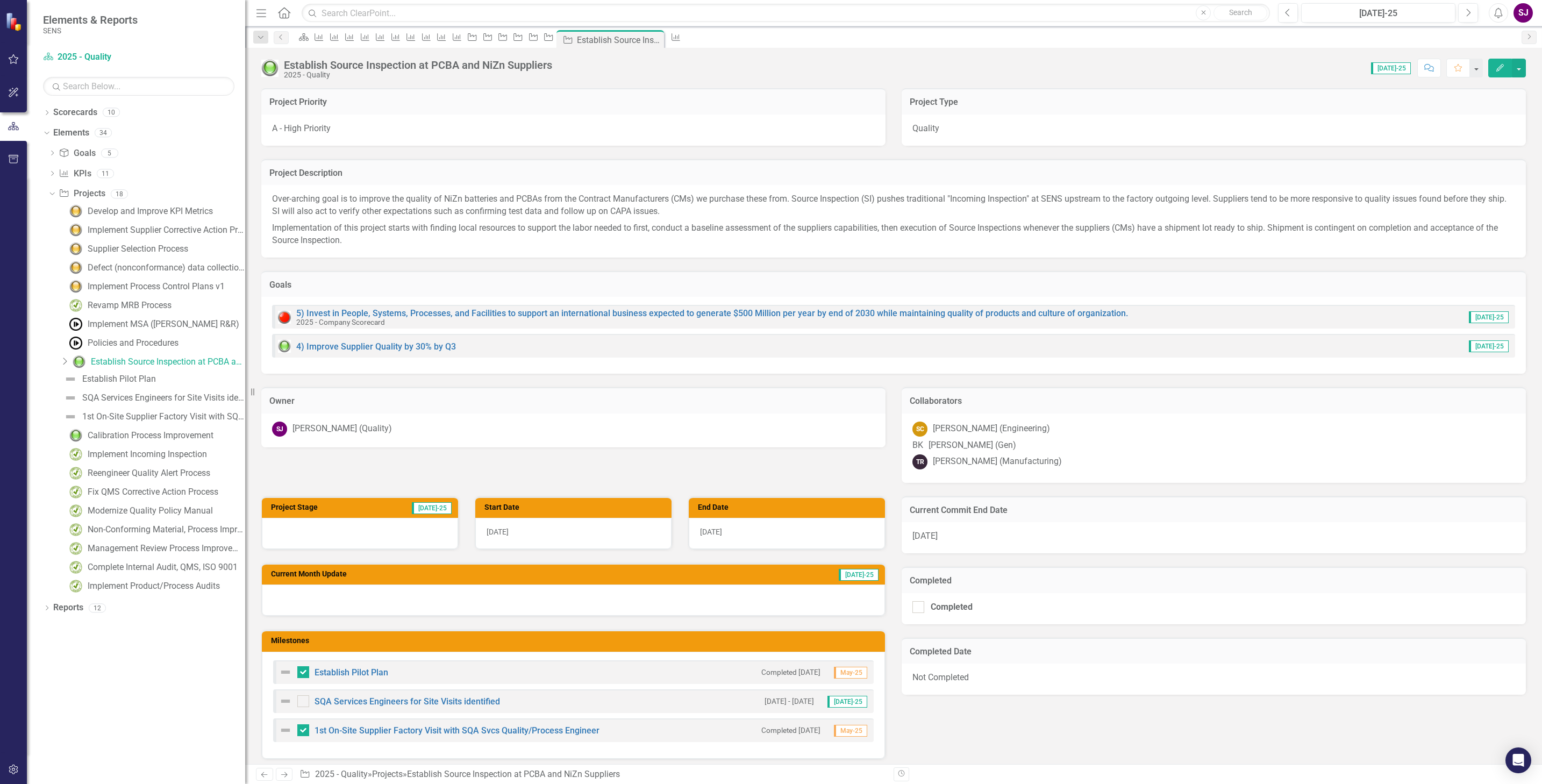
click at [383, 600] on div at bounding box center [573, 600] width 623 height 31
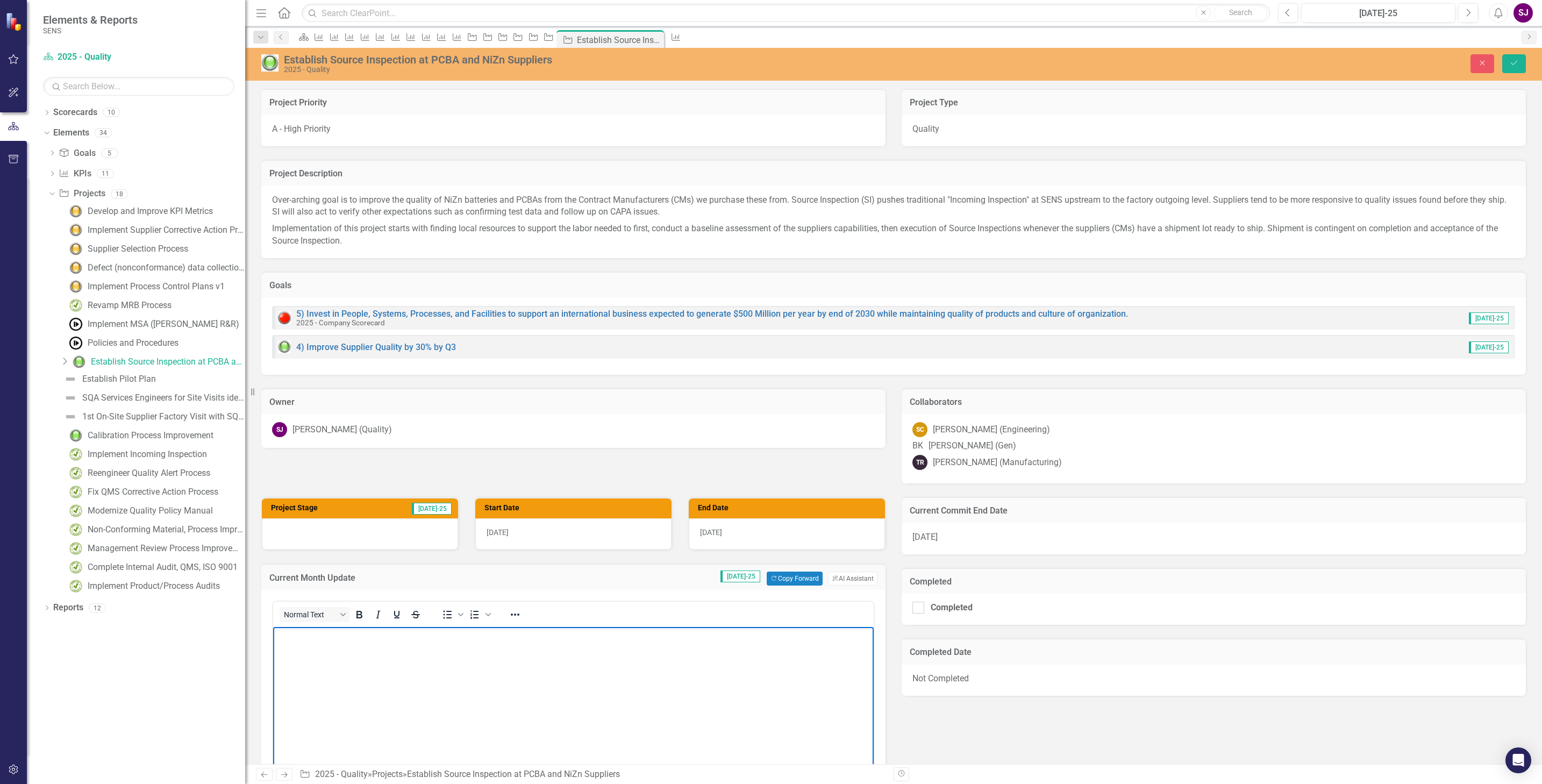
click at [381, 648] on body "Rich Text Area. Press ALT-0 for help." at bounding box center [573, 707] width 600 height 161
click at [1510, 60] on icon "Save" at bounding box center [1514, 63] width 10 height 8
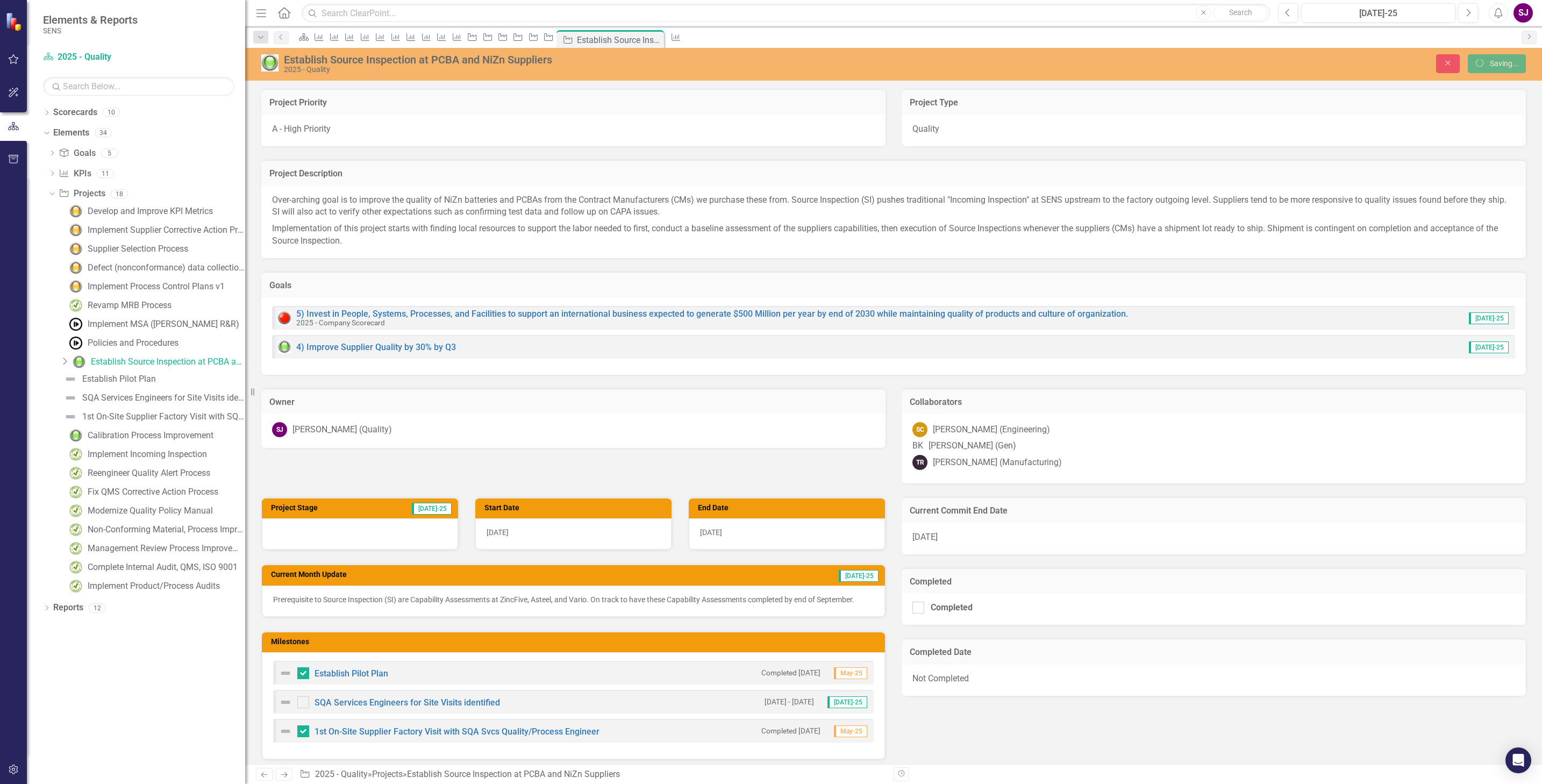
checkbox input "false"
checkbox input "true"
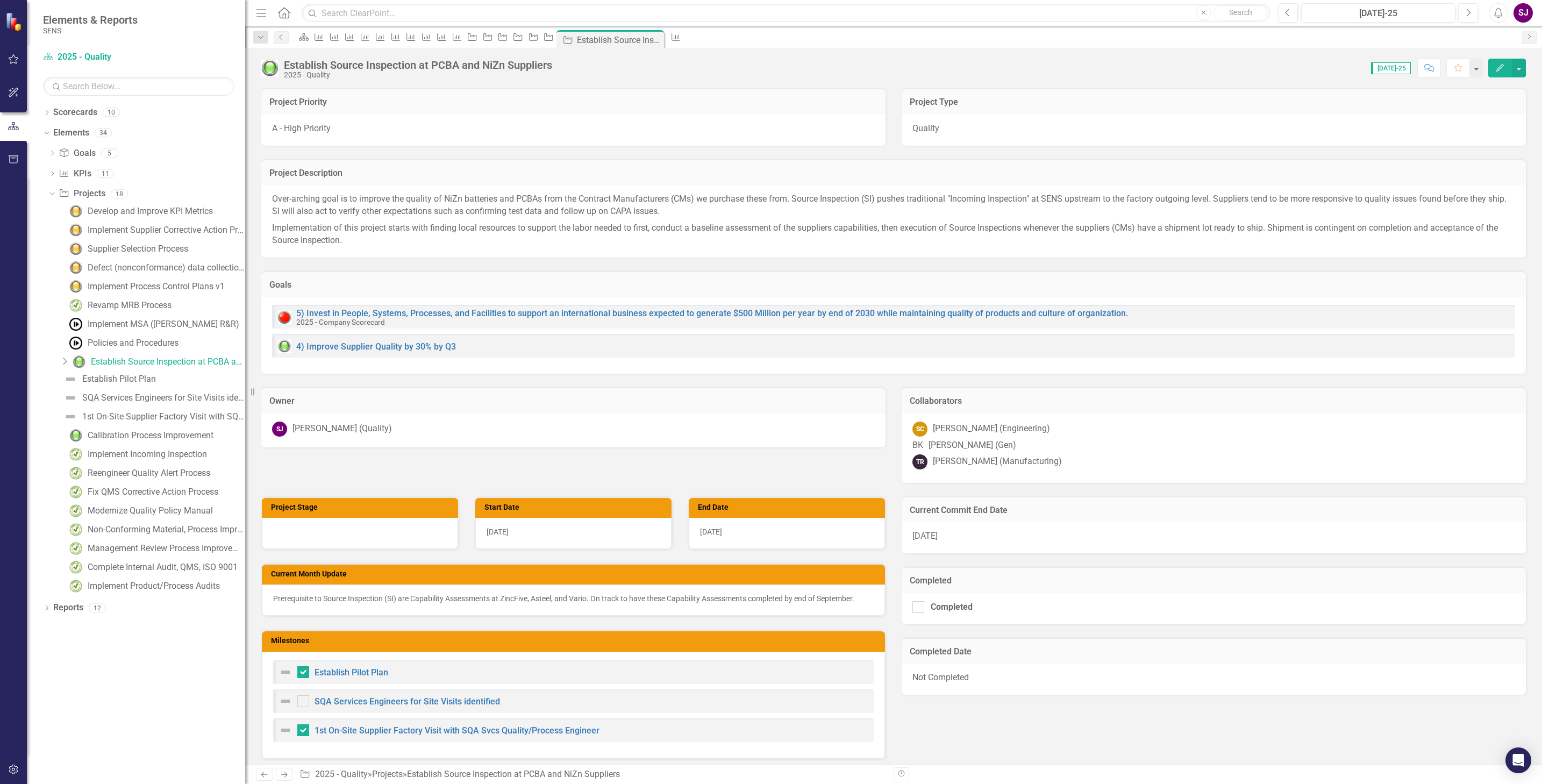
checkbox input "false"
checkbox input "true"
click at [63, 360] on icon at bounding box center [65, 361] width 4 height 7
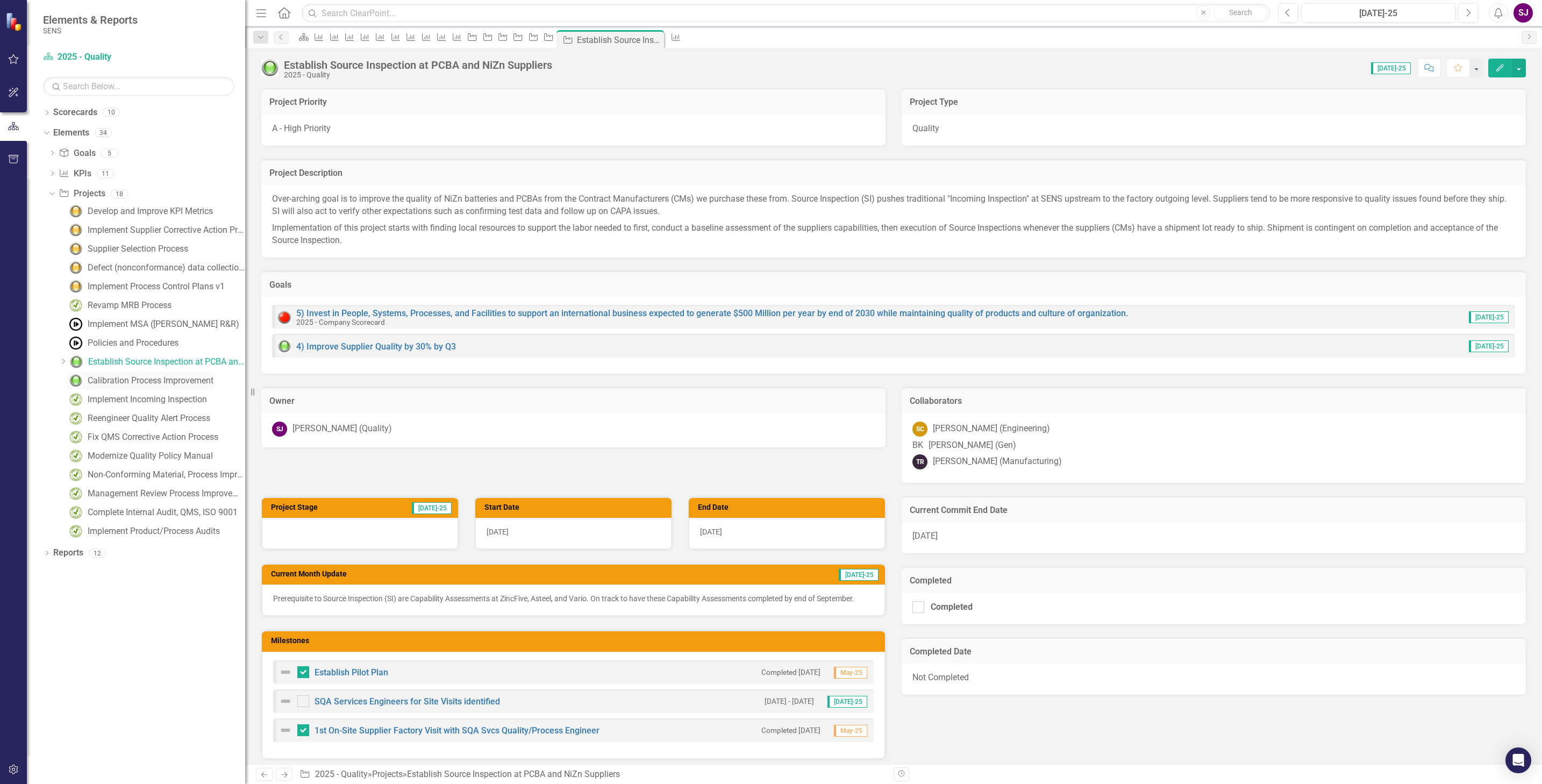
click at [115, 379] on div "Calibration Process Improvement" at bounding box center [150, 381] width 126 height 10
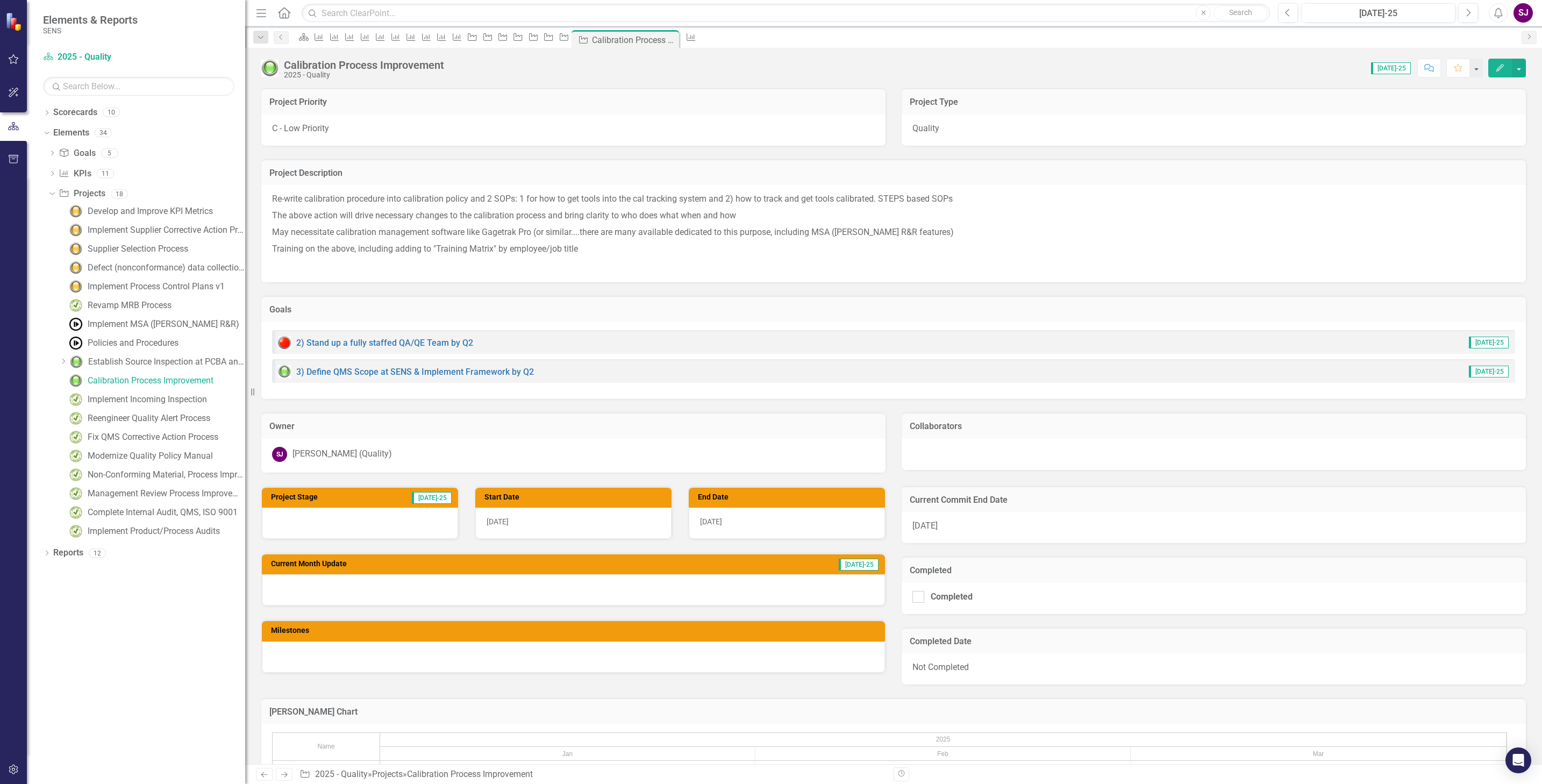
click at [352, 589] on div at bounding box center [573, 589] width 623 height 31
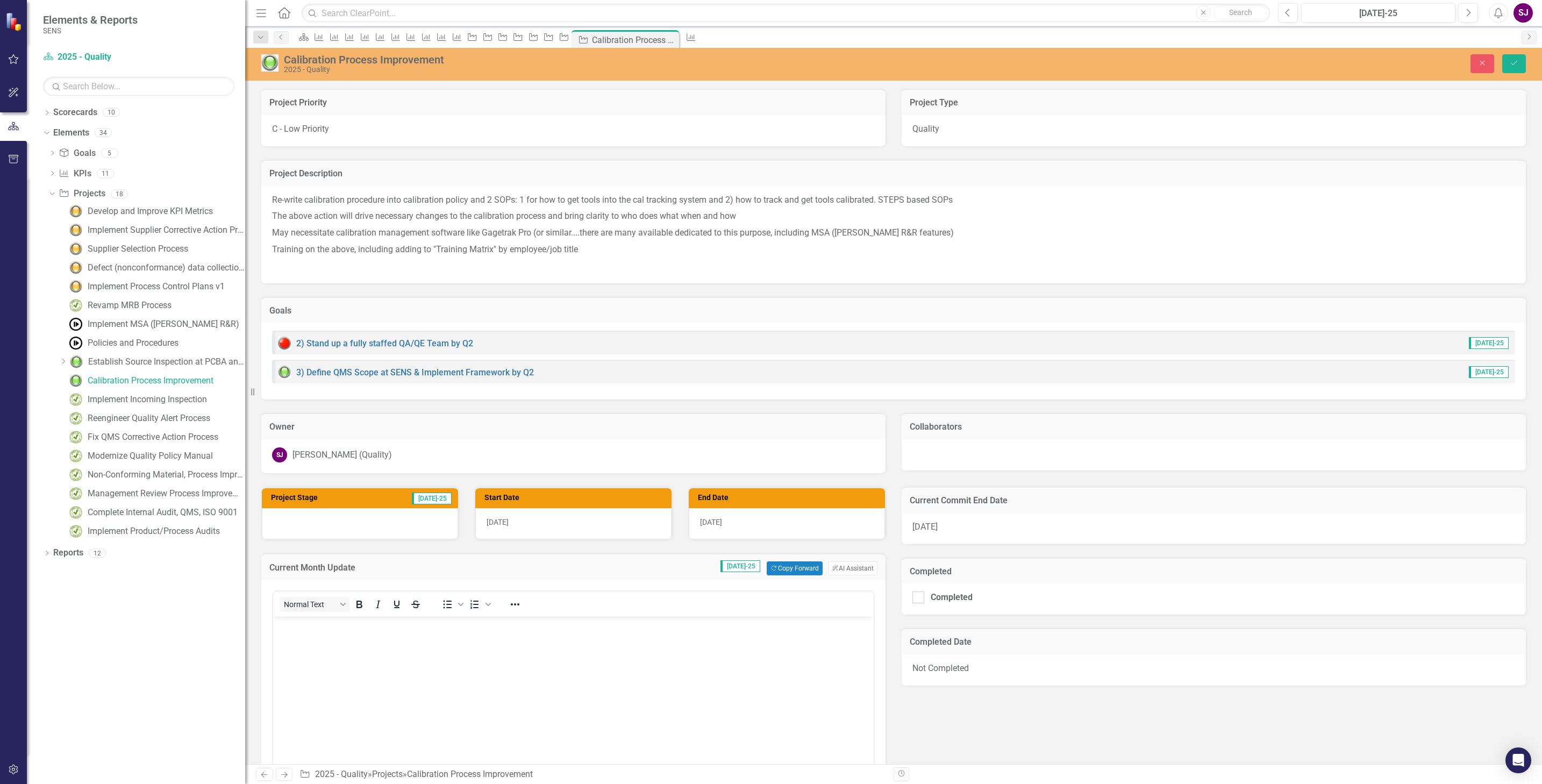
click at [388, 642] on body "Rich Text Area. Press ALT-0 for help." at bounding box center [573, 697] width 600 height 161
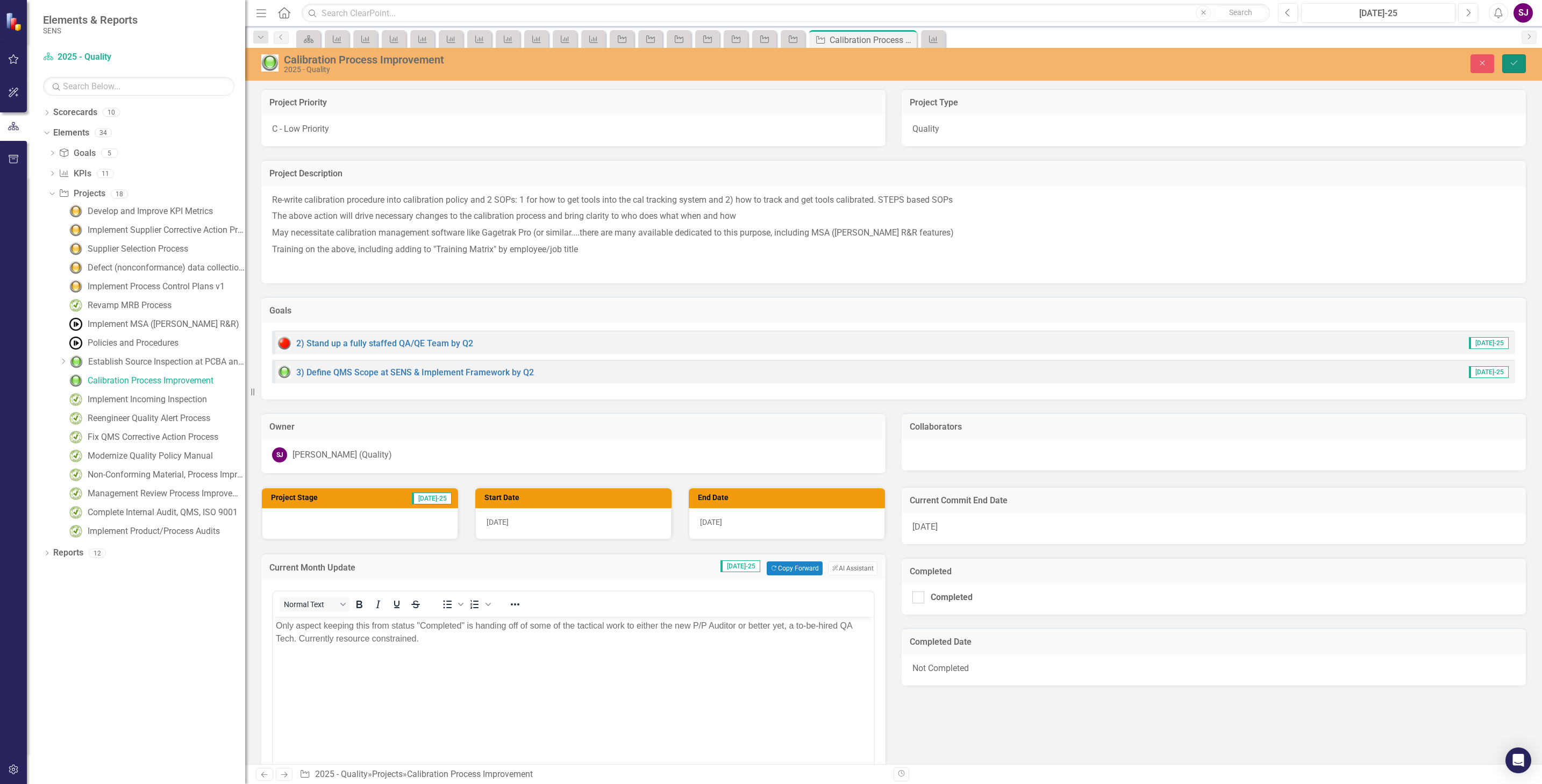
click at [1517, 63] on icon "Save" at bounding box center [1514, 63] width 10 height 8
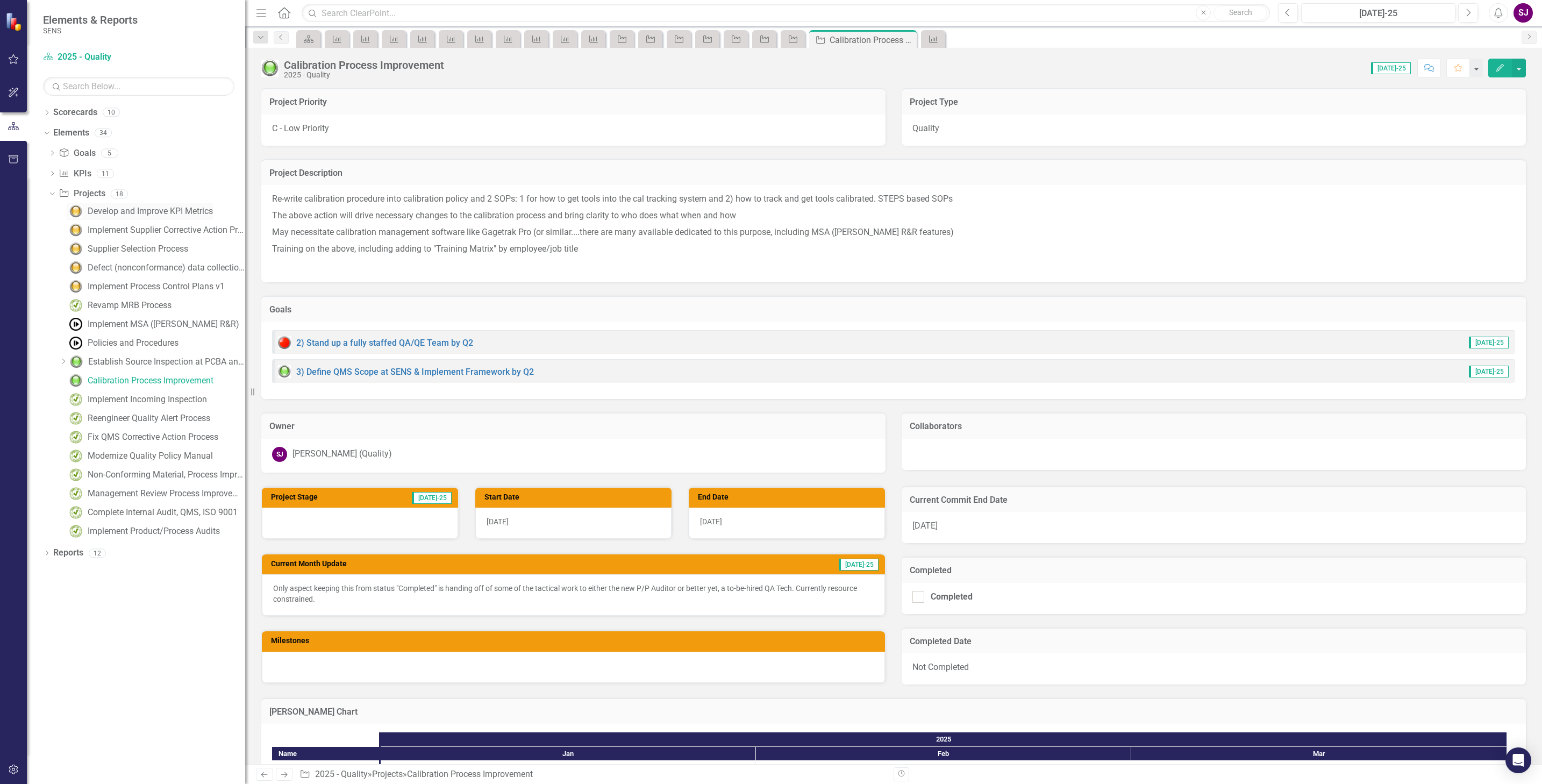
click at [139, 209] on div "Develop and Improve KPI Metrics" at bounding box center [150, 211] width 125 height 10
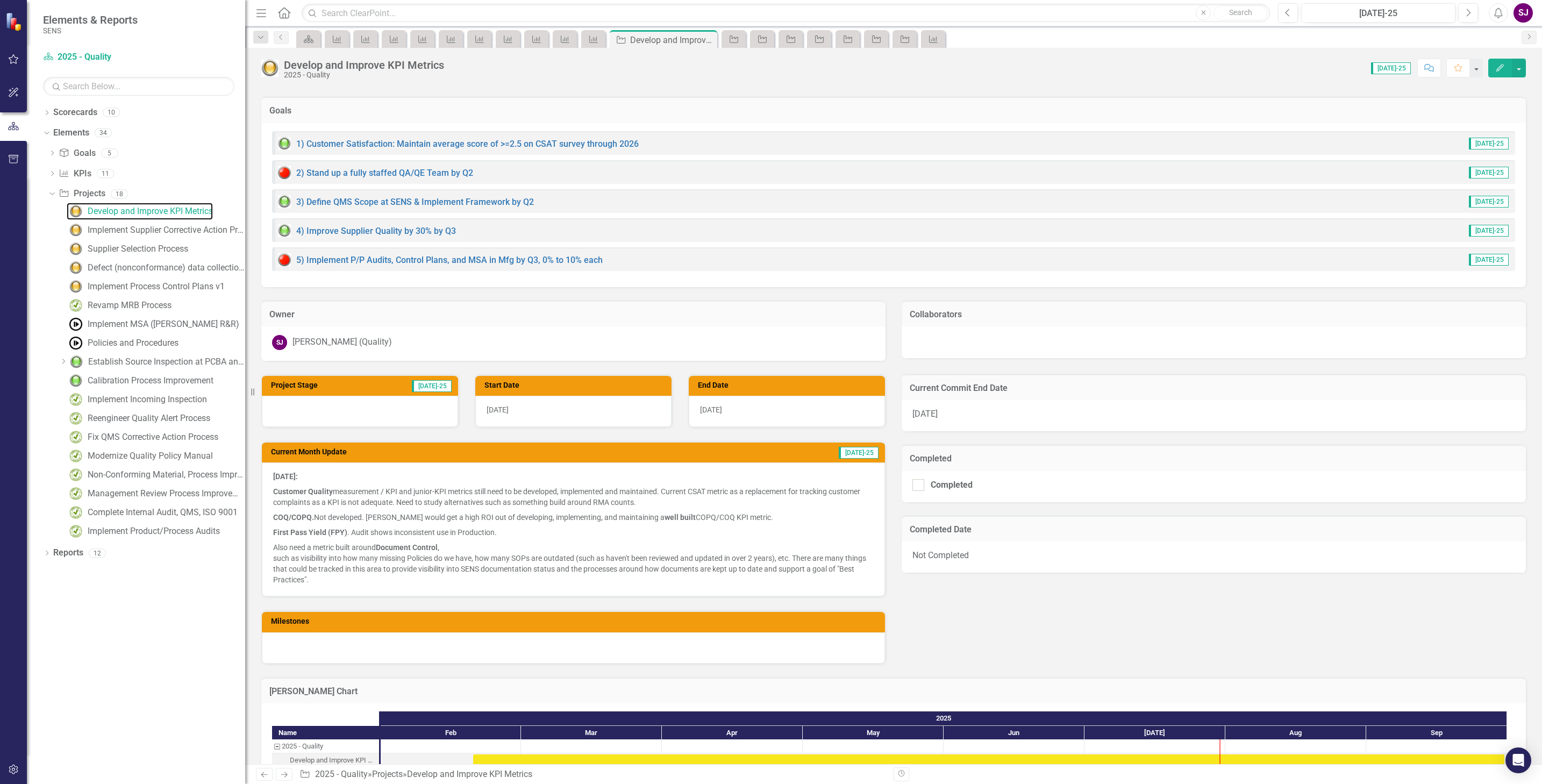
scroll to position [1613, 0]
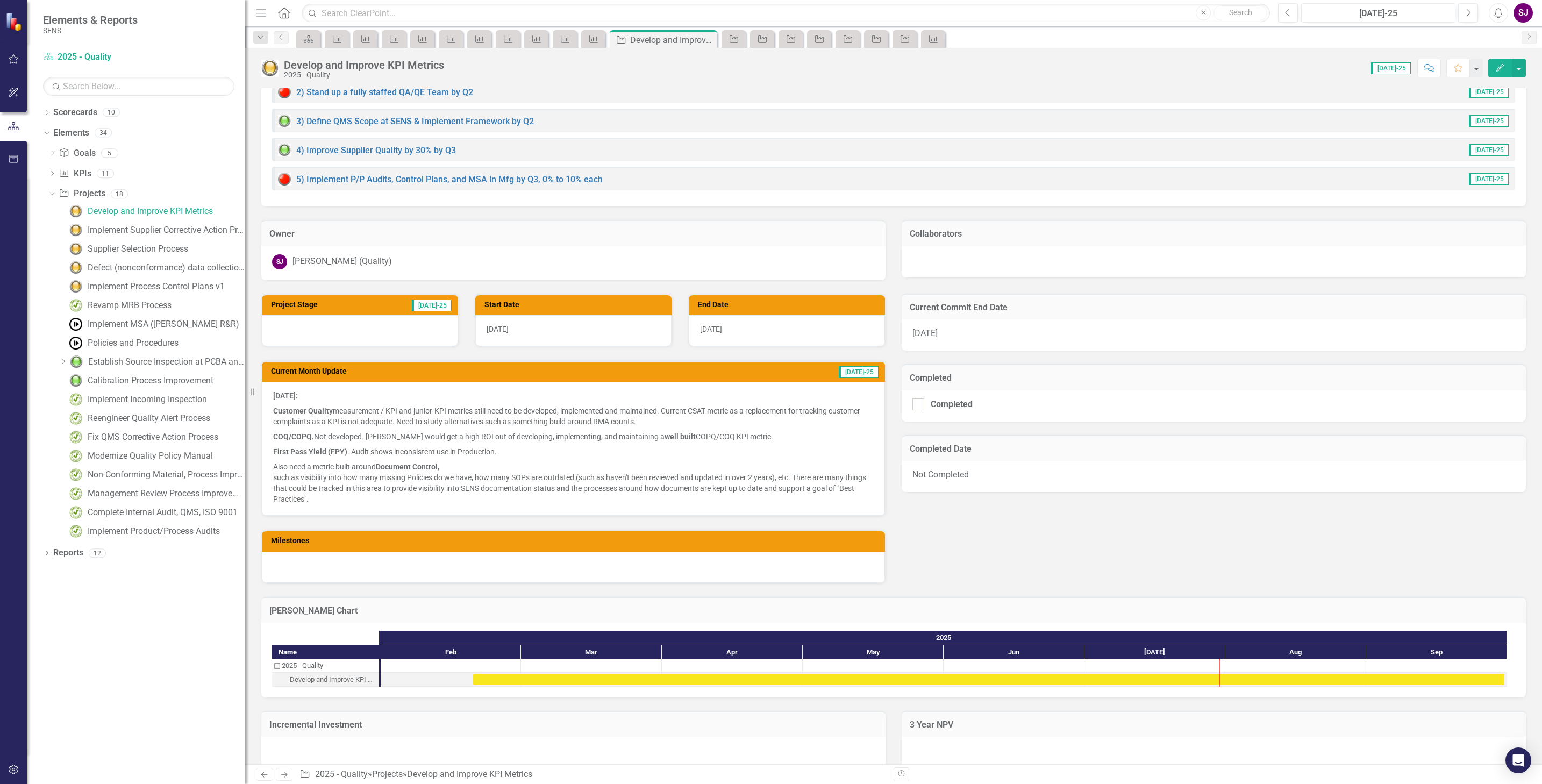
click at [381, 473] on p "Also need a metric built around Document Control , such as visibility into how …" at bounding box center [573, 481] width 600 height 45
click at [360, 473] on p "Also need a metric built around Document Control , such as visibility into how …" at bounding box center [573, 481] width 600 height 45
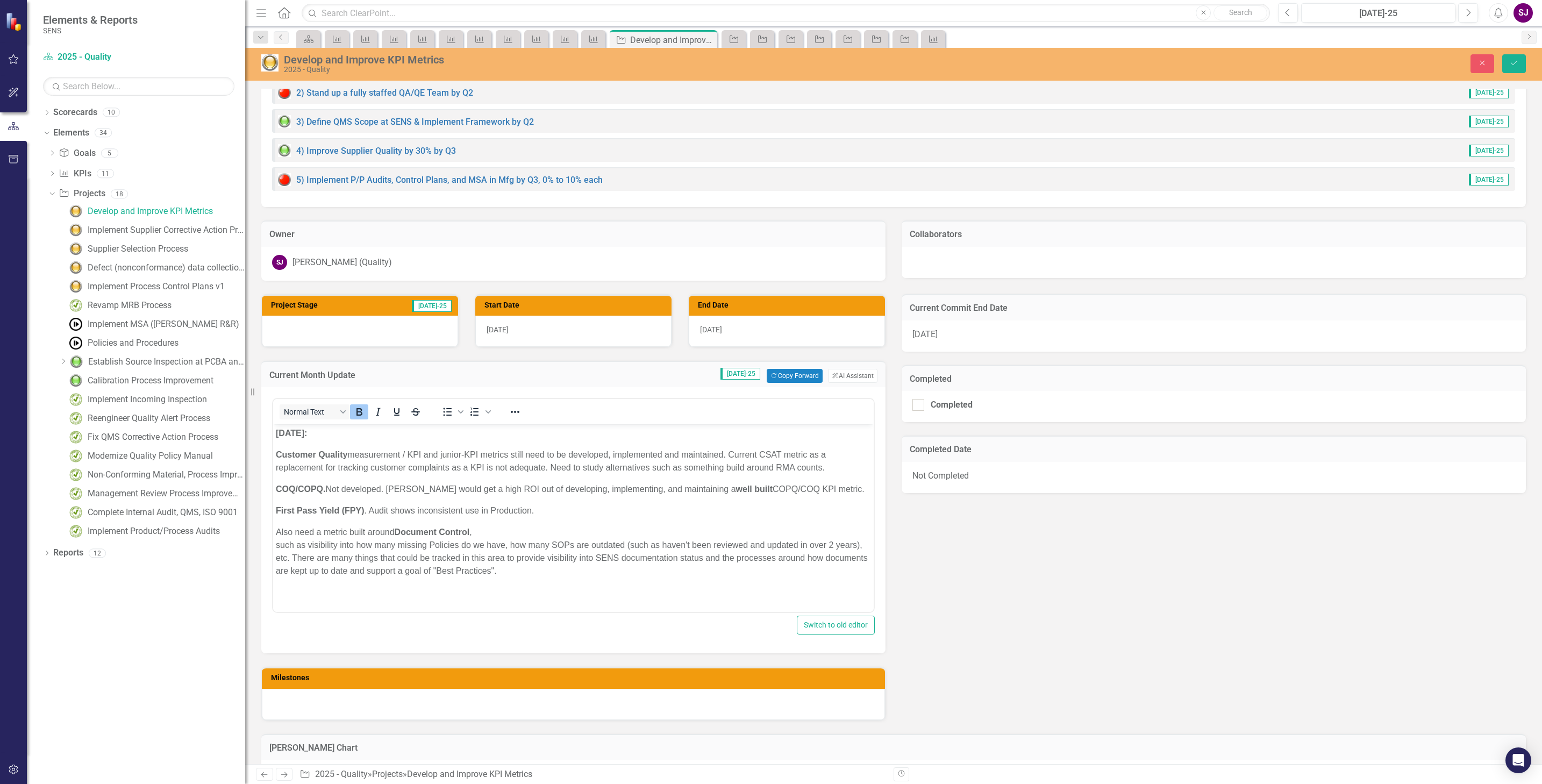
scroll to position [0, 0]
click at [580, 573] on p "Also need a metric built around Document Control , such as visibility into how …" at bounding box center [573, 551] width 595 height 51
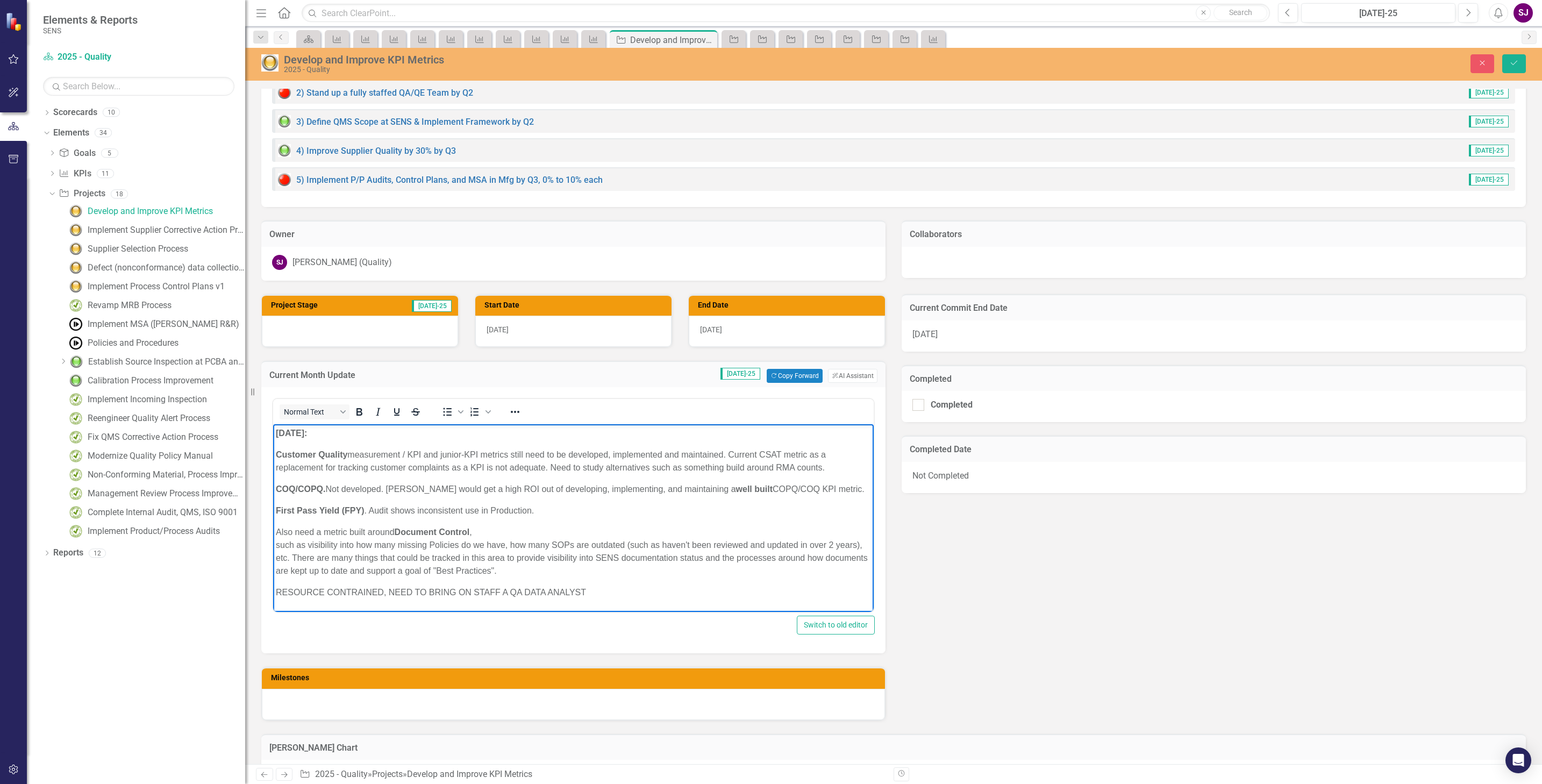
drag, startPoint x: 345, startPoint y: 594, endPoint x: 376, endPoint y: 611, distance: 35.4
click at [350, 597] on p "RESOURCE CONTRAINED, NEED TO BRING ON STAFF A QA DATA ANALYST" at bounding box center [573, 592] width 595 height 13
drag, startPoint x: 1516, startPoint y: 60, endPoint x: 1508, endPoint y: 71, distance: 13.6
click at [1516, 60] on icon "Save" at bounding box center [1514, 63] width 10 height 8
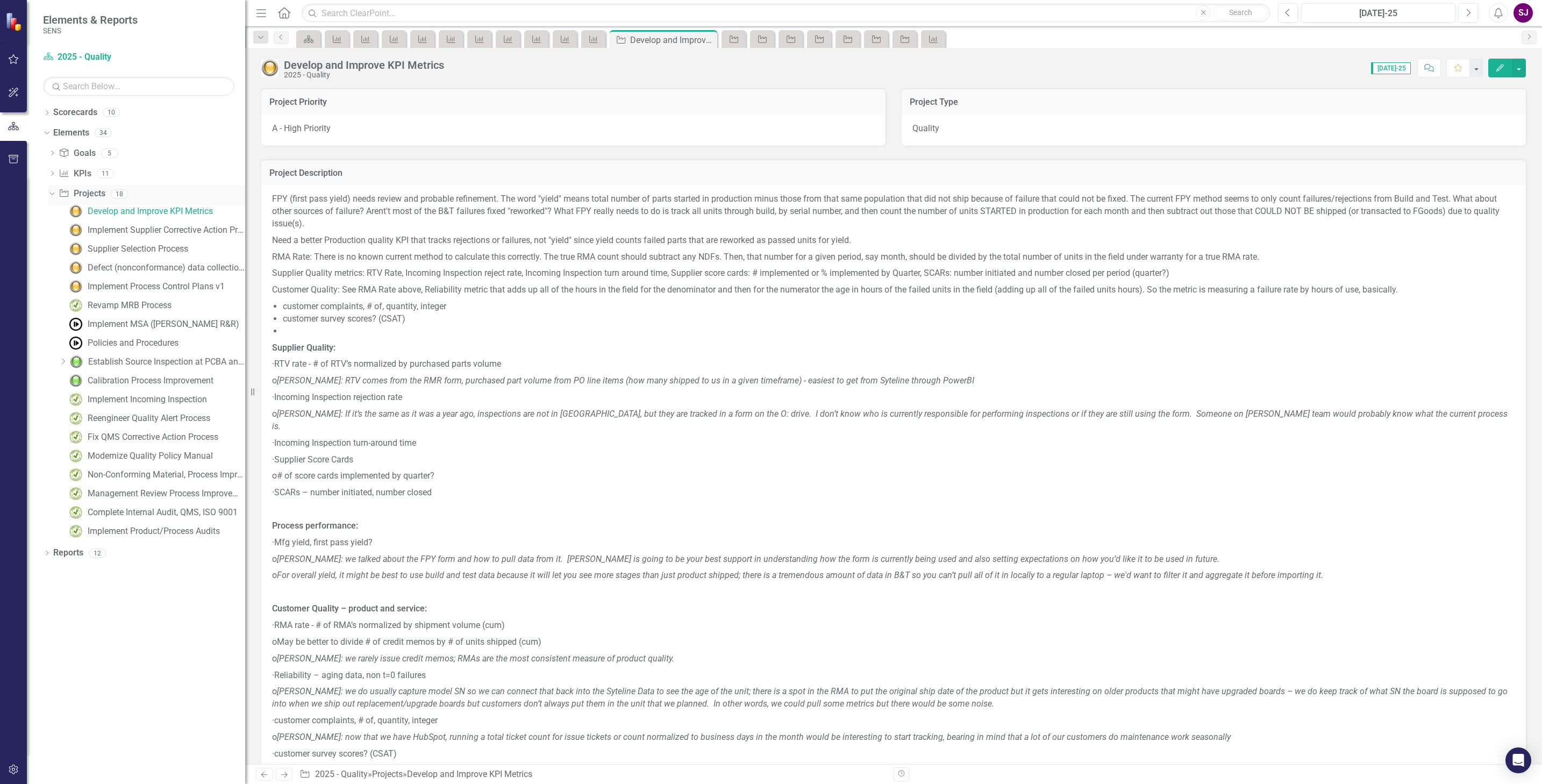
click at [50, 194] on icon at bounding box center [52, 194] width 5 height 2
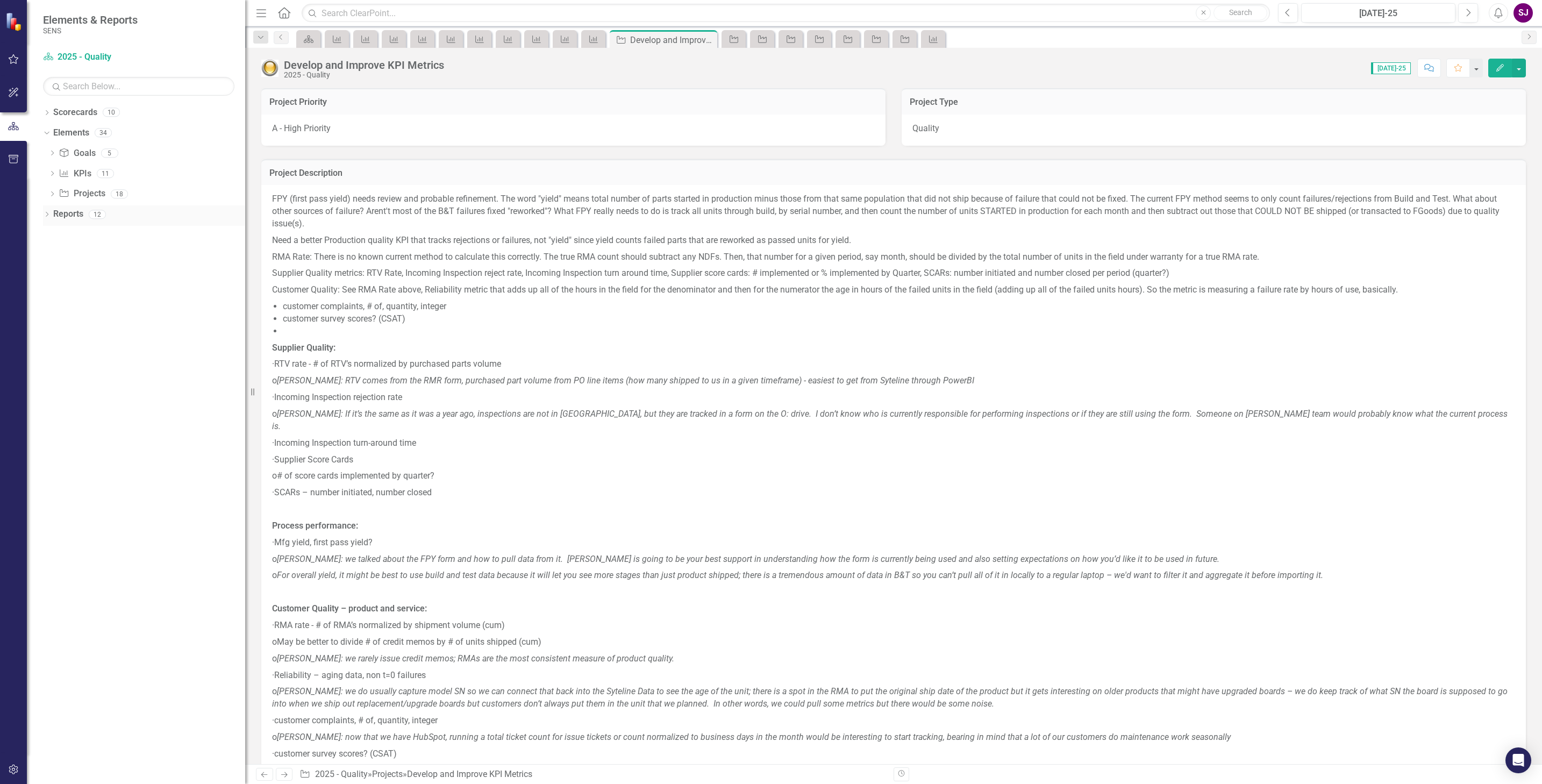
click at [47, 215] on icon at bounding box center [47, 214] width 2 height 5
click at [110, 251] on div "Quality: Dashboard" at bounding box center [151, 251] width 188 height 10
